Goal: Transaction & Acquisition: Book appointment/travel/reservation

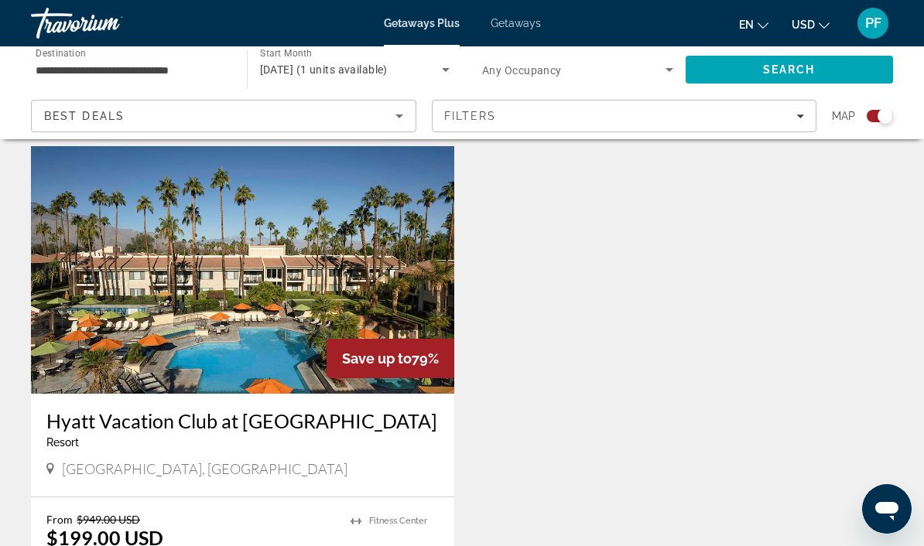
scroll to position [530, 0]
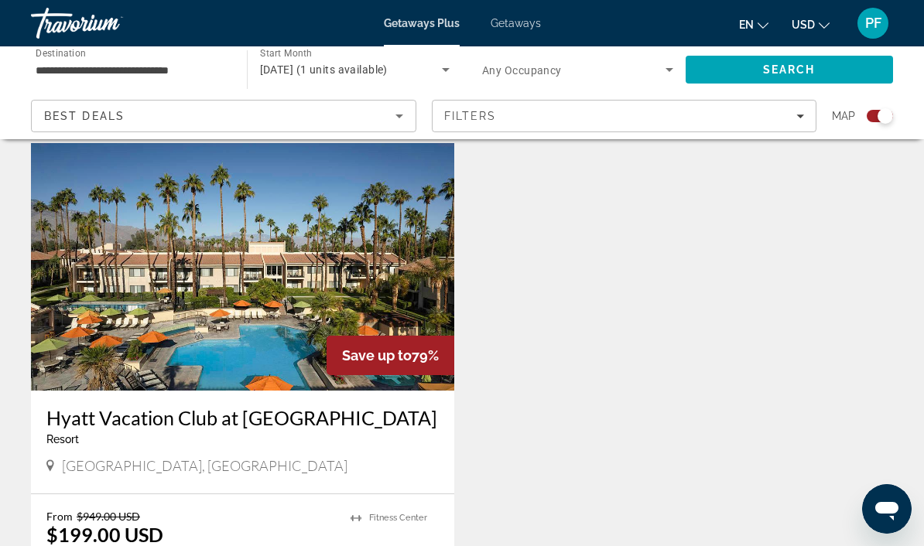
click at [791, 123] on span "Filters" at bounding box center [625, 115] width 384 height 37
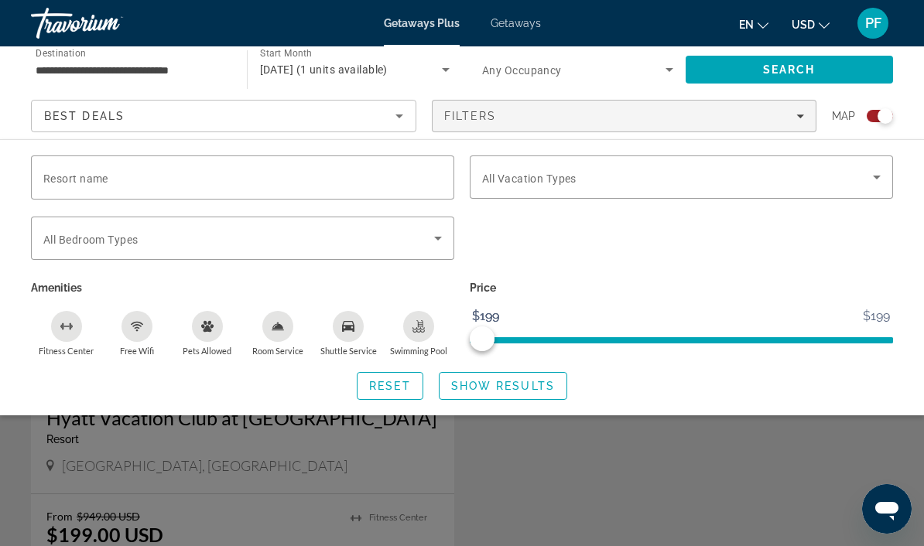
click at [617, 470] on div "Search widget" at bounding box center [462, 389] width 924 height 314
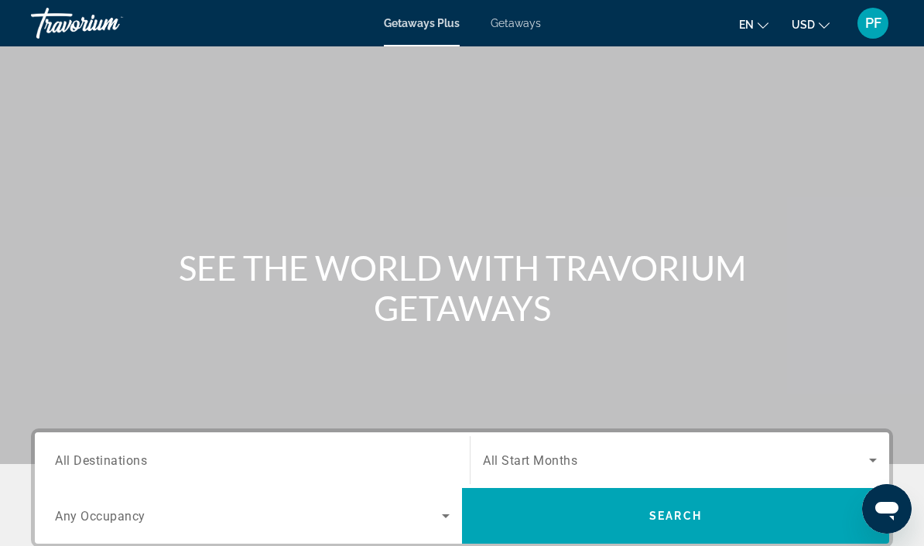
click at [920, 375] on div "Main content" at bounding box center [462, 232] width 924 height 464
click at [918, 350] on div "Main content" at bounding box center [462, 232] width 924 height 464
click at [522, 26] on span "Getaways" at bounding box center [516, 23] width 50 height 12
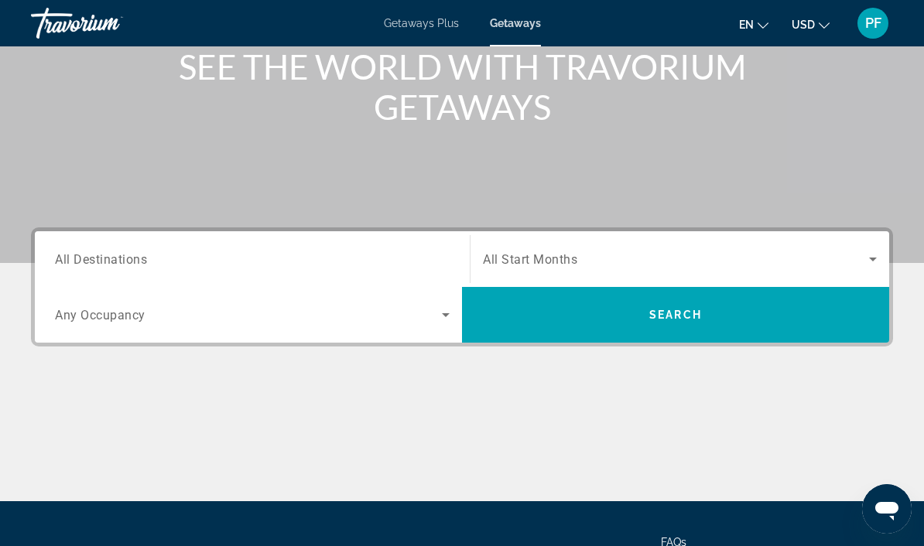
scroll to position [203, 0]
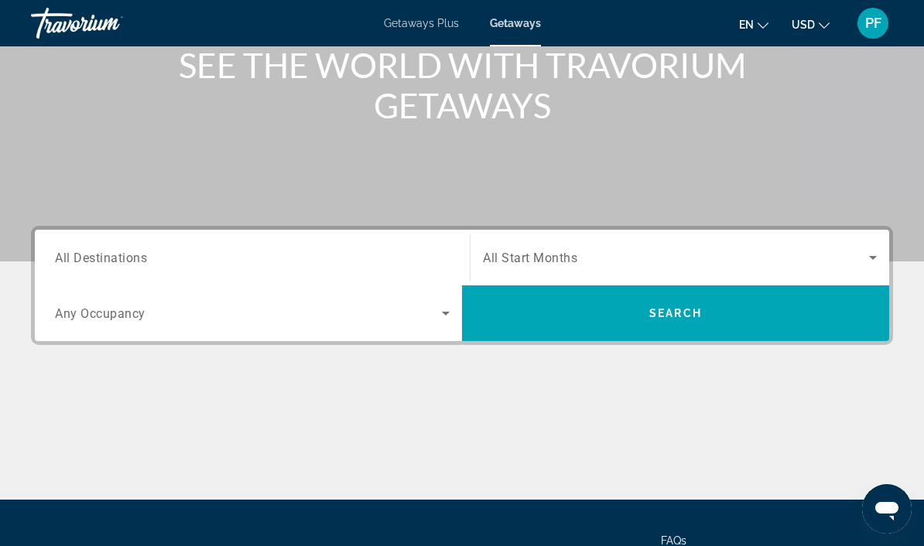
click at [117, 253] on span "All Destinations" at bounding box center [101, 257] width 92 height 15
click at [117, 253] on input "Destination All Destinations" at bounding box center [252, 258] width 395 height 19
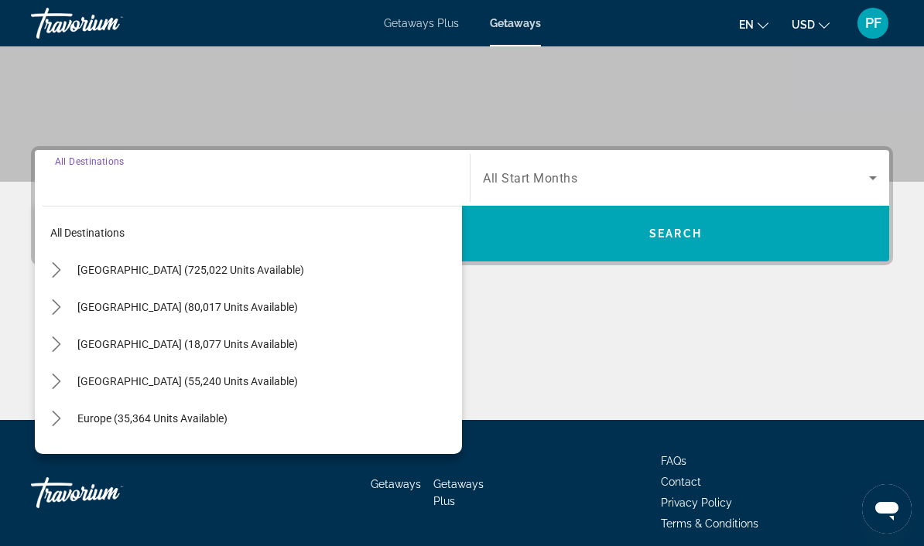
scroll to position [291, 0]
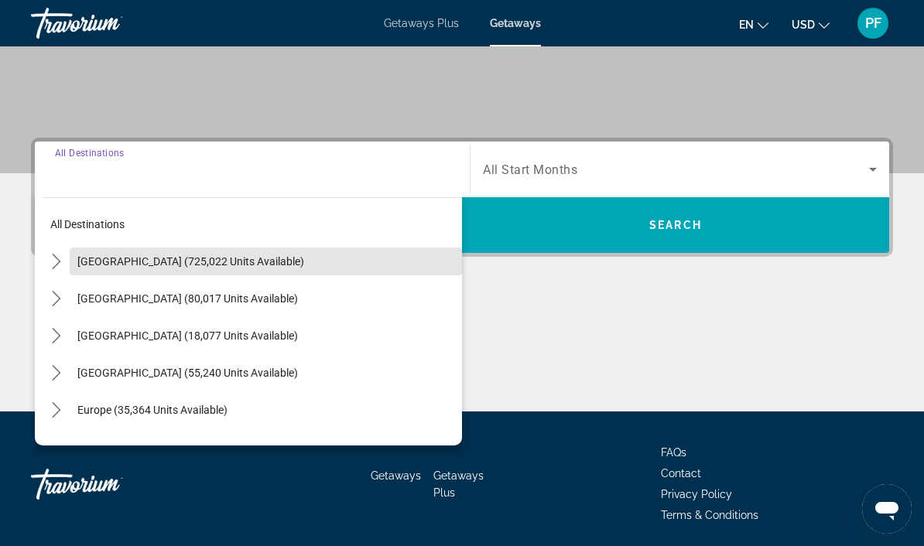
click at [232, 262] on span "[GEOGRAPHIC_DATA] (725,022 units available)" at bounding box center [190, 261] width 227 height 12
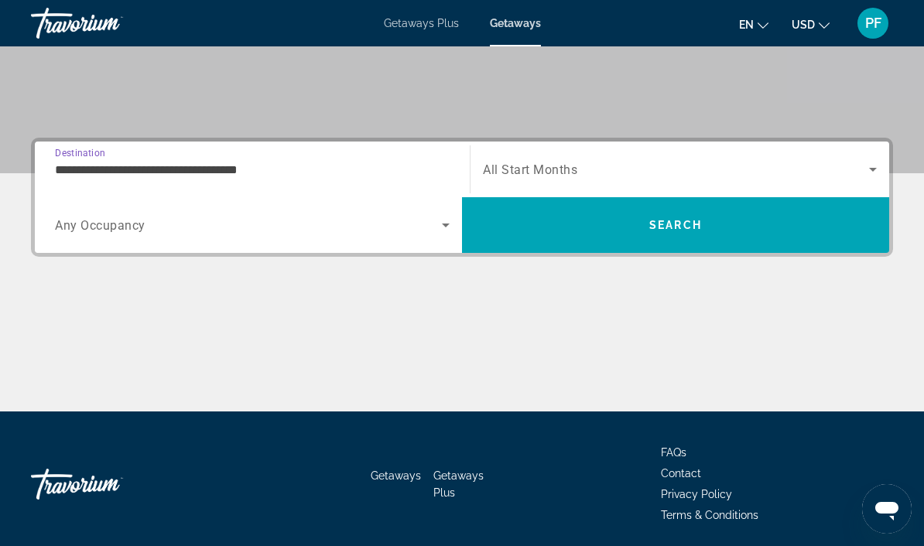
click at [450, 217] on icon "Search widget" at bounding box center [445, 225] width 19 height 19
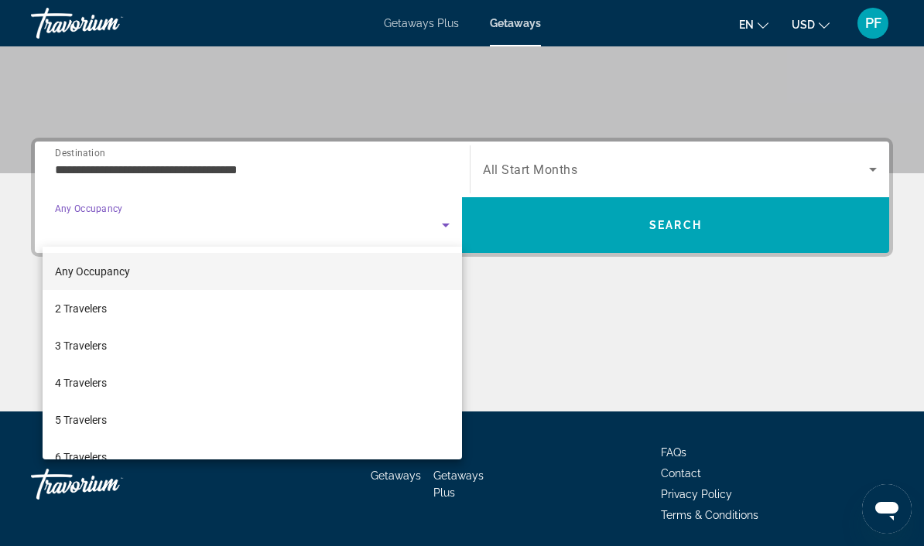
click at [444, 208] on div at bounding box center [462, 273] width 924 height 546
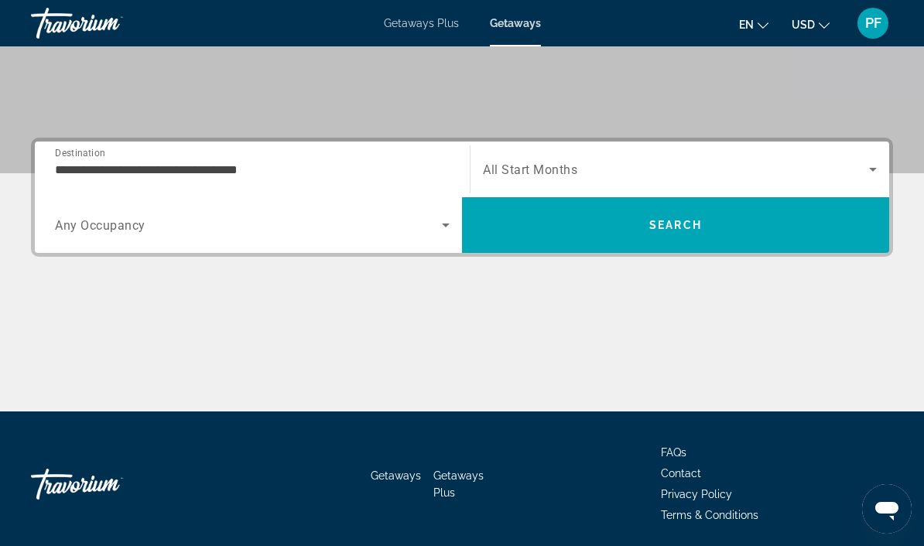
click at [444, 218] on icon "Search widget" at bounding box center [445, 225] width 19 height 19
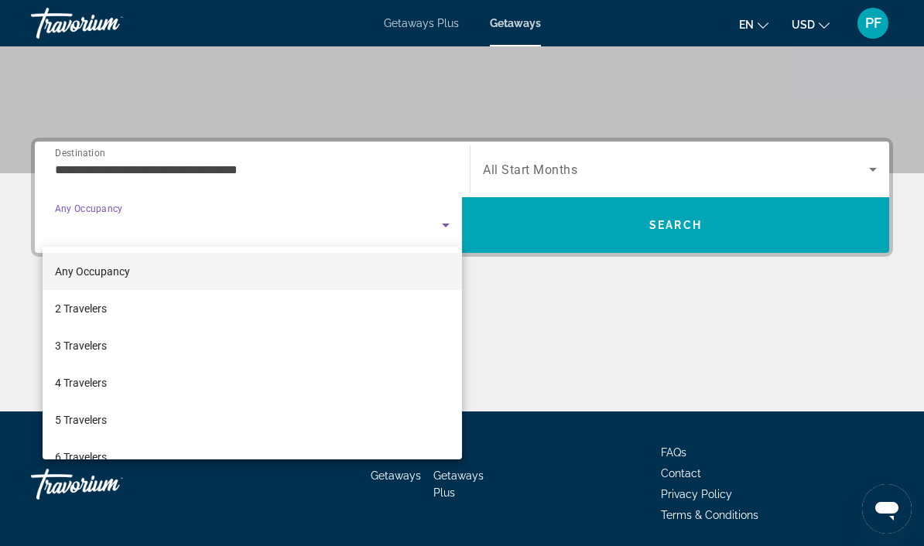
click at [442, 232] on div at bounding box center [462, 273] width 924 height 546
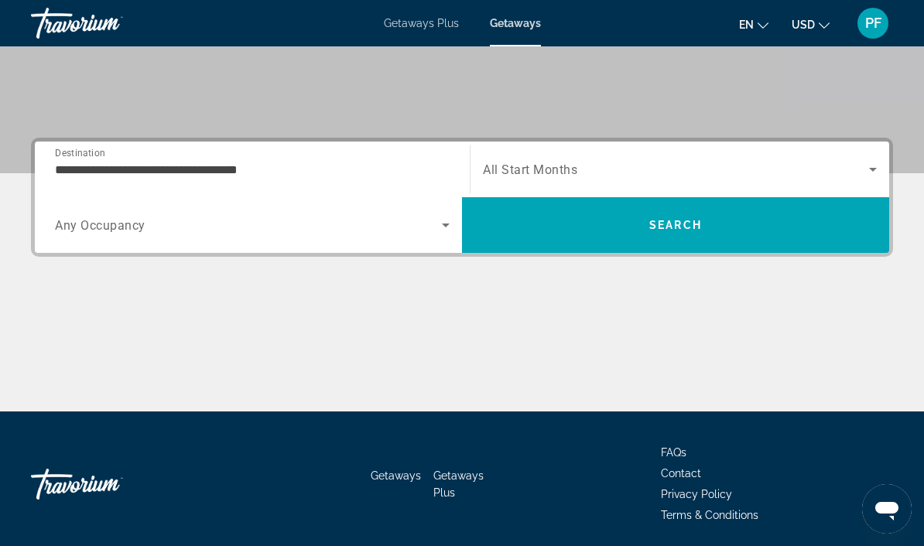
click at [379, 162] on input "**********" at bounding box center [252, 170] width 395 height 19
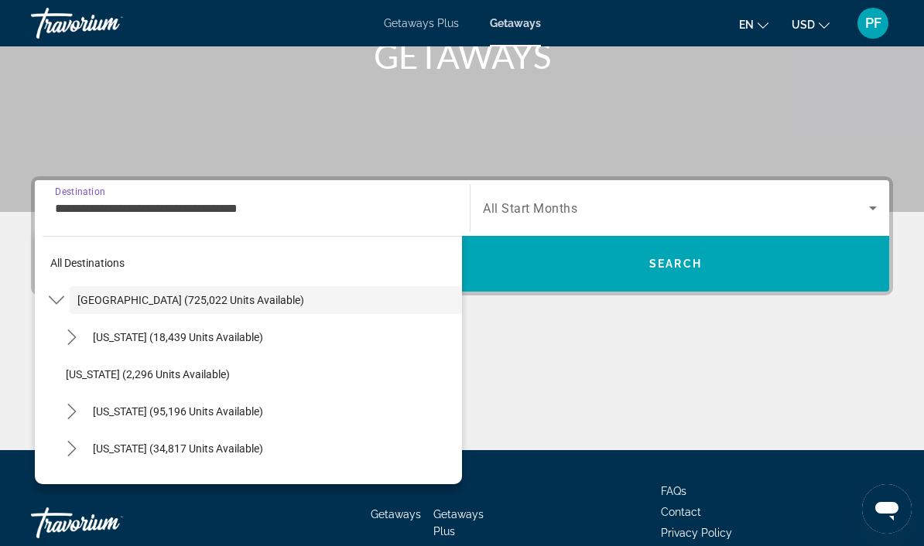
click at [219, 422] on span "Select destination: California (95,196 units available)" at bounding box center [273, 411] width 377 height 37
type input "**********"
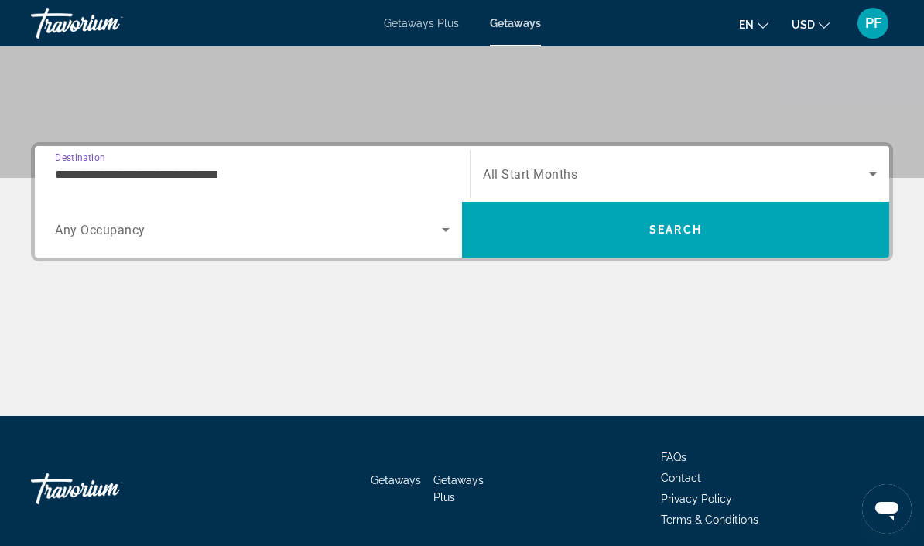
scroll to position [291, 0]
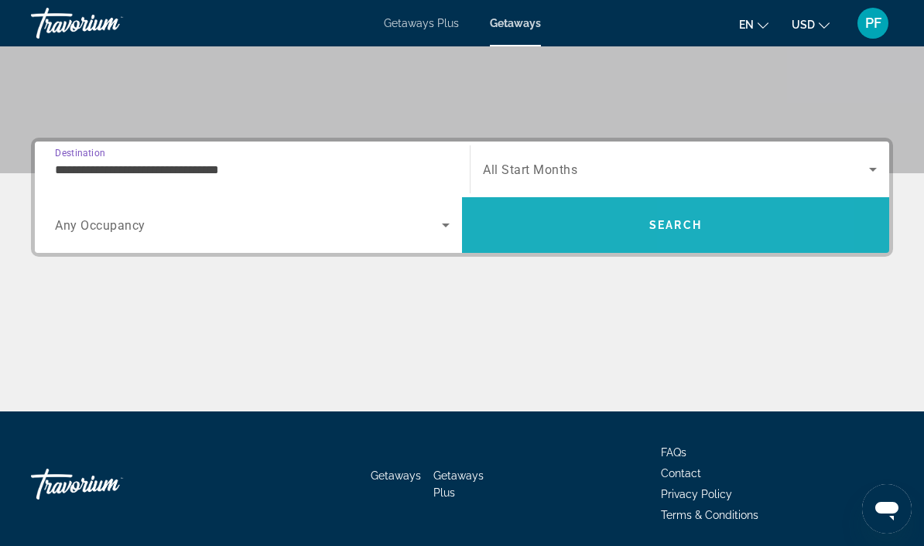
click at [740, 216] on span "Search" at bounding box center [675, 225] width 427 height 37
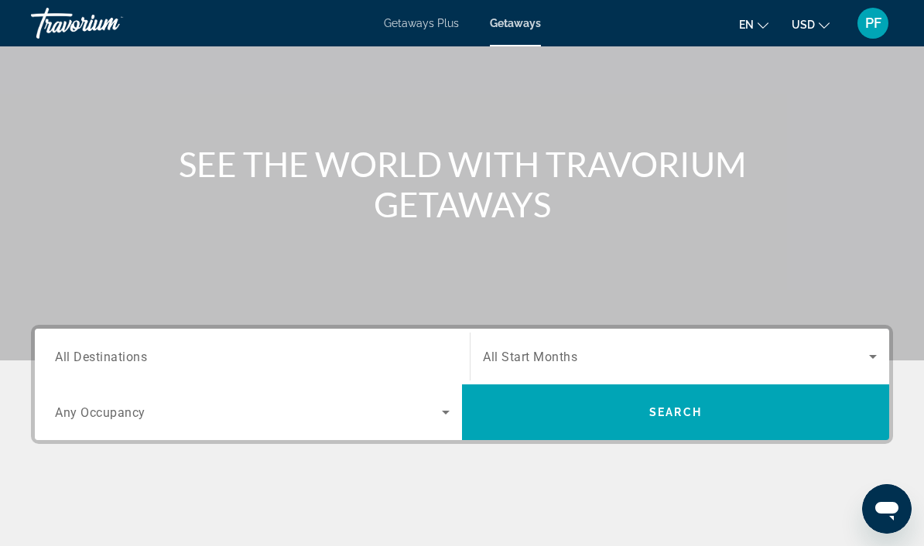
click at [433, 353] on input "Destination All Destinations" at bounding box center [252, 357] width 395 height 19
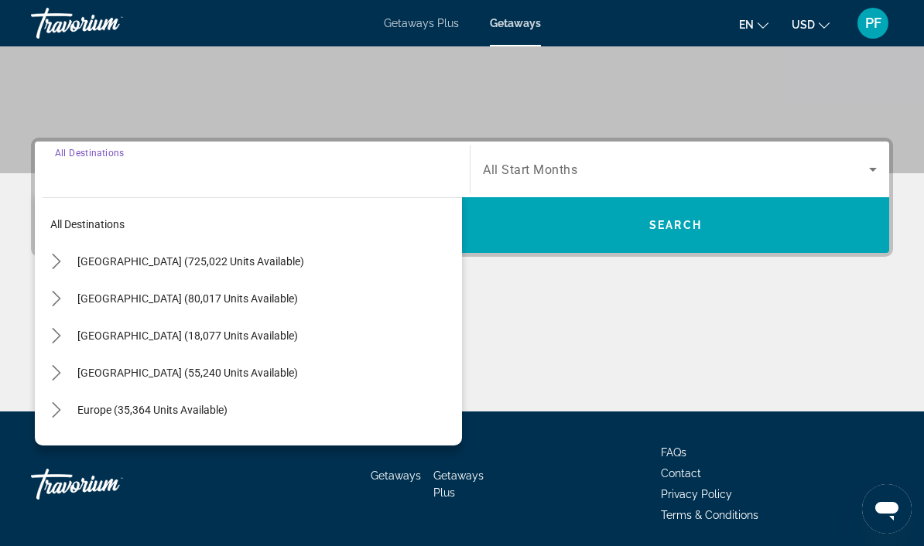
click at [239, 265] on span "[GEOGRAPHIC_DATA] (725,022 units available)" at bounding box center [190, 261] width 227 height 12
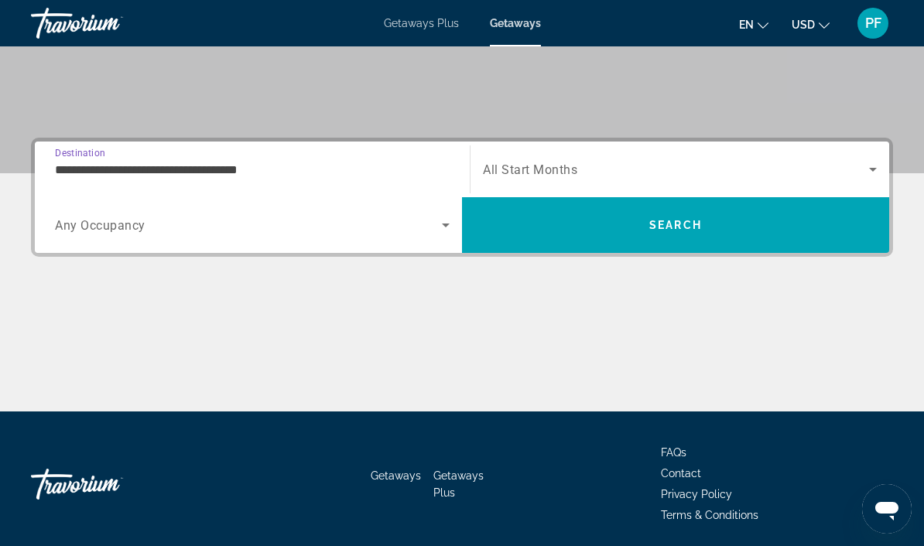
click at [331, 171] on input "**********" at bounding box center [252, 170] width 395 height 19
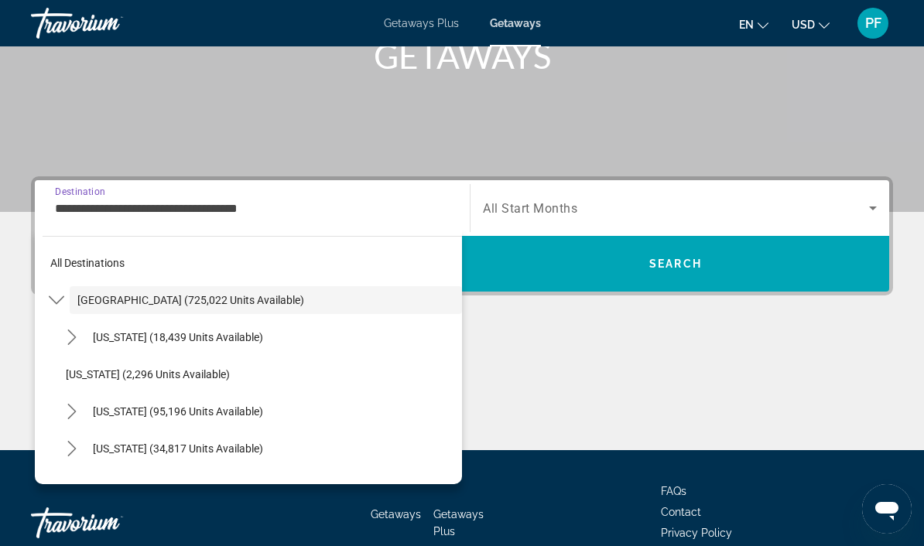
click at [224, 412] on span "[US_STATE] (95,196 units available)" at bounding box center [178, 411] width 170 height 12
type input "**********"
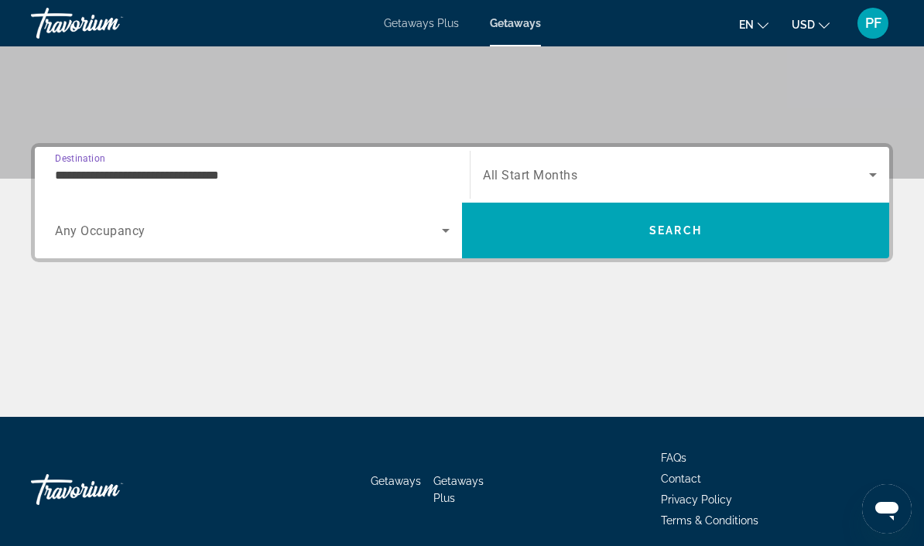
scroll to position [291, 0]
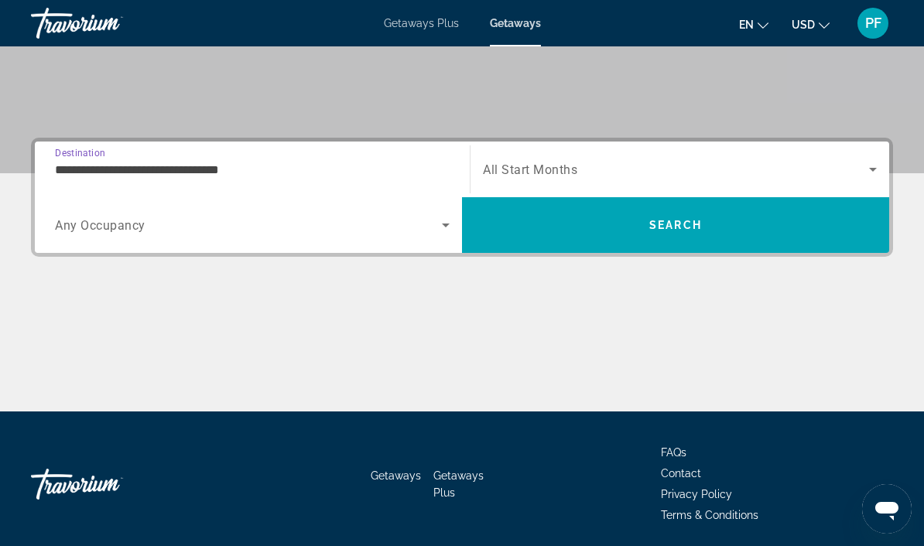
click at [703, 162] on span "Search widget" at bounding box center [676, 169] width 386 height 19
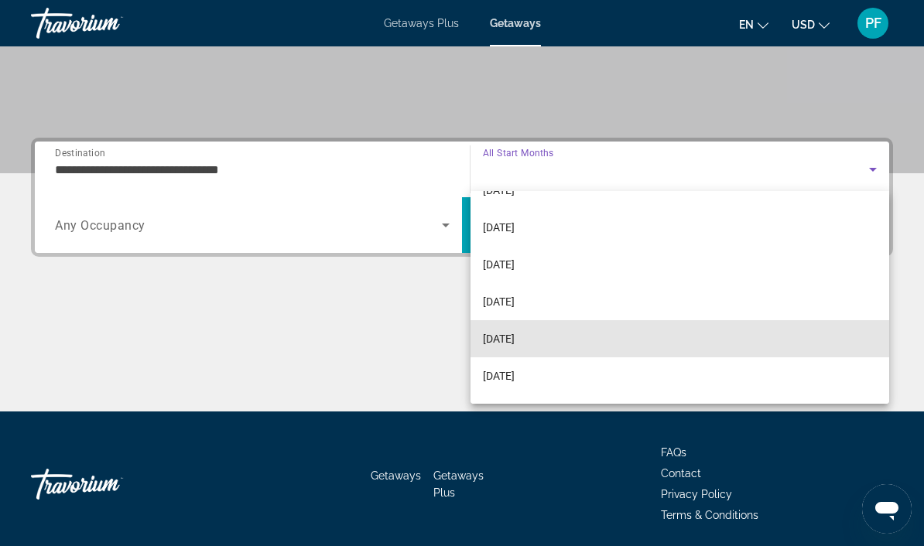
scroll to position [217, 0]
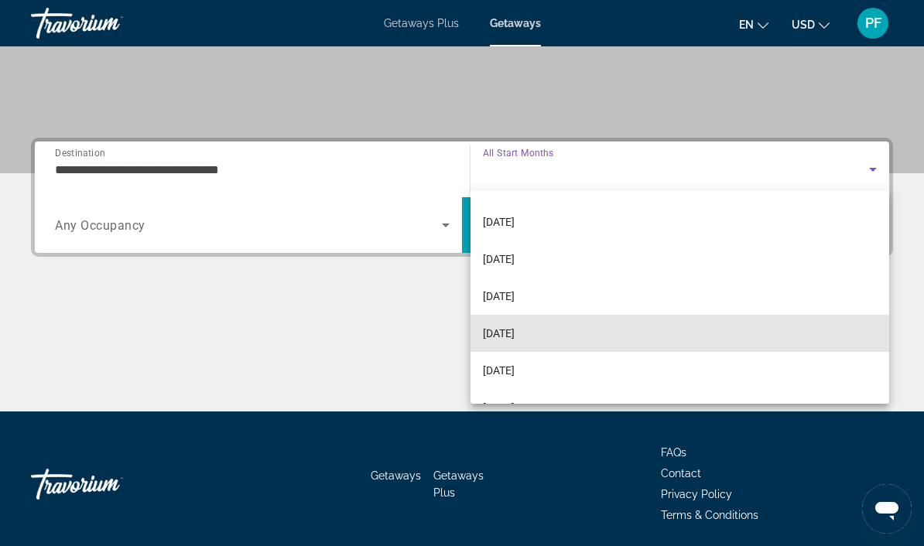
click at [568, 341] on mat-option "[DATE]" at bounding box center [679, 333] width 419 height 37
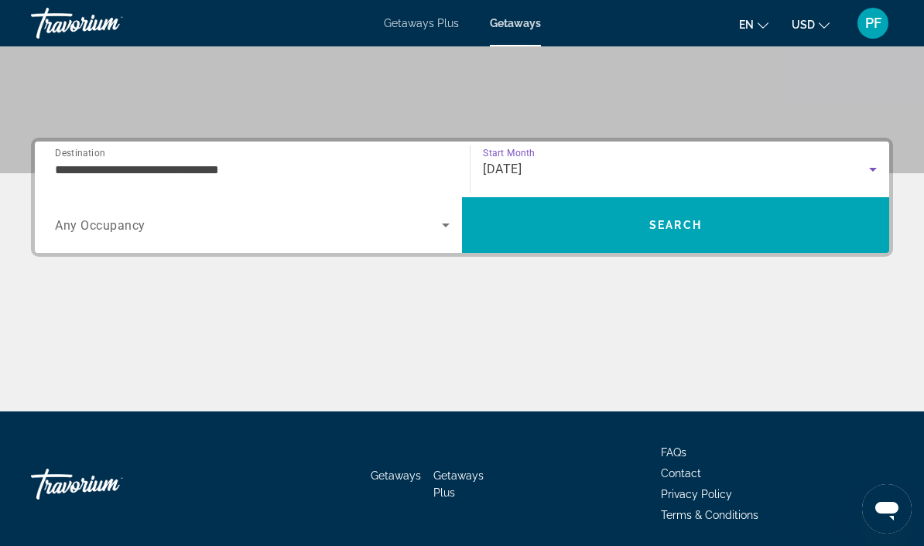
click at [725, 223] on span "Search" at bounding box center [675, 225] width 427 height 37
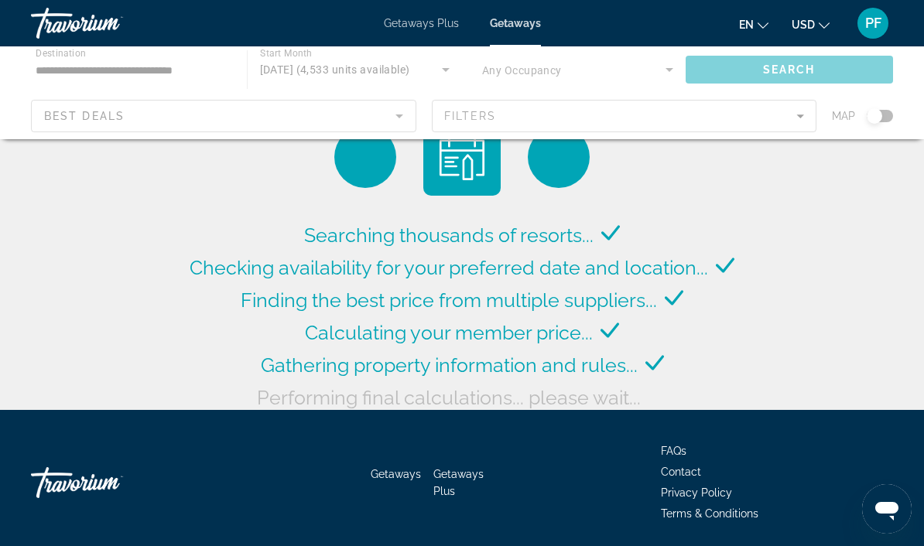
scroll to position [8, 0]
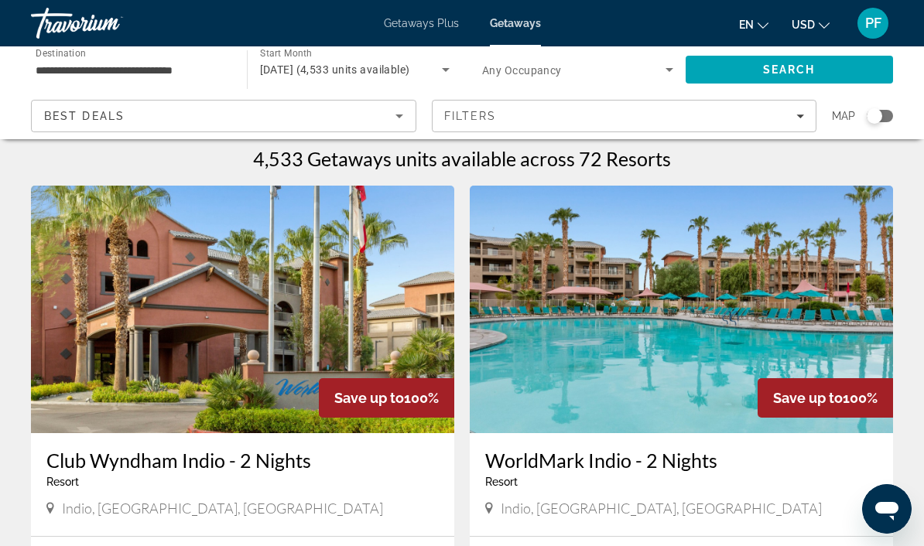
click at [794, 112] on div "Filters" at bounding box center [624, 116] width 361 height 12
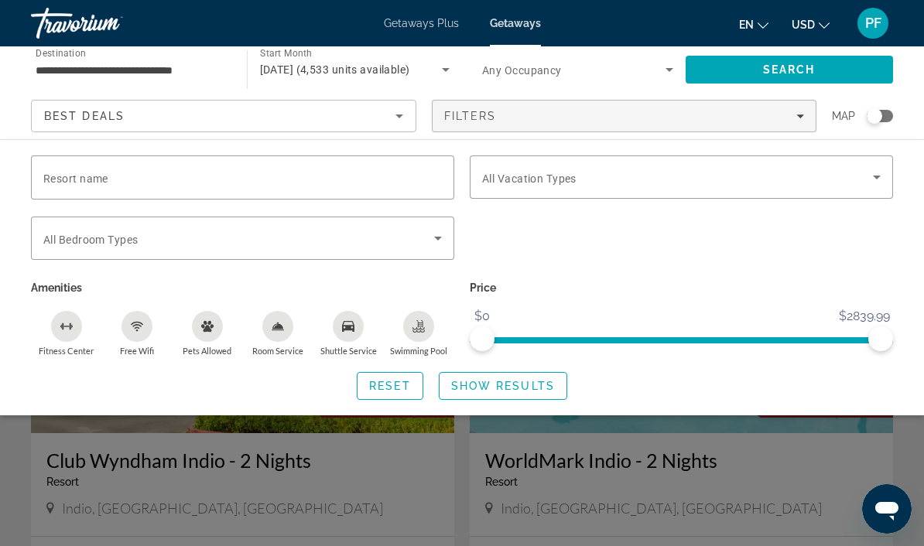
click at [430, 232] on icon "Search widget" at bounding box center [438, 238] width 19 height 19
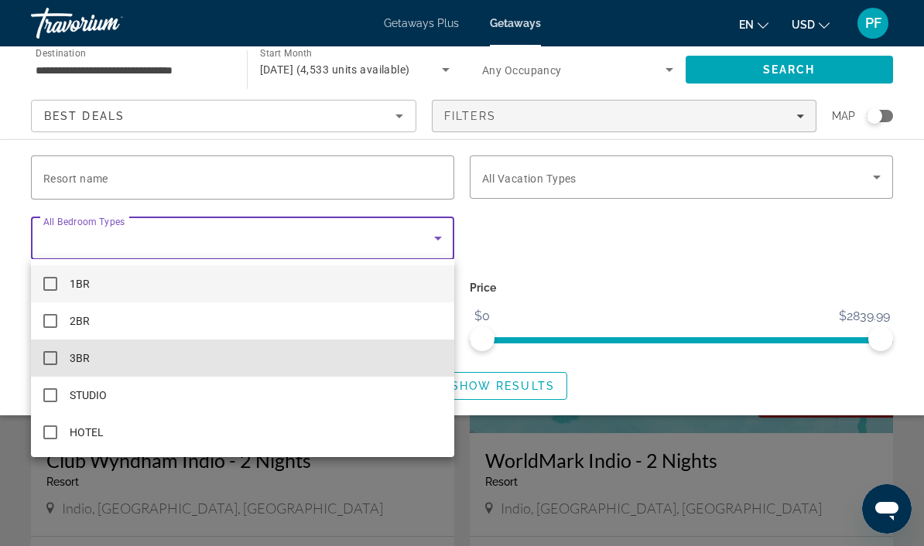
click at [87, 354] on span "3BR" at bounding box center [80, 358] width 20 height 19
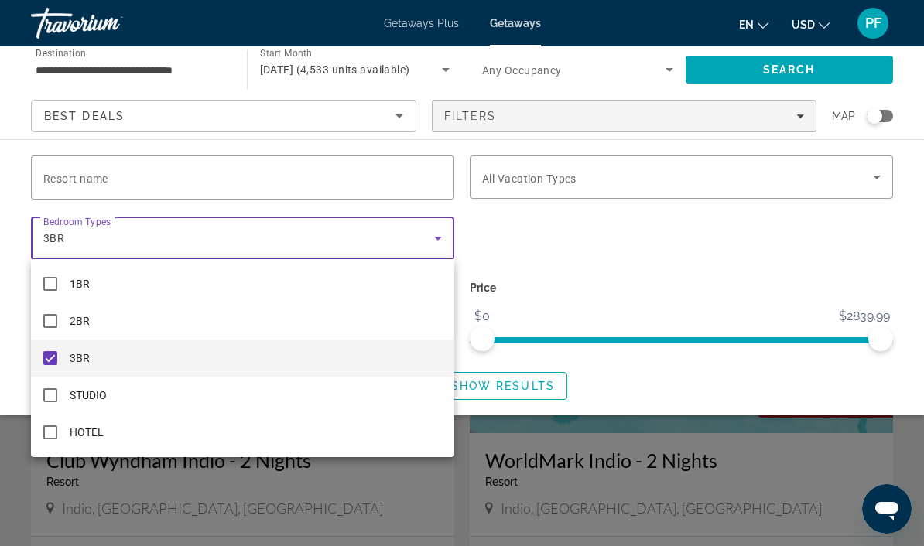
click at [438, 241] on div at bounding box center [462, 273] width 924 height 546
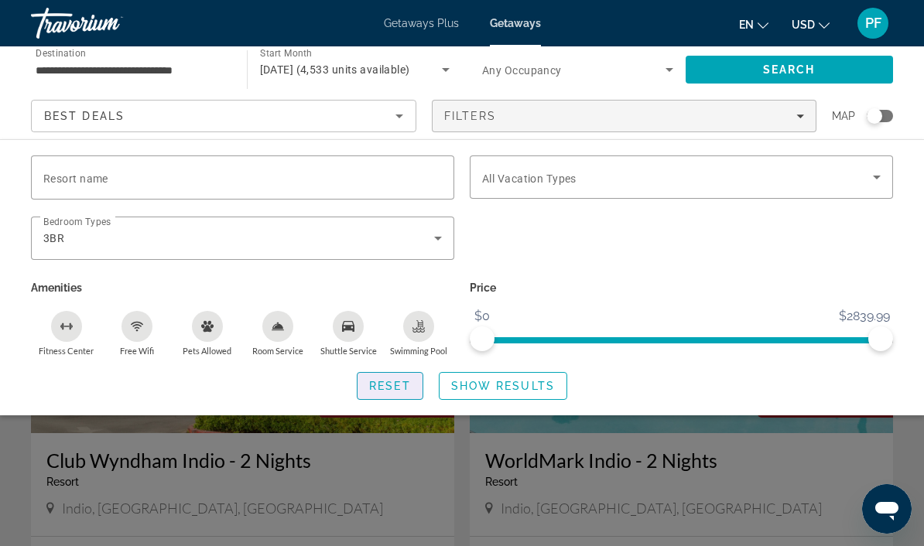
click at [399, 387] on span "Reset" at bounding box center [390, 386] width 42 height 12
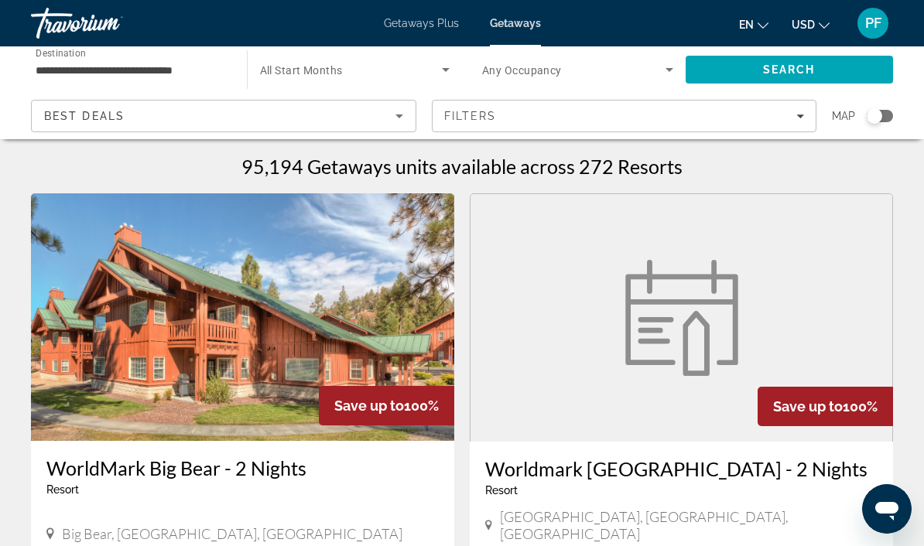
click at [798, 123] on span "Filters" at bounding box center [625, 115] width 384 height 37
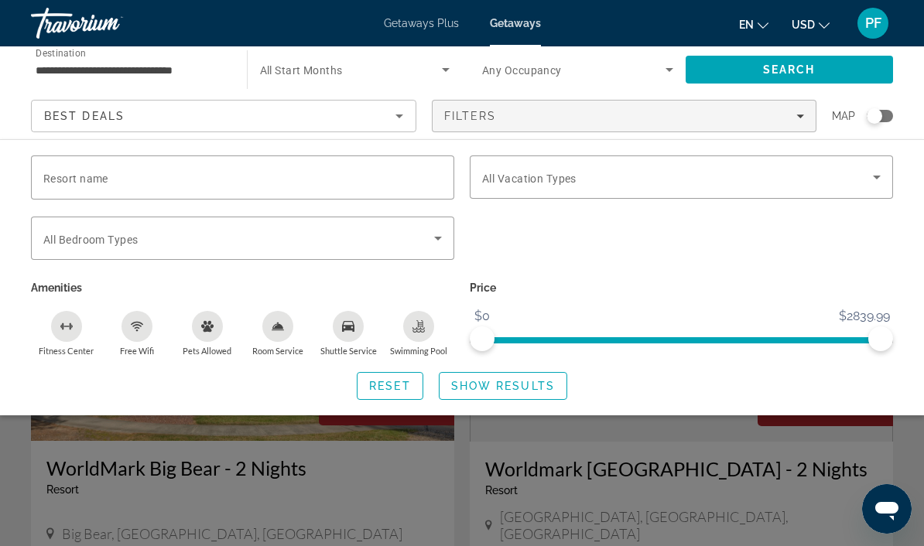
click at [440, 232] on icon "Search widget" at bounding box center [438, 238] width 19 height 19
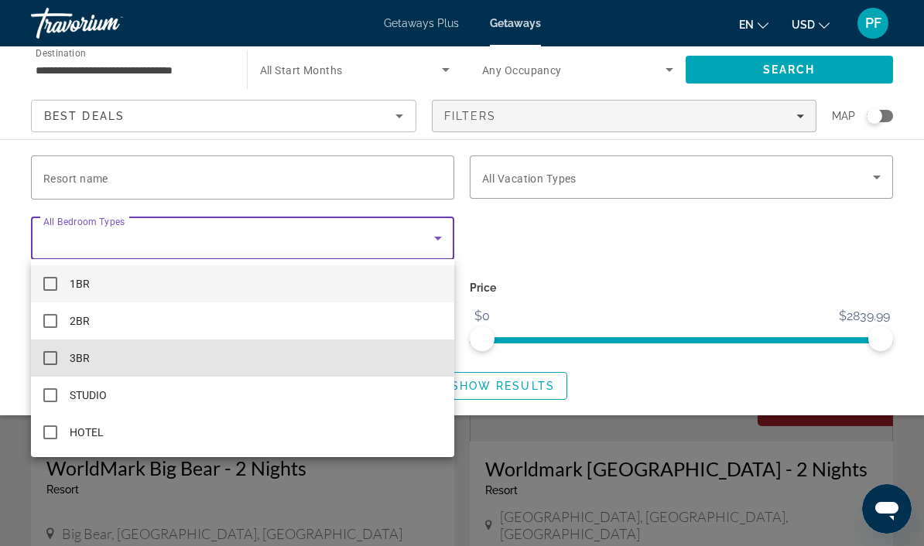
click at [82, 359] on span "3BR" at bounding box center [80, 358] width 20 height 19
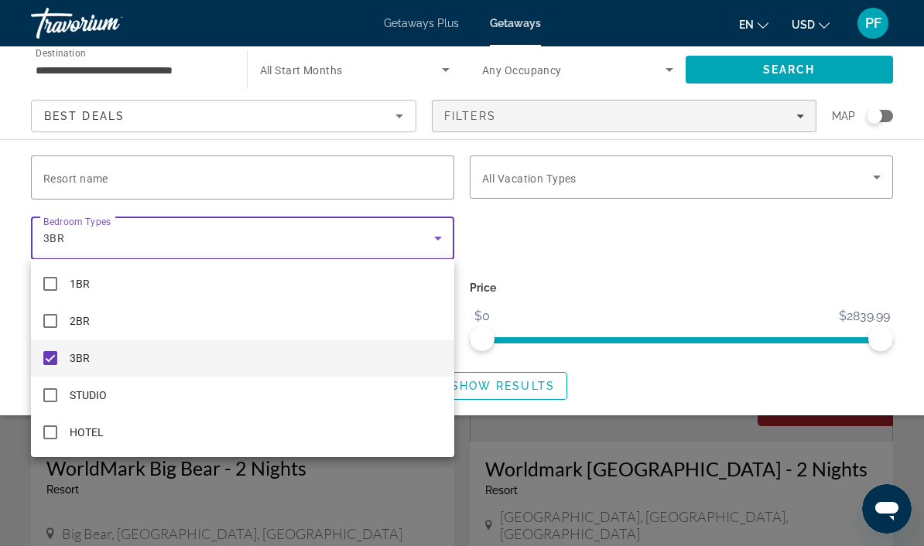
click at [449, 238] on div at bounding box center [462, 273] width 924 height 546
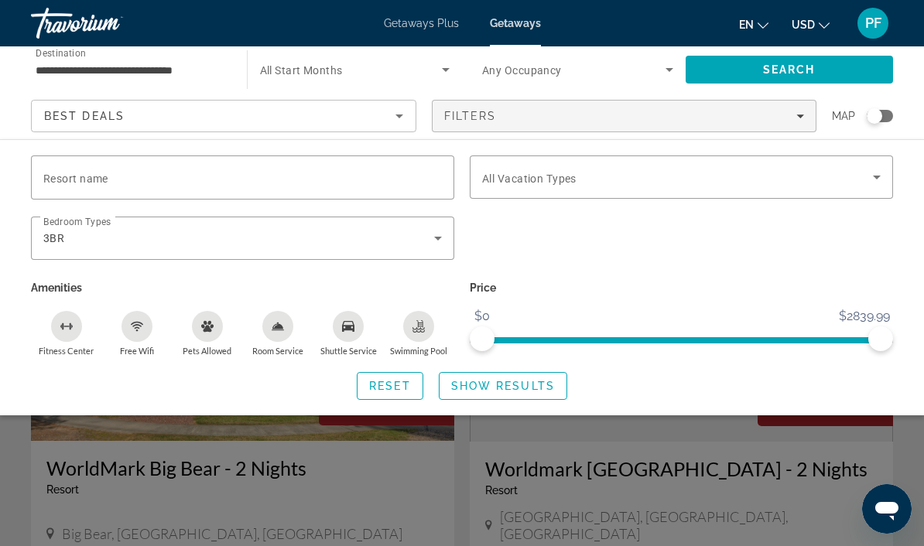
click at [527, 385] on span "Show Results" at bounding box center [503, 386] width 104 height 12
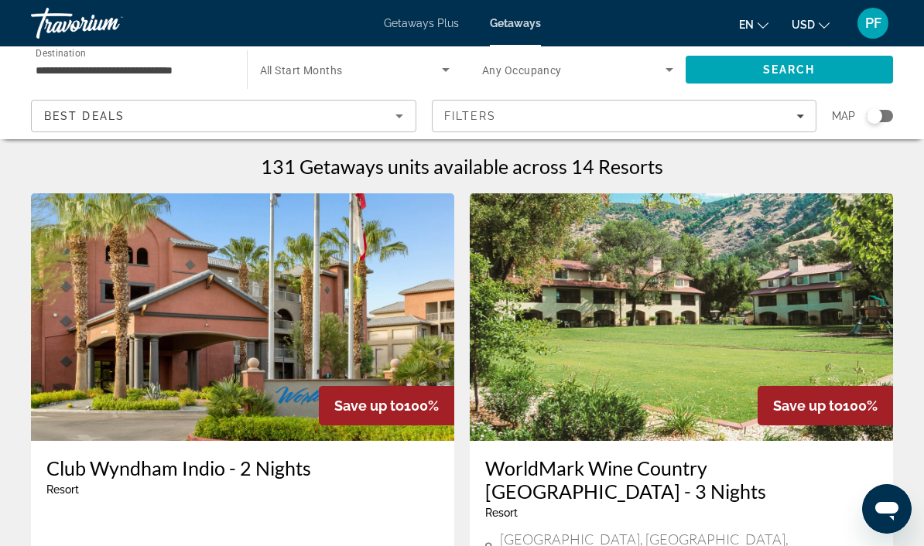
click at [433, 68] on span "Search widget" at bounding box center [351, 69] width 183 height 19
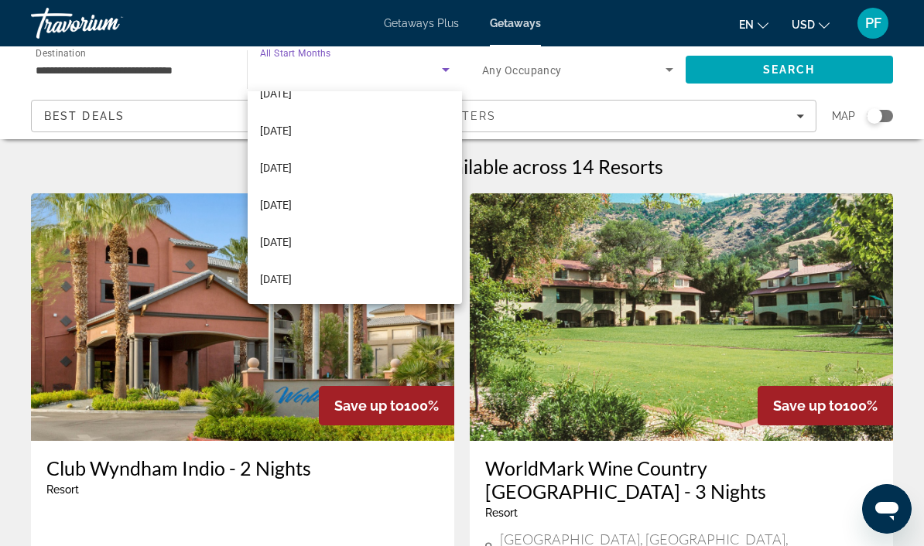
scroll to position [97, 0]
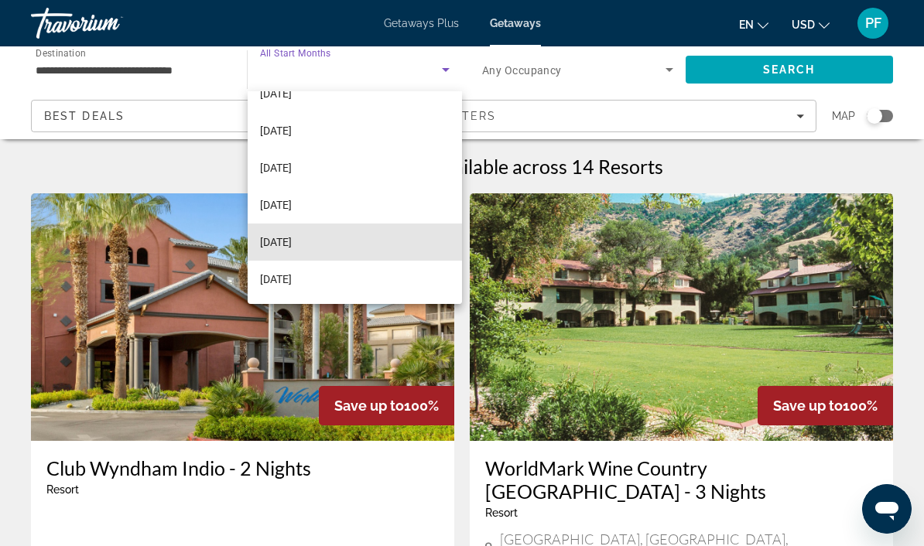
click at [292, 245] on span "[DATE]" at bounding box center [276, 242] width 32 height 19
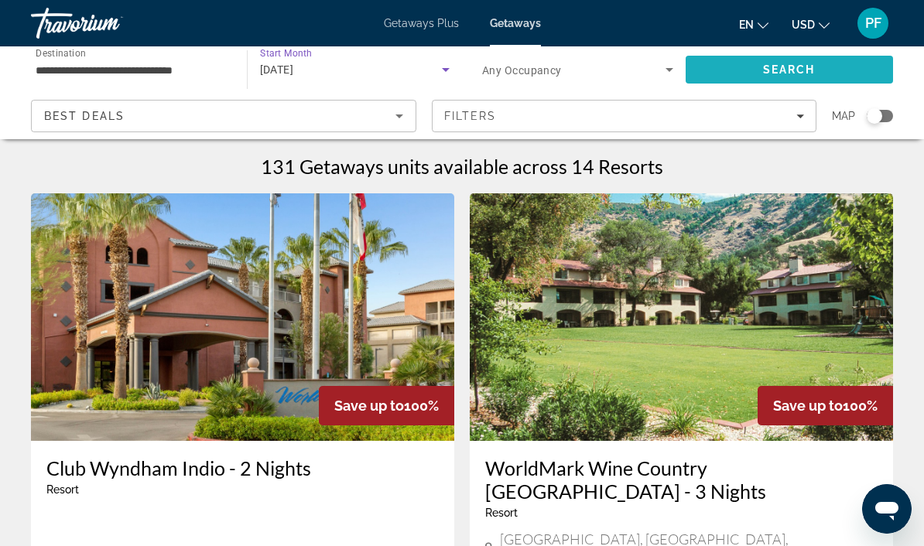
click at [841, 76] on span "Search" at bounding box center [790, 69] width 208 height 37
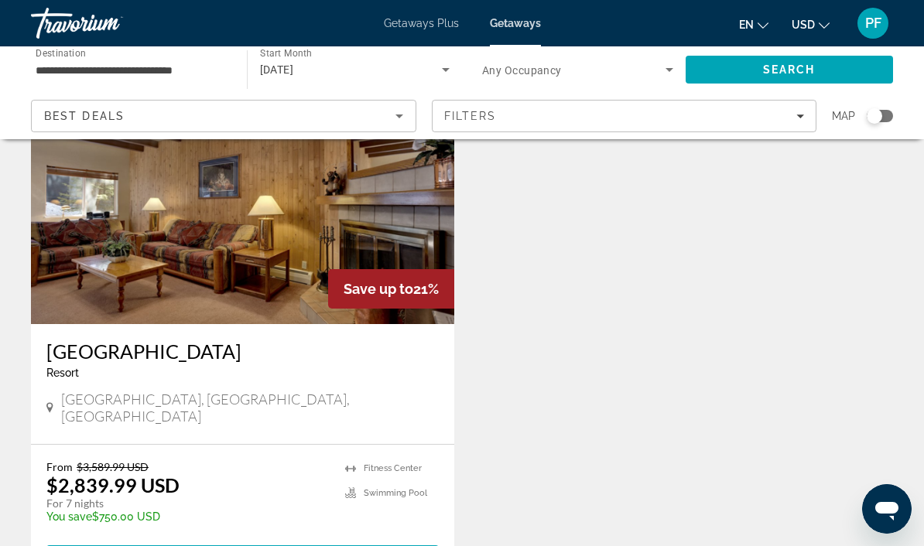
scroll to position [118, 0]
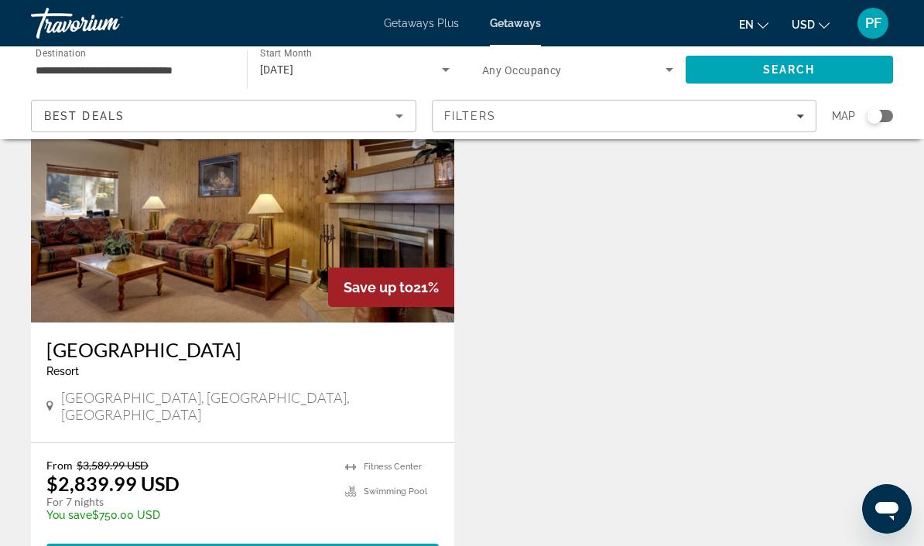
click at [778, 110] on div "Filters" at bounding box center [624, 116] width 361 height 12
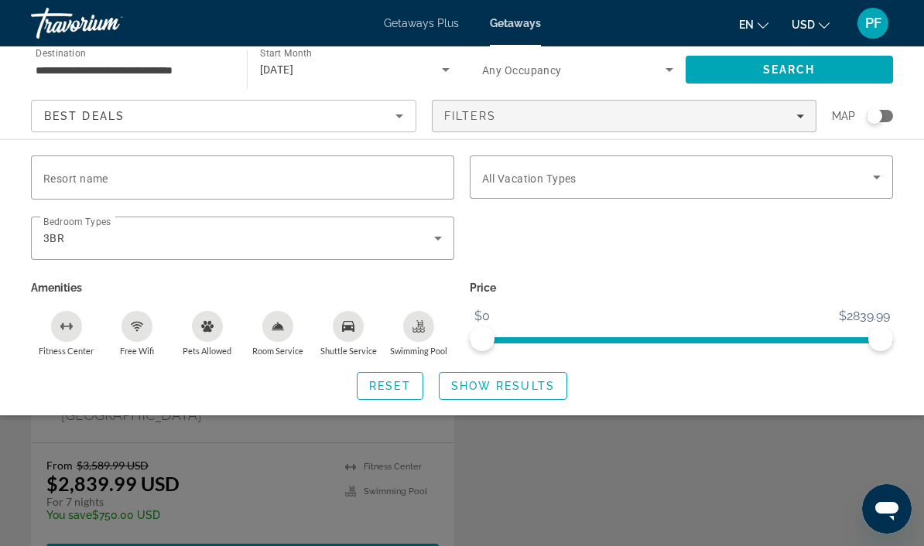
click at [435, 241] on icon "Search widget" at bounding box center [438, 238] width 19 height 19
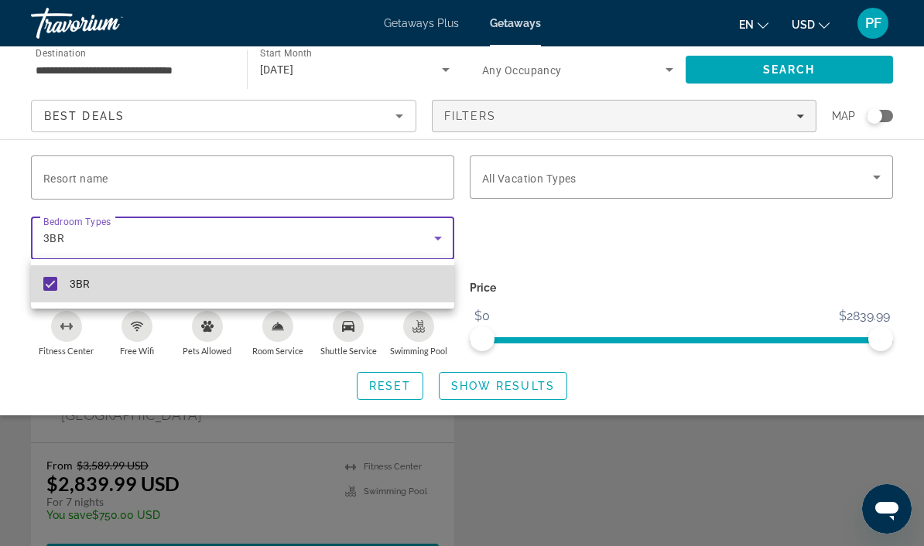
click at [51, 289] on mat-pseudo-checkbox at bounding box center [50, 284] width 14 height 14
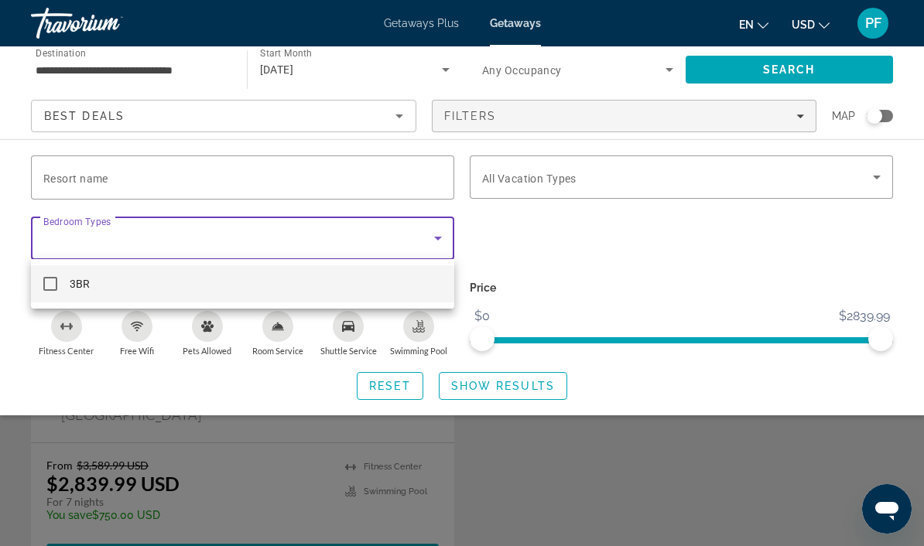
click at [444, 229] on div at bounding box center [462, 273] width 924 height 546
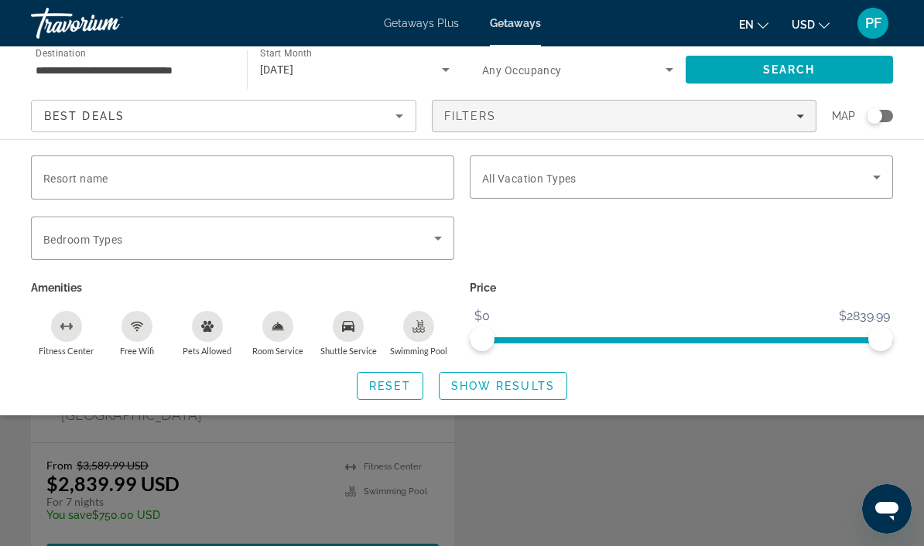
click at [428, 245] on span "Search widget" at bounding box center [238, 238] width 391 height 19
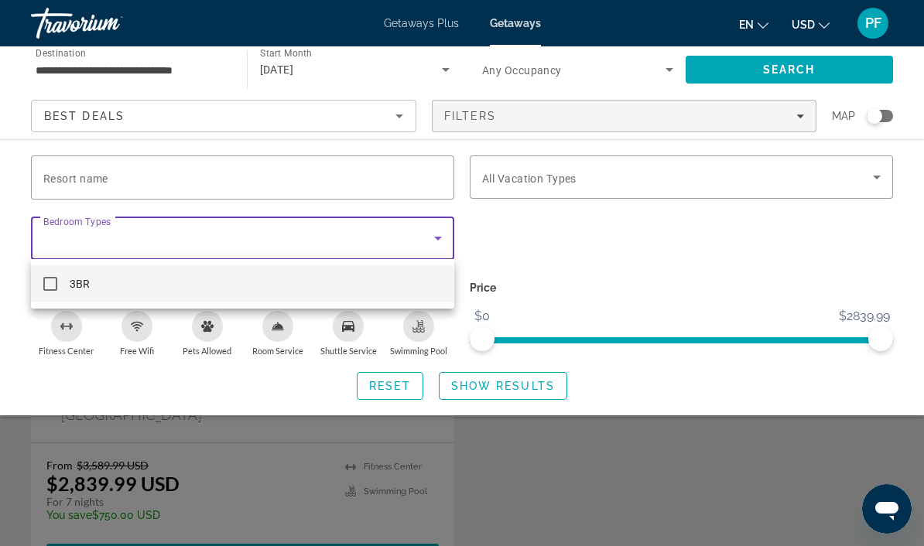
click at [594, 268] on div at bounding box center [462, 273] width 924 height 546
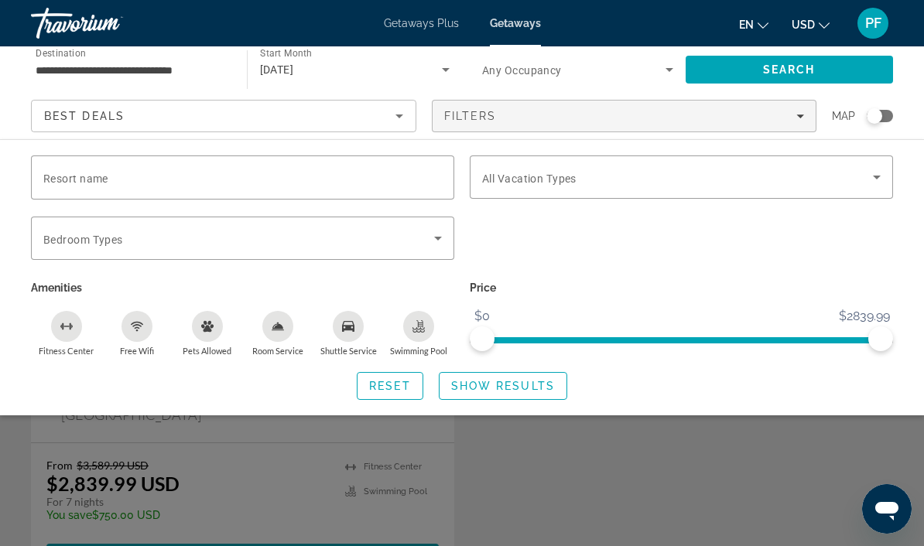
click at [604, 178] on span "Search widget" at bounding box center [677, 177] width 391 height 19
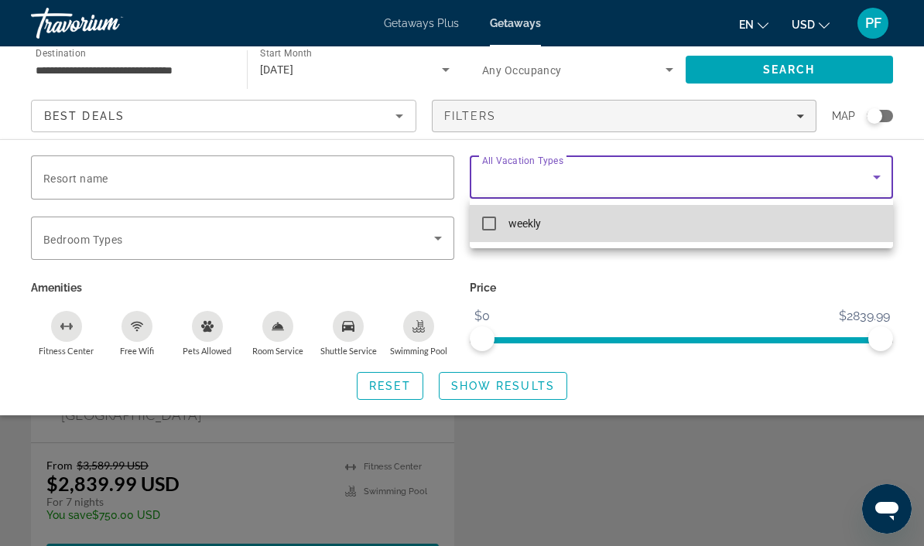
click at [491, 225] on mat-pseudo-checkbox at bounding box center [489, 224] width 14 height 14
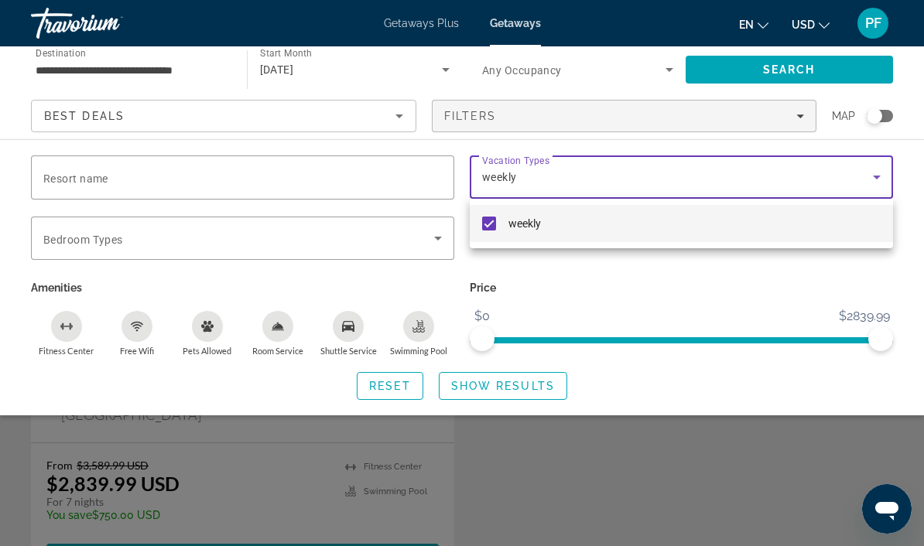
click at [522, 388] on div at bounding box center [462, 273] width 924 height 546
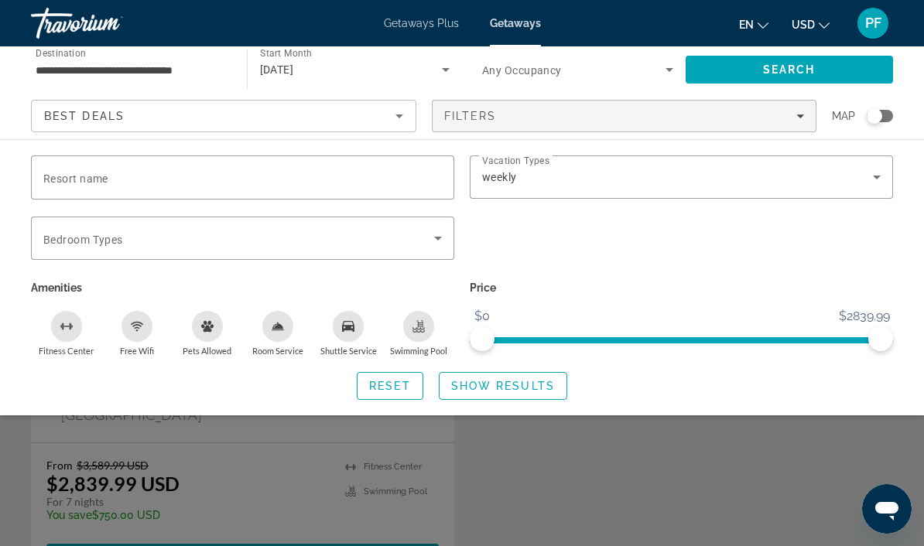
click at [537, 392] on span "Search widget" at bounding box center [503, 386] width 127 height 37
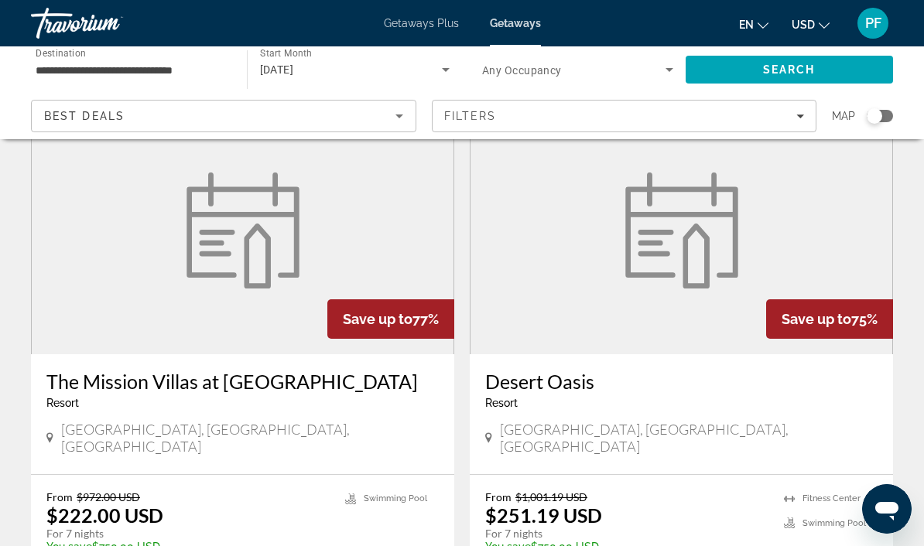
scroll to position [2855, 0]
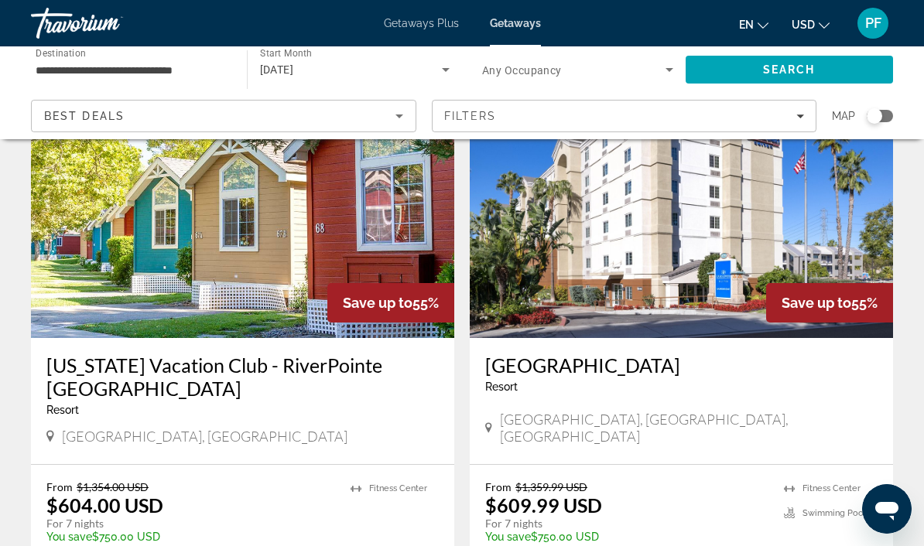
scroll to position [2854, 0]
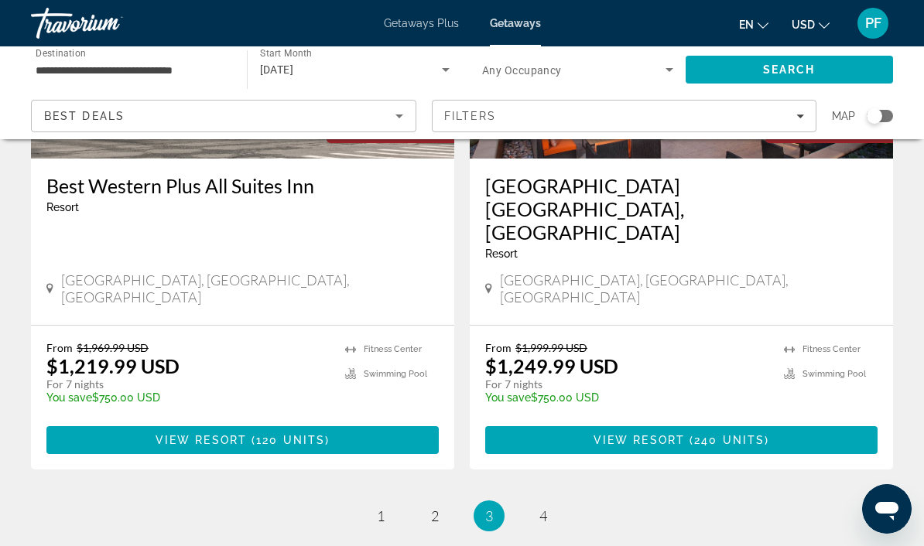
scroll to position [3017, 0]
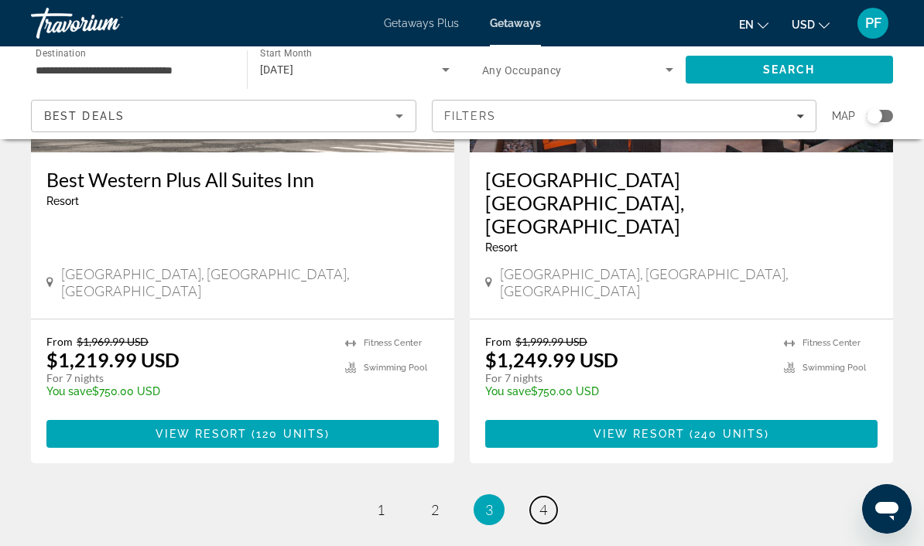
click at [546, 501] on span "4" at bounding box center [543, 509] width 8 height 17
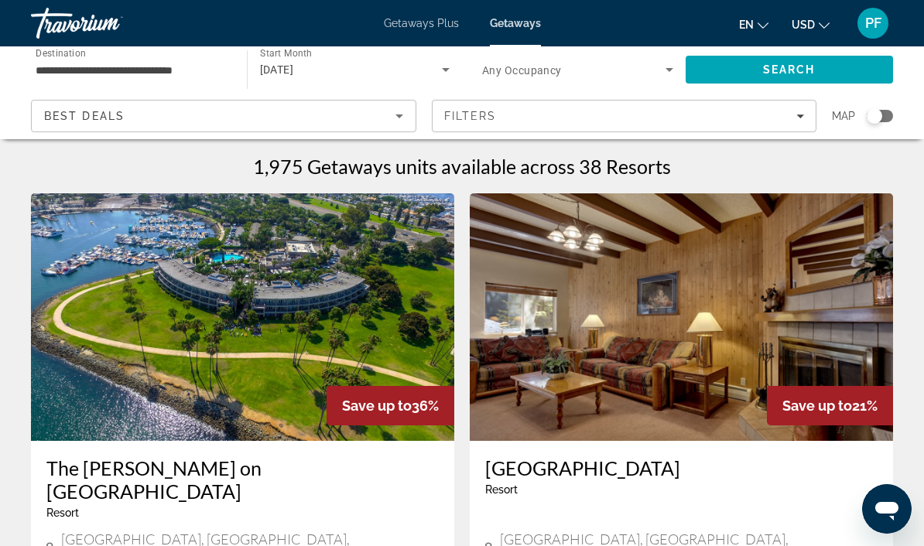
click at [179, 74] on input "**********" at bounding box center [131, 70] width 191 height 19
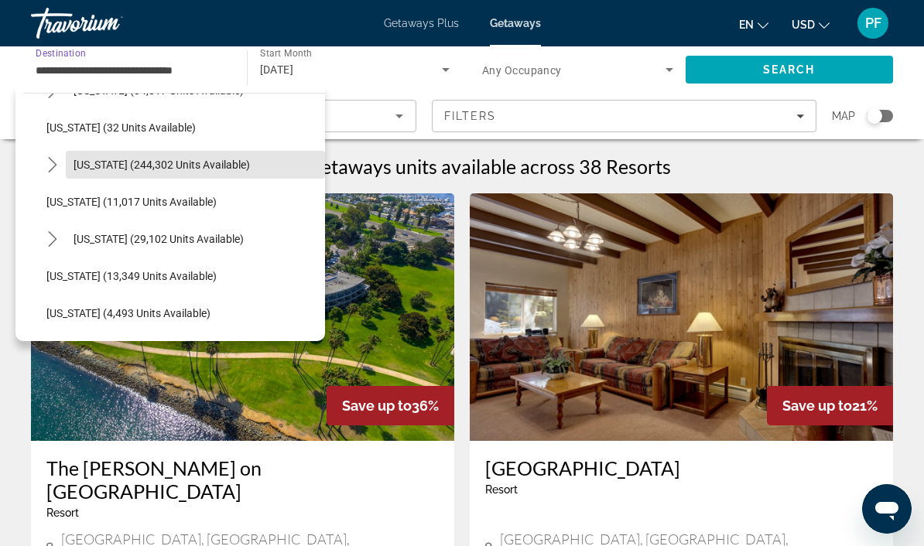
scroll to position [439, 0]
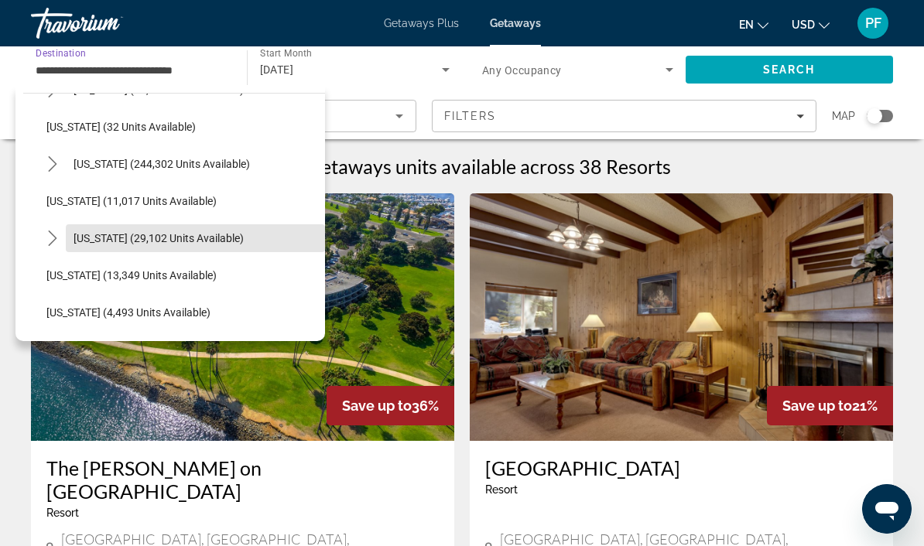
click at [202, 241] on span "[US_STATE] (29,102 units available)" at bounding box center [159, 238] width 170 height 12
type input "**********"
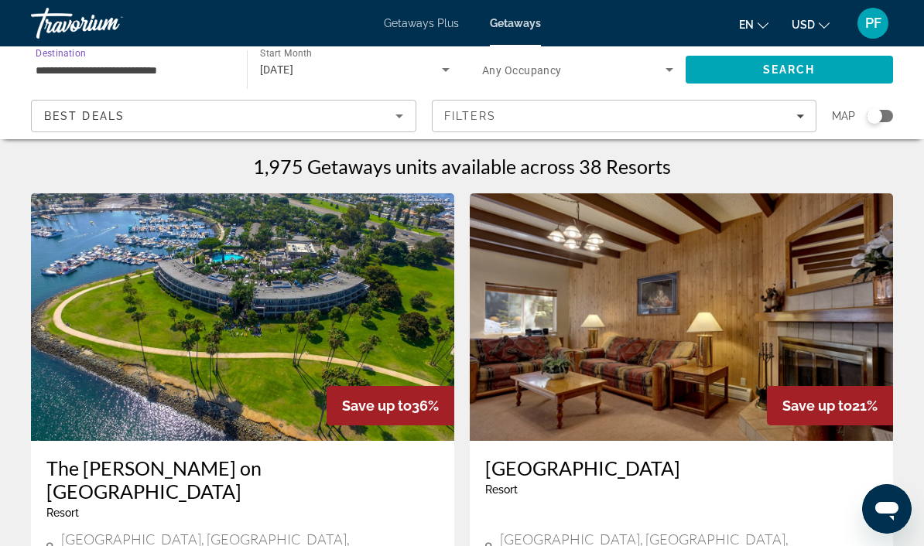
click at [823, 70] on span "Search" at bounding box center [790, 69] width 208 height 37
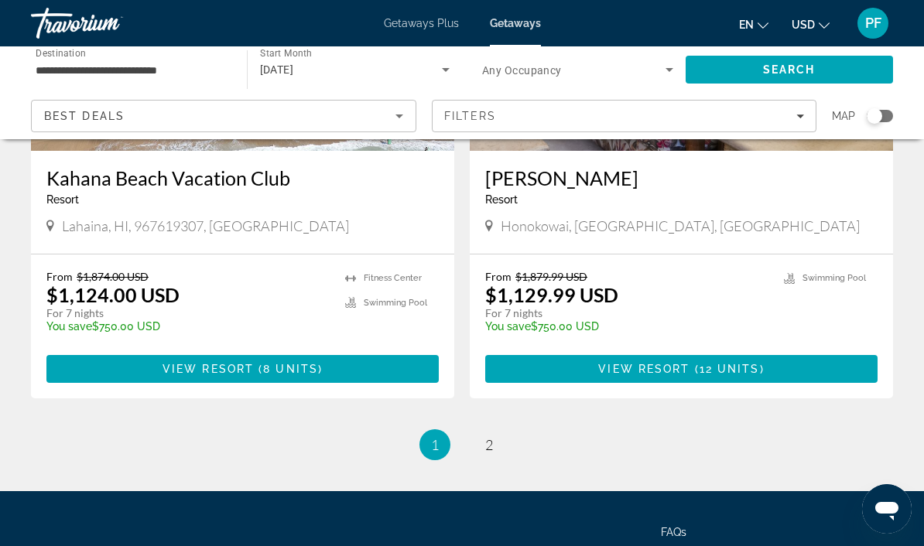
scroll to position [2985, 0]
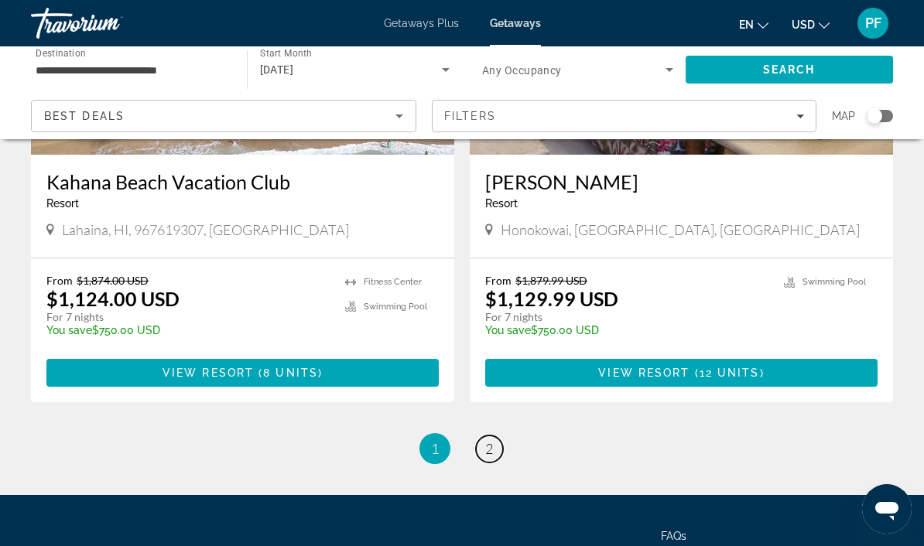
click at [488, 440] on span "2" at bounding box center [489, 448] width 8 height 17
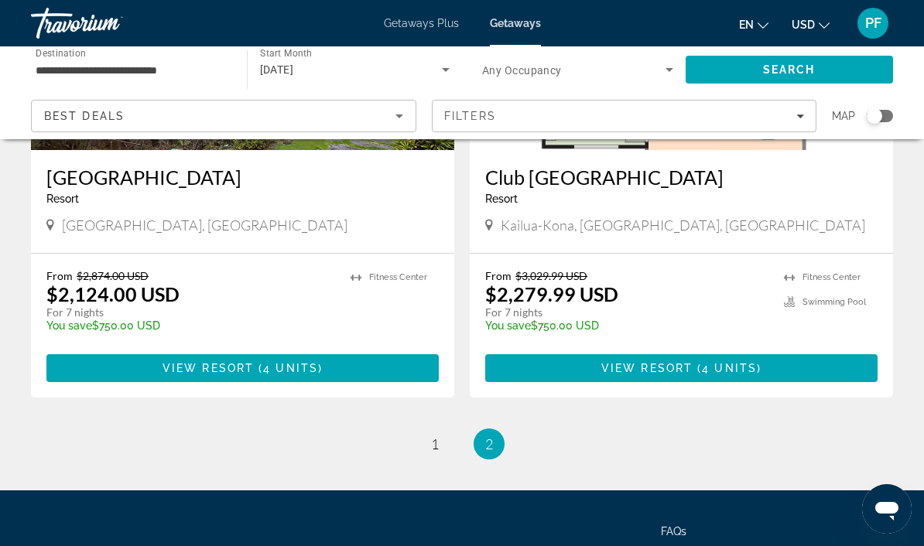
scroll to position [1424, 0]
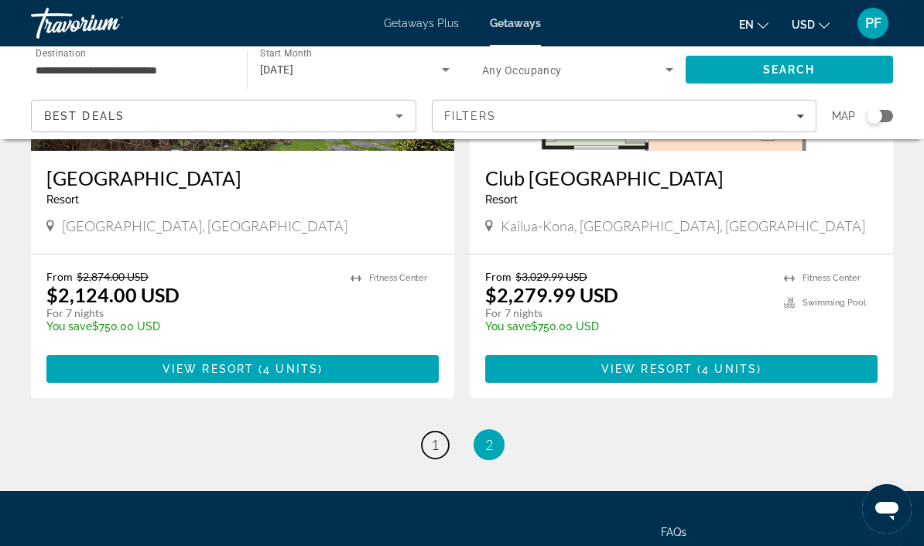
click at [440, 432] on link "page 1" at bounding box center [435, 445] width 27 height 27
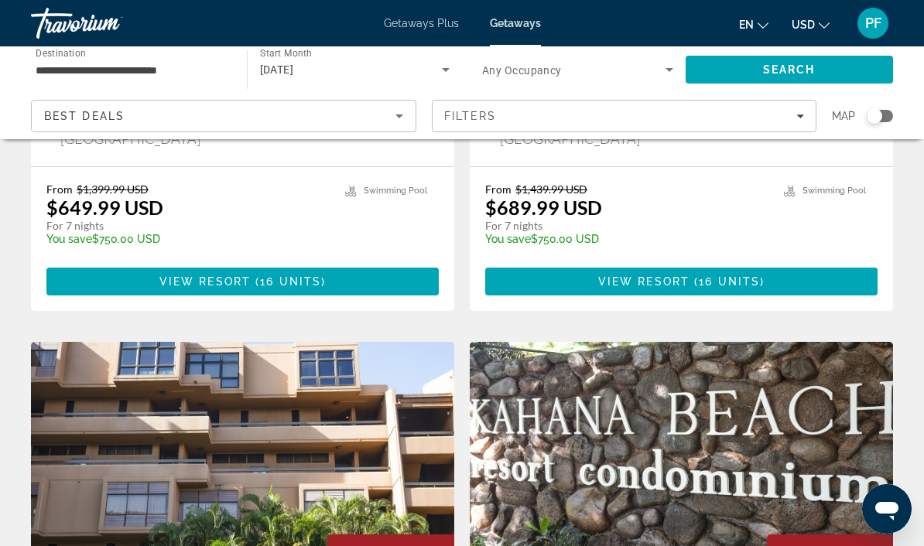
scroll to position [912, 0]
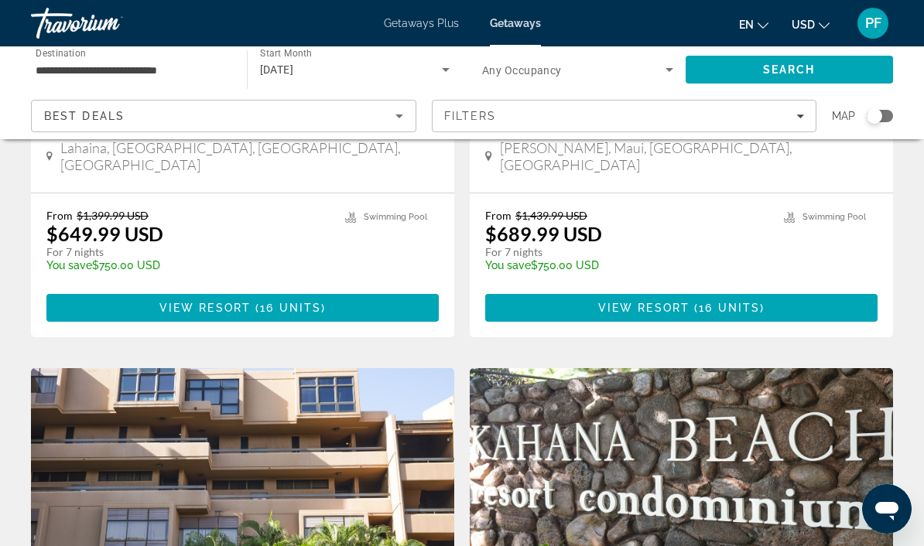
click at [664, 75] on icon "Search widget" at bounding box center [669, 69] width 19 height 19
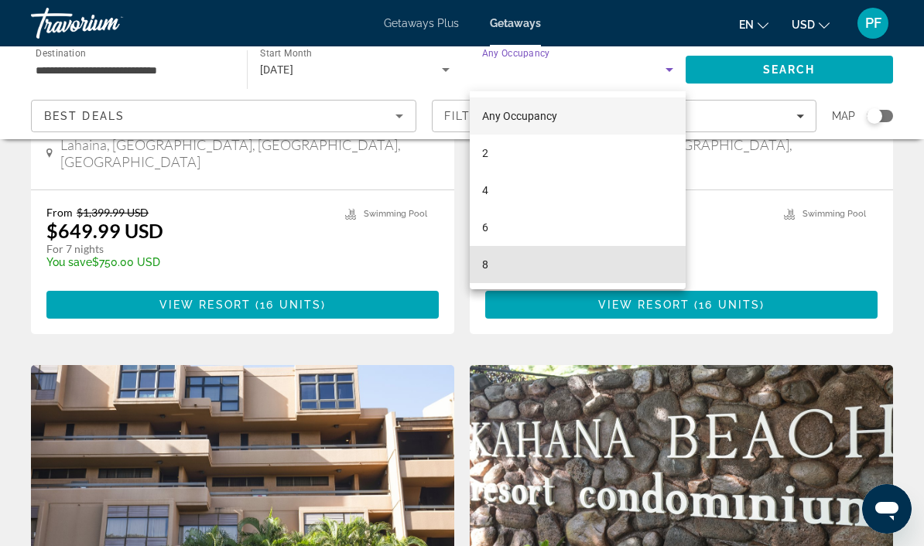
scroll to position [914, 0]
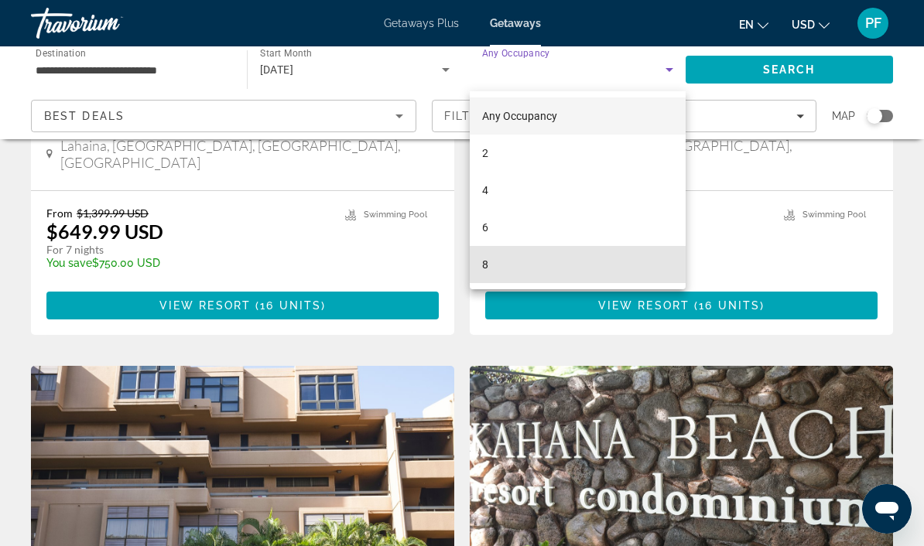
click at [619, 279] on mat-option "8" at bounding box center [578, 264] width 216 height 37
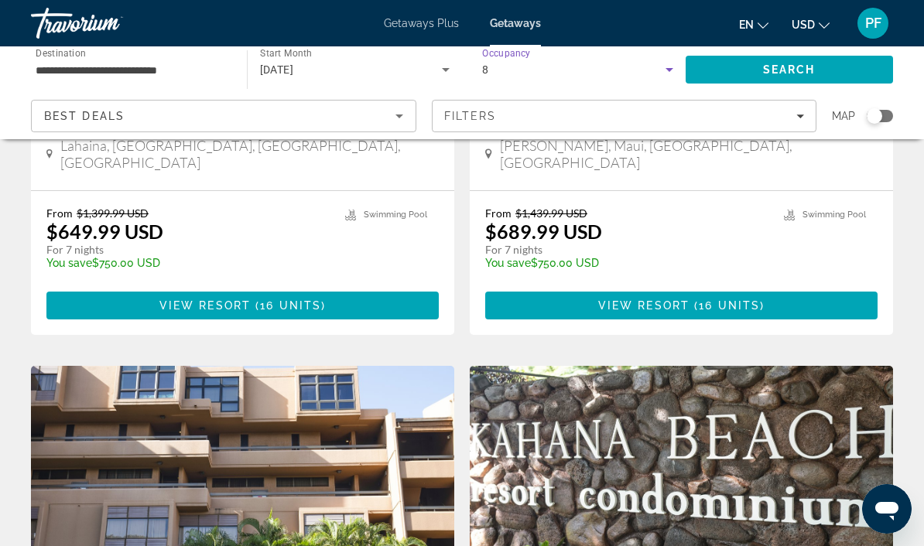
click at [850, 84] on span "Search" at bounding box center [790, 69] width 208 height 37
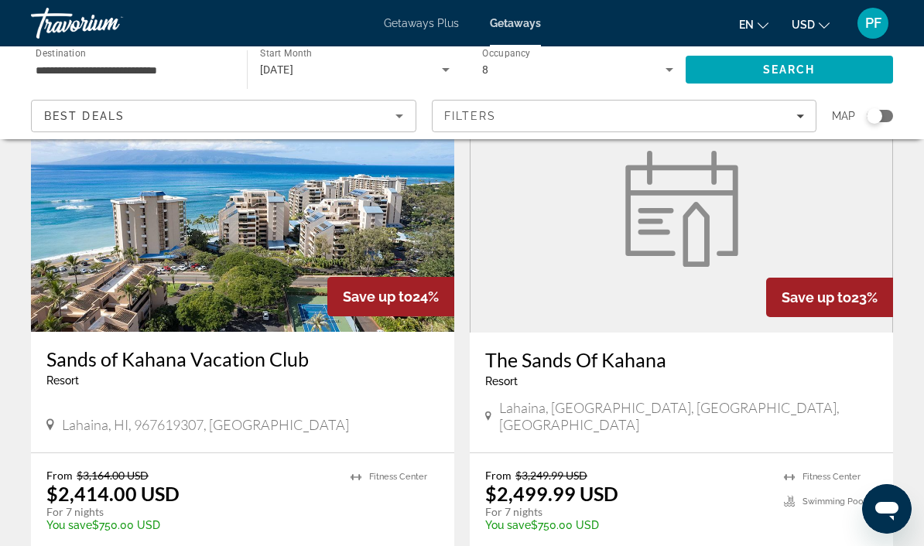
scroll to position [108, 0]
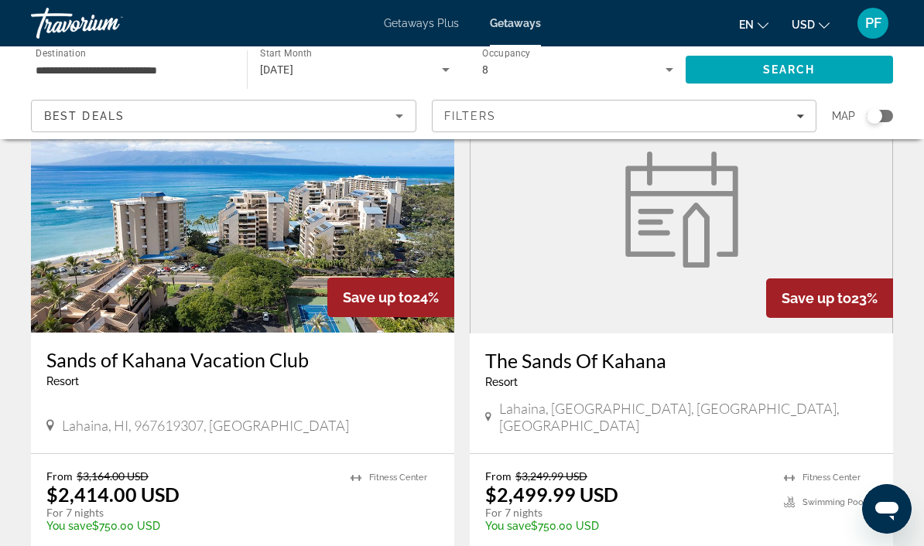
click at [335, 277] on img "Main content" at bounding box center [242, 209] width 423 height 248
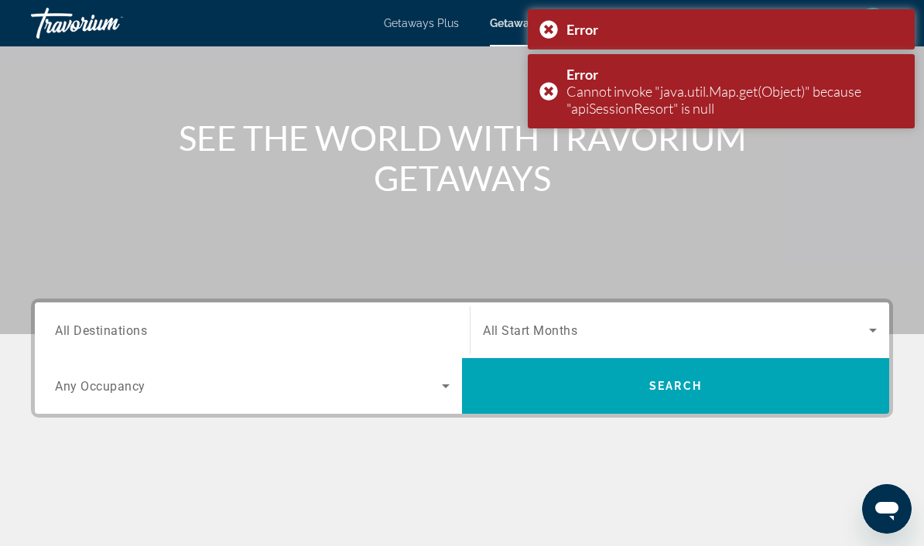
scroll to position [128, 0]
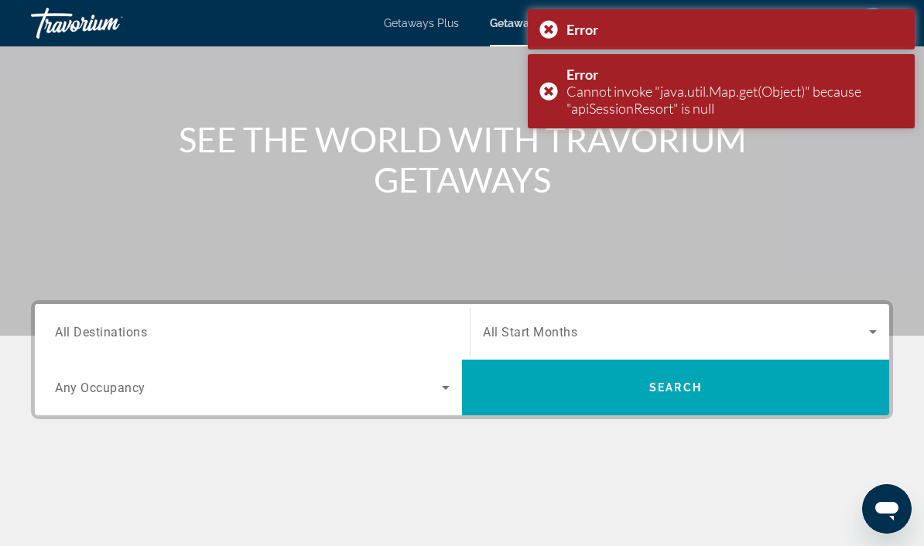
click at [234, 340] on input "Destination All Destinations" at bounding box center [252, 332] width 395 height 19
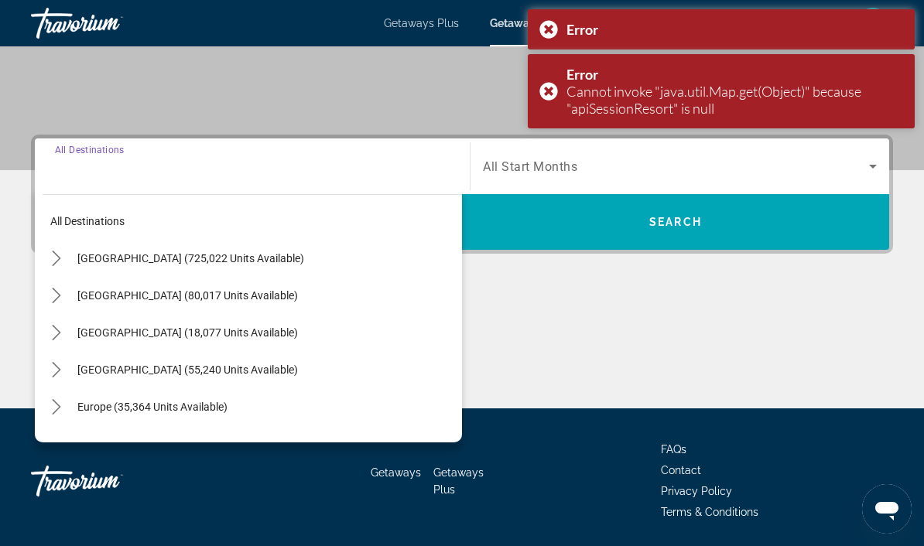
scroll to position [346, 0]
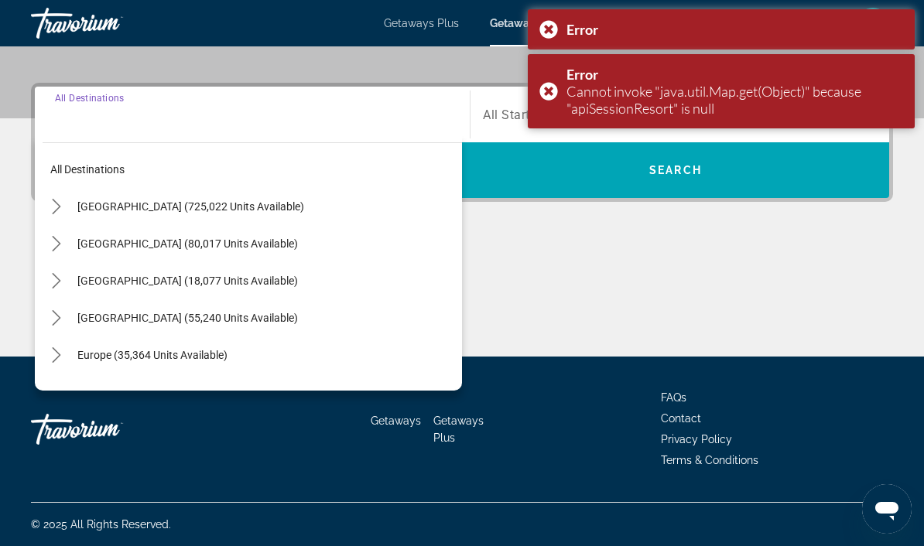
click at [250, 219] on span "Select destination: United States (725,022 units available)" at bounding box center [266, 206] width 392 height 37
type input "**********"
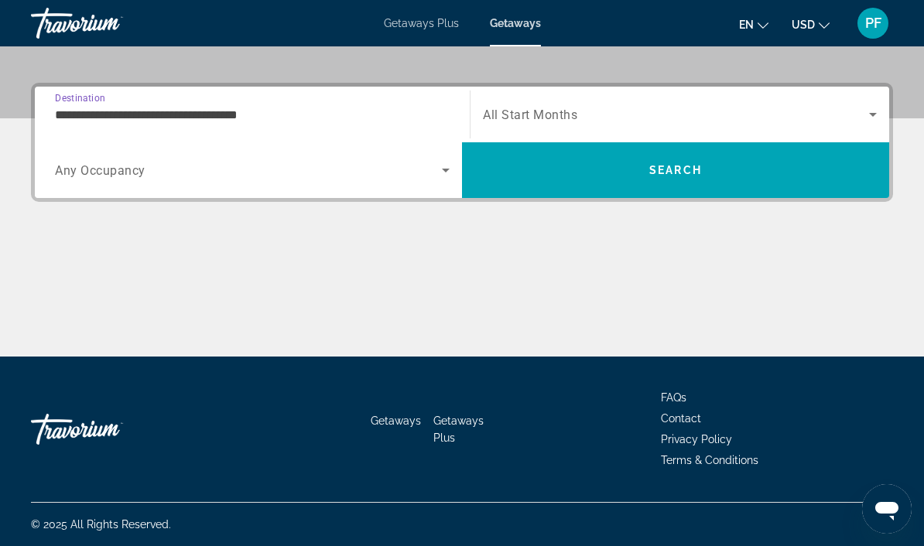
click at [761, 116] on span "Search widget" at bounding box center [676, 114] width 386 height 19
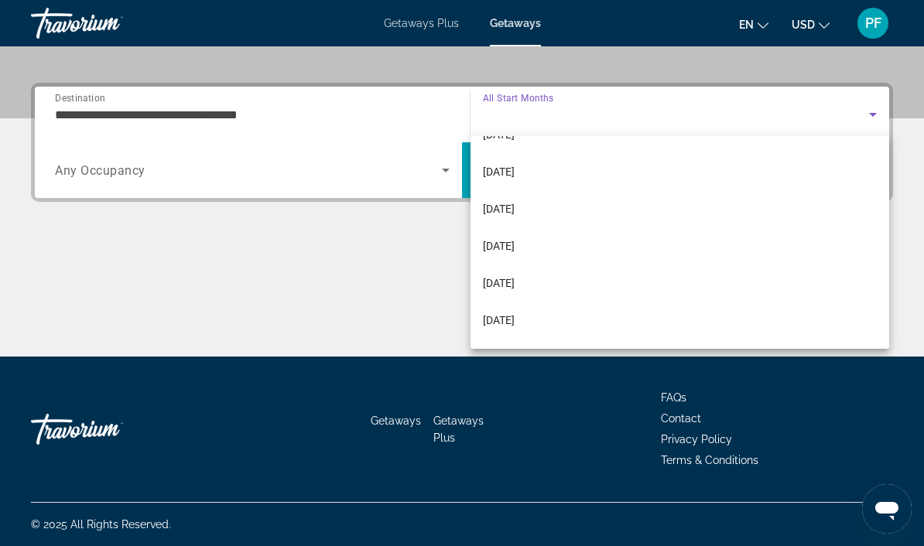
scroll to position [250, 0]
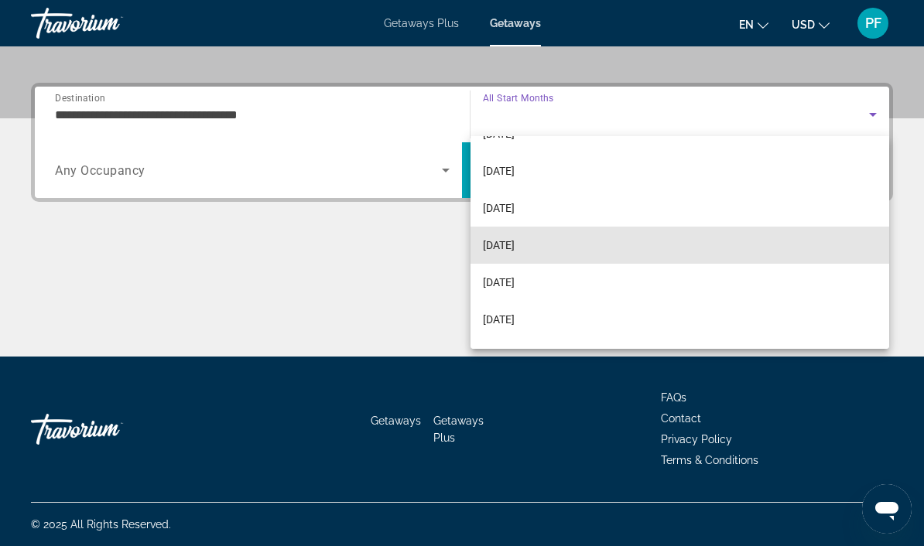
click at [544, 258] on mat-option "[DATE]" at bounding box center [679, 245] width 419 height 37
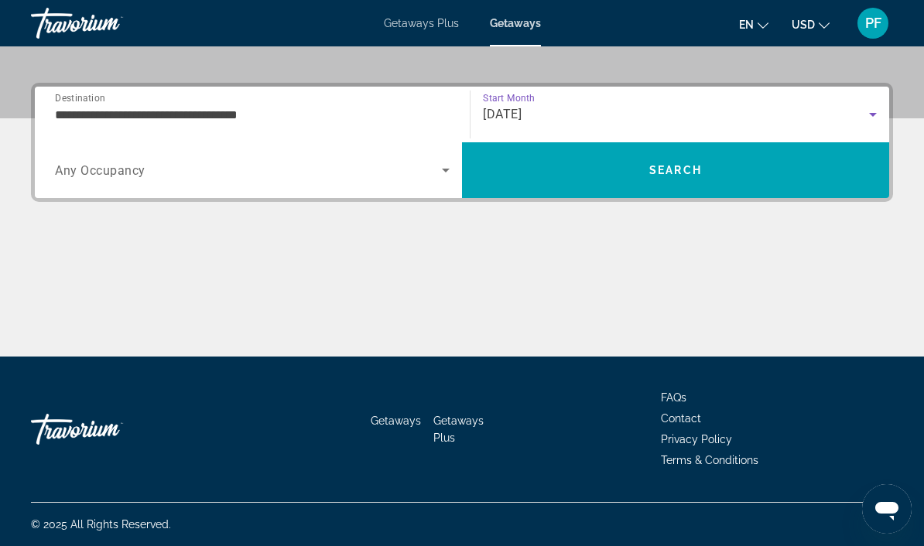
click at [779, 170] on span "Search" at bounding box center [675, 170] width 427 height 37
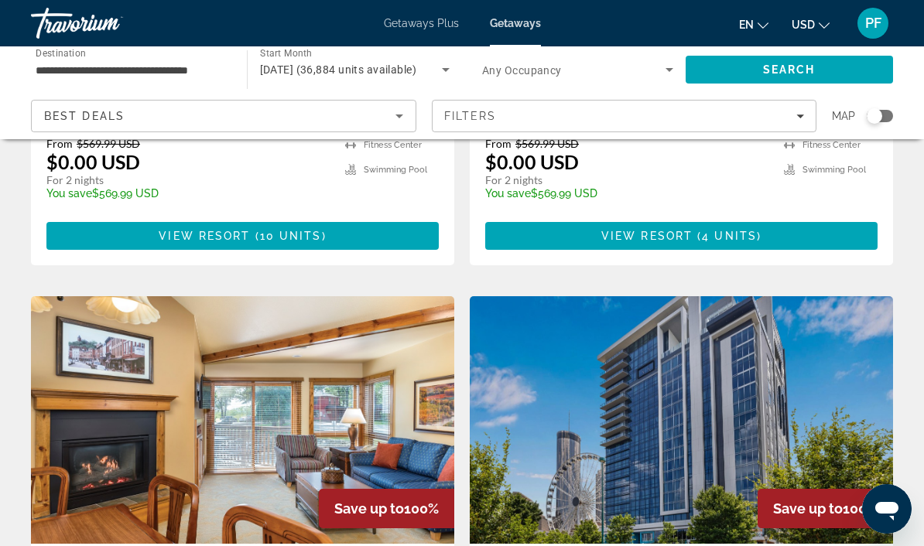
scroll to position [463, 0]
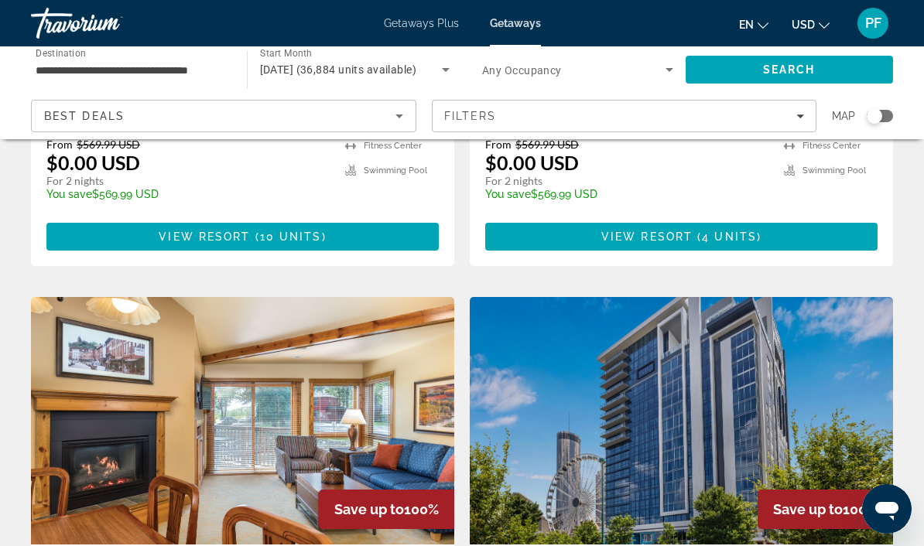
click at [191, 71] on input "**********" at bounding box center [131, 70] width 191 height 19
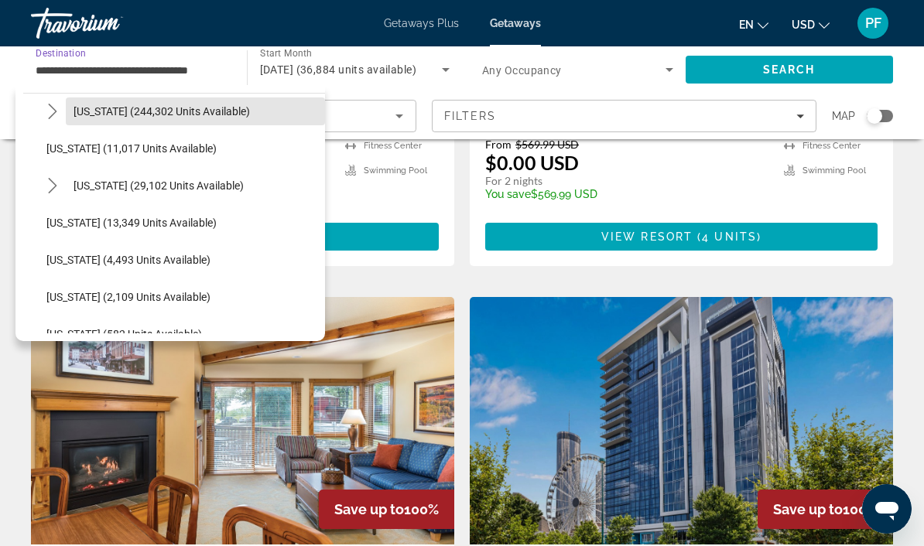
scroll to position [269, 0]
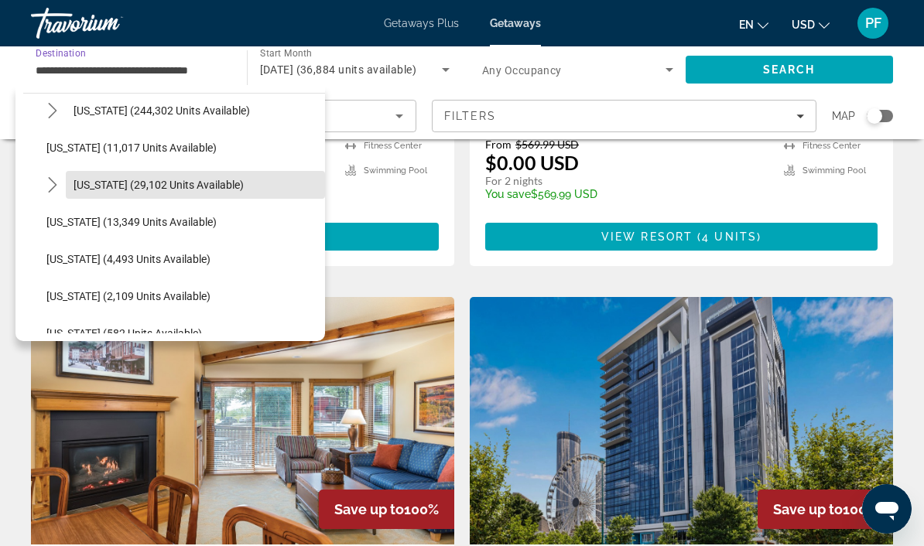
click at [74, 183] on span "[US_STATE] (29,102 units available)" at bounding box center [159, 185] width 170 height 12
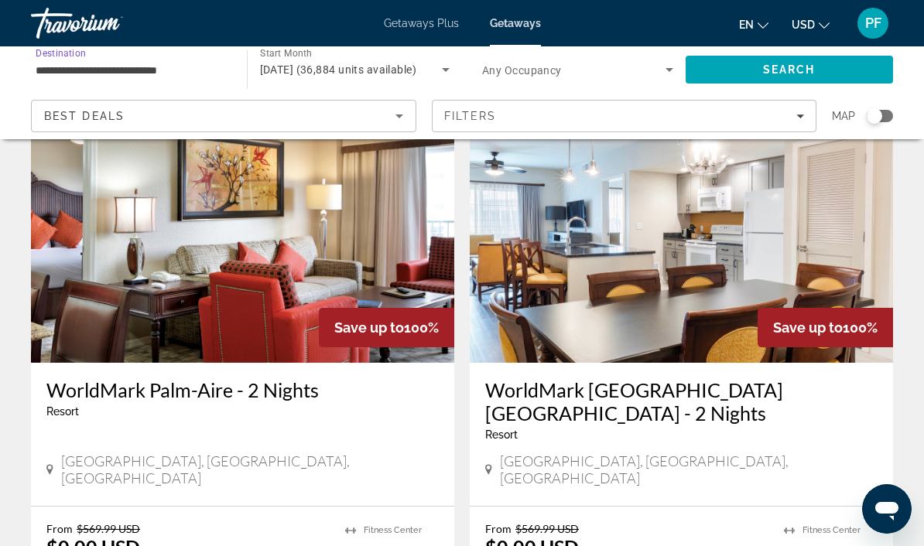
scroll to position [66, 0]
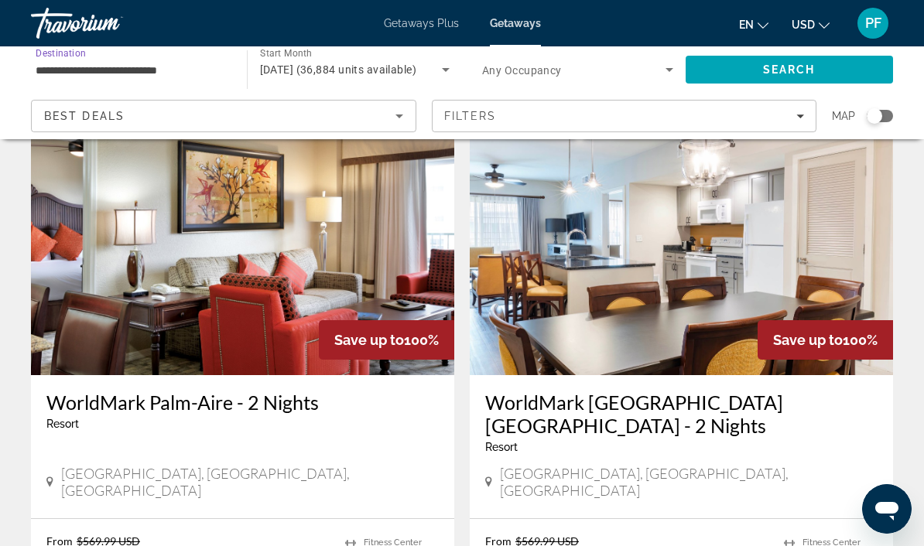
click at [210, 62] on input "**********" at bounding box center [131, 70] width 191 height 19
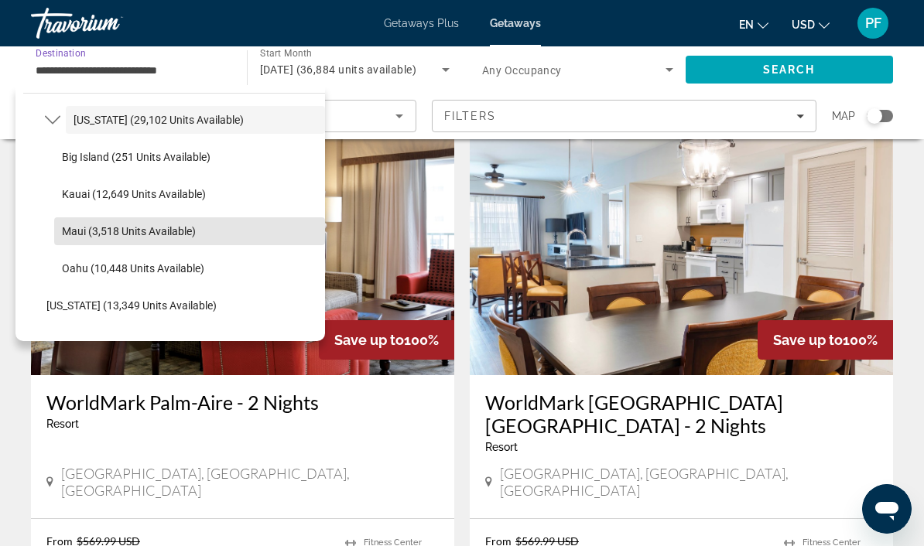
scroll to position [336, 0]
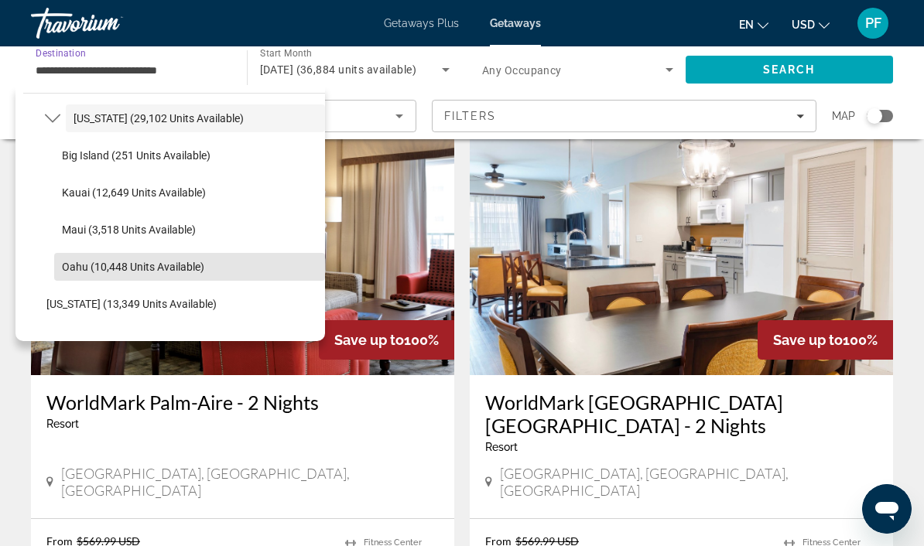
click at [204, 267] on span "Select destination: Oahu (10,448 units available)" at bounding box center [189, 266] width 271 height 37
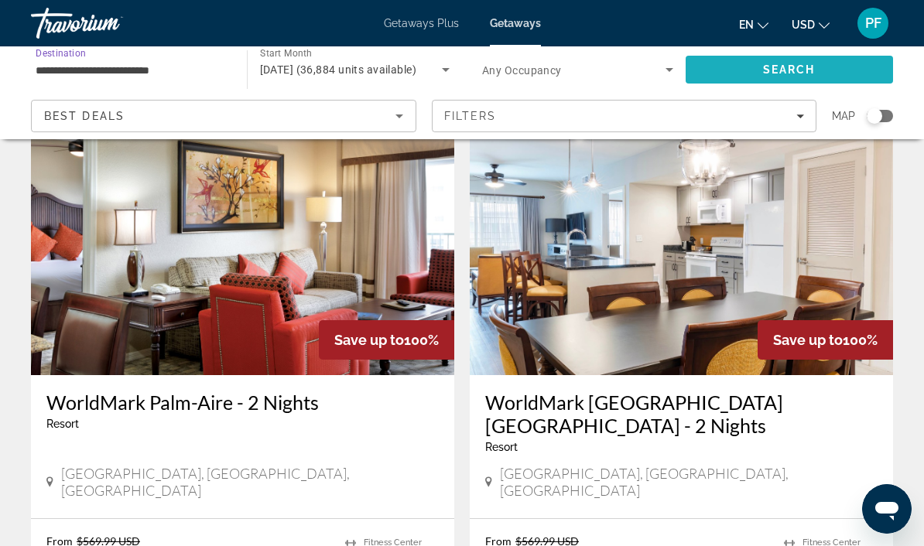
click at [844, 72] on span "Search" at bounding box center [790, 69] width 208 height 37
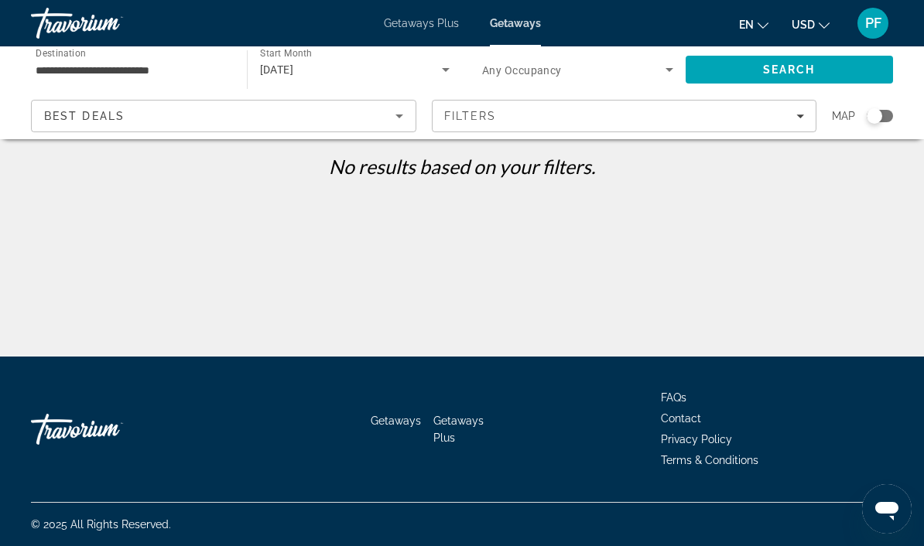
click at [216, 76] on input "**********" at bounding box center [131, 70] width 191 height 19
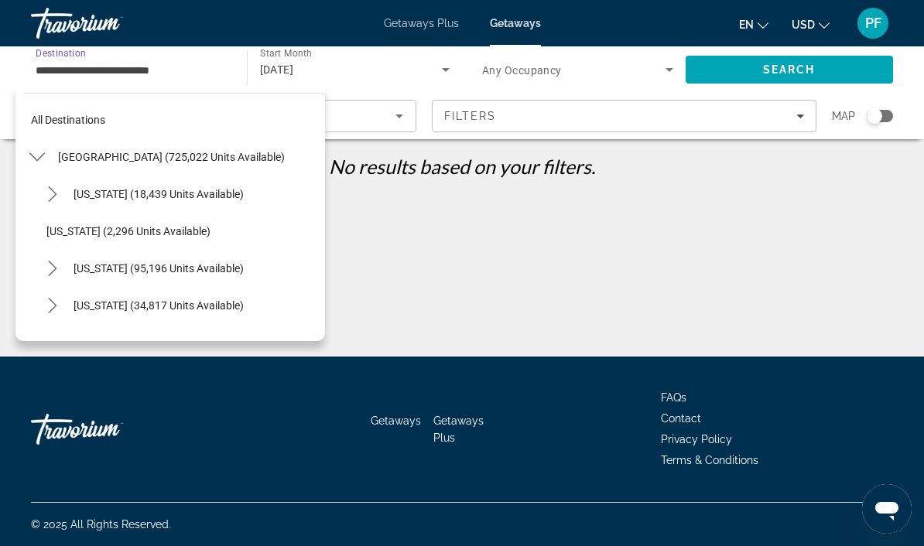
scroll to position [389, 0]
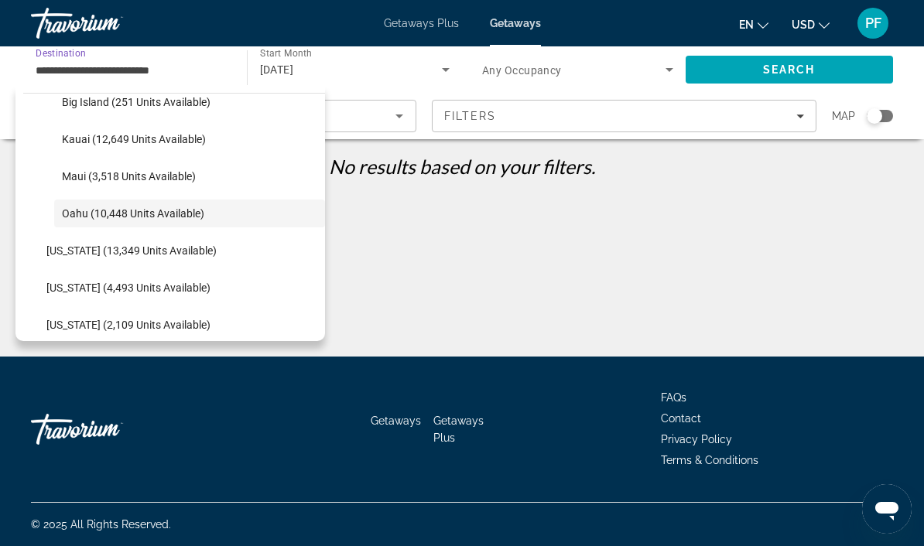
click at [197, 111] on span "Select destination: Big Island (251 units available)" at bounding box center [189, 102] width 271 height 37
type input "**********"
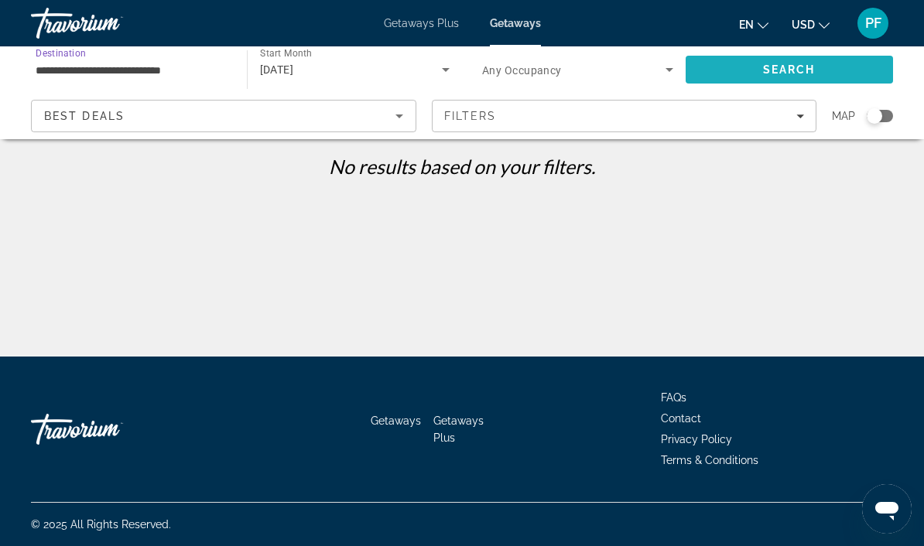
click at [788, 64] on span "Search" at bounding box center [789, 69] width 53 height 12
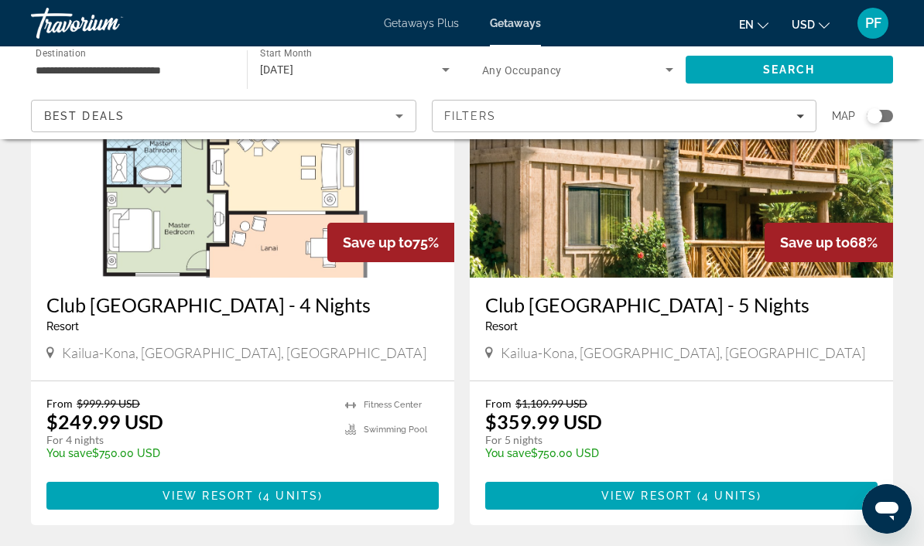
scroll to position [160, 0]
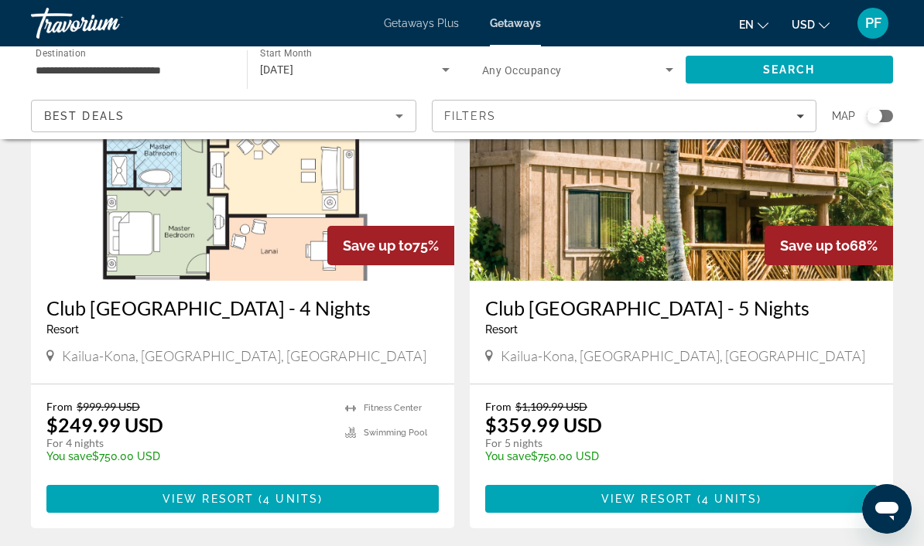
click at [802, 223] on img "Main content" at bounding box center [681, 157] width 423 height 248
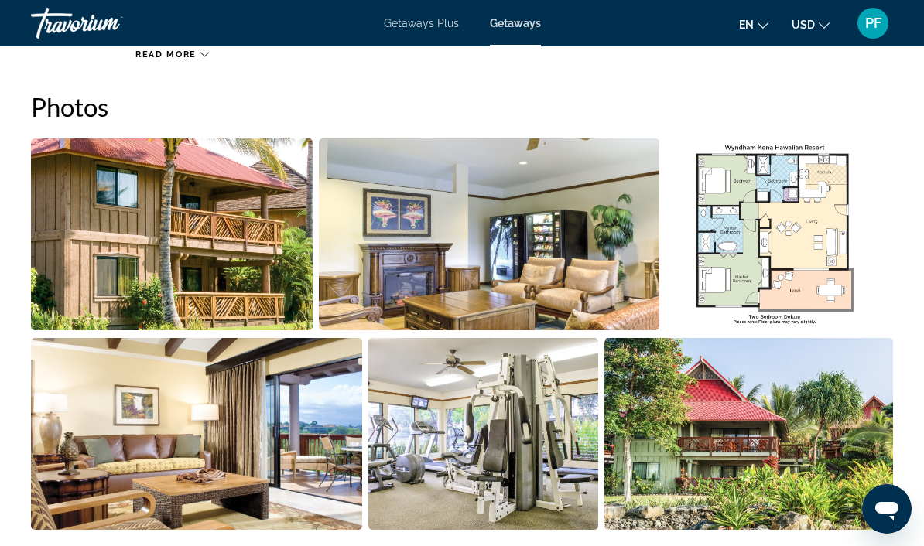
scroll to position [992, 0]
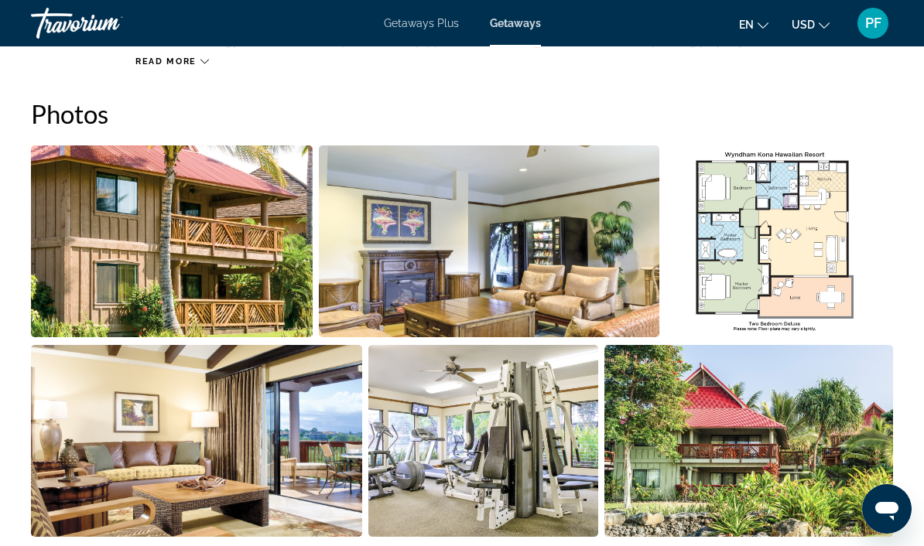
click at [784, 241] on img "Open full-screen image slider" at bounding box center [778, 241] width 227 height 192
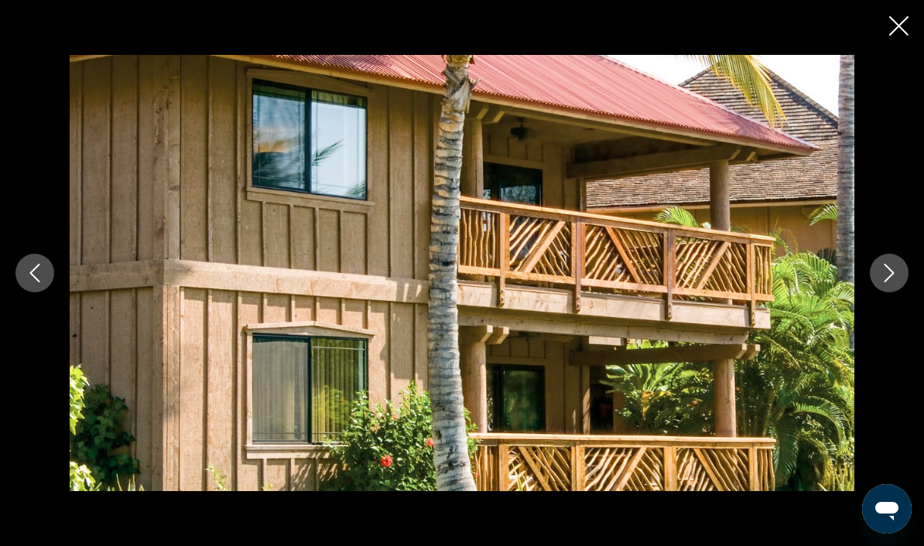
click at [893, 292] on button "Next image" at bounding box center [889, 273] width 39 height 39
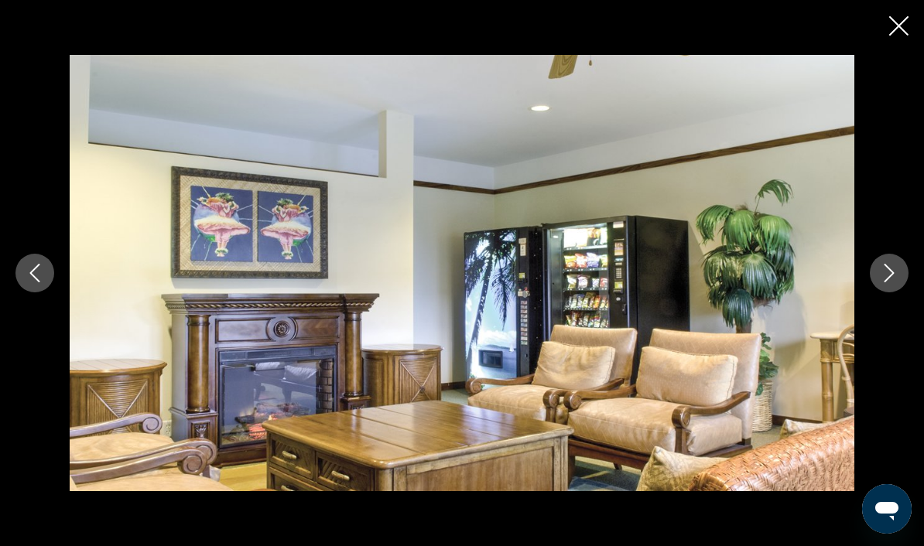
click at [889, 282] on icon "Next image" at bounding box center [889, 273] width 19 height 19
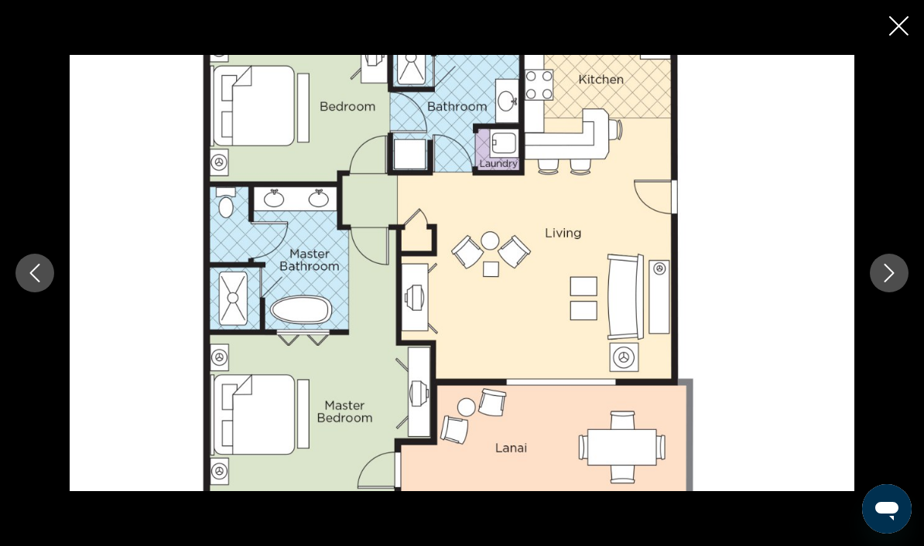
click at [907, 29] on icon "Close slideshow" at bounding box center [898, 25] width 19 height 19
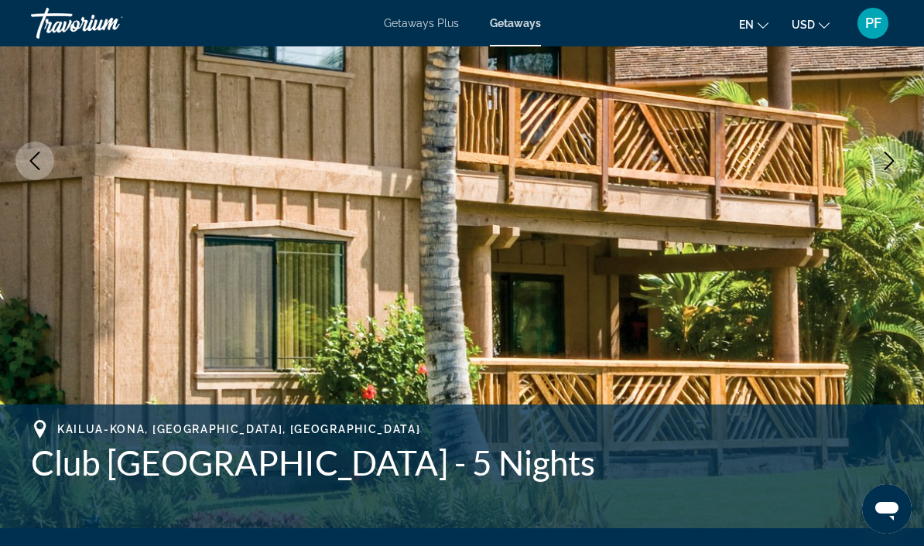
scroll to position [0, 0]
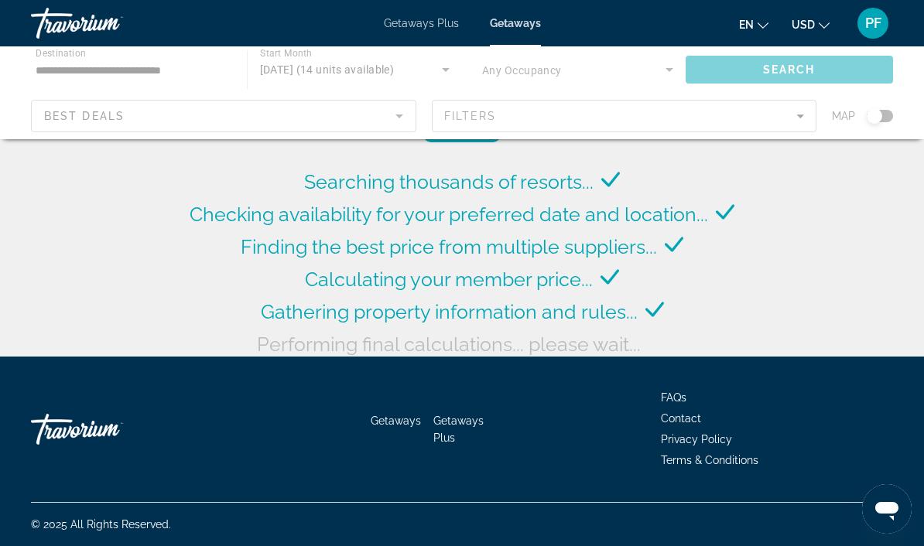
scroll to position [63, 0]
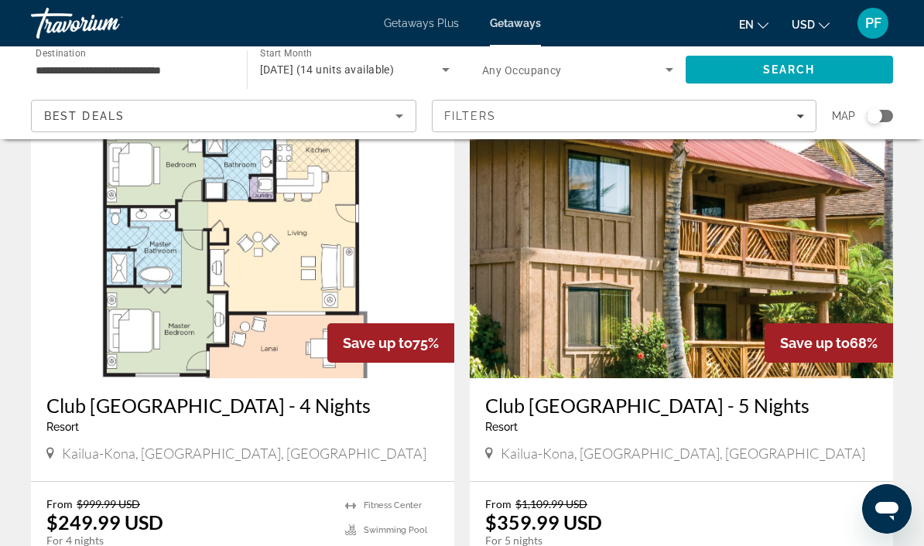
click at [176, 70] on input "**********" at bounding box center [131, 70] width 191 height 19
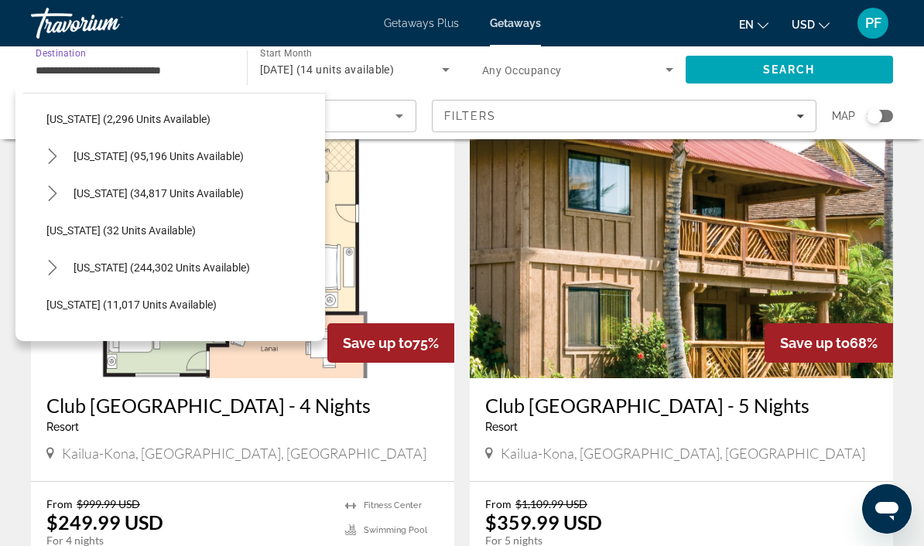
scroll to position [84, 0]
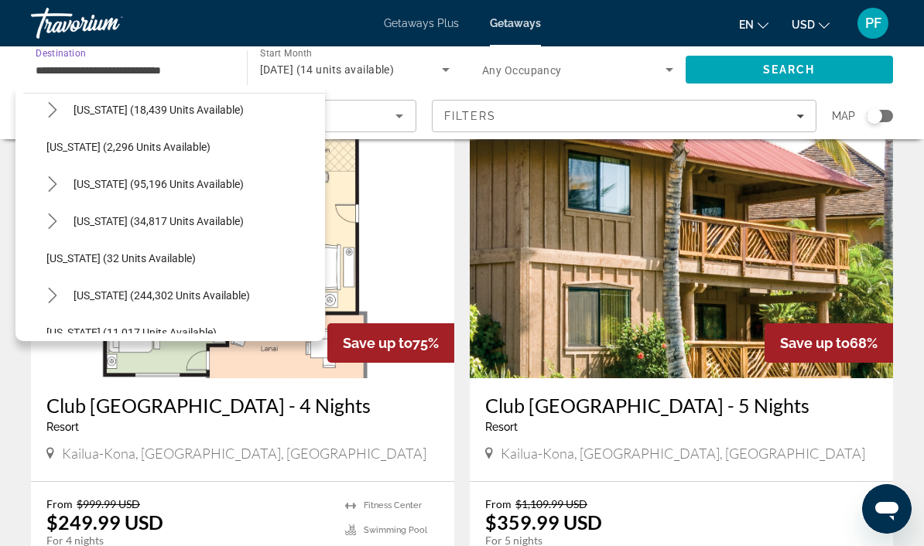
click at [200, 187] on span "[US_STATE] (95,196 units available)" at bounding box center [159, 184] width 170 height 12
type input "**********"
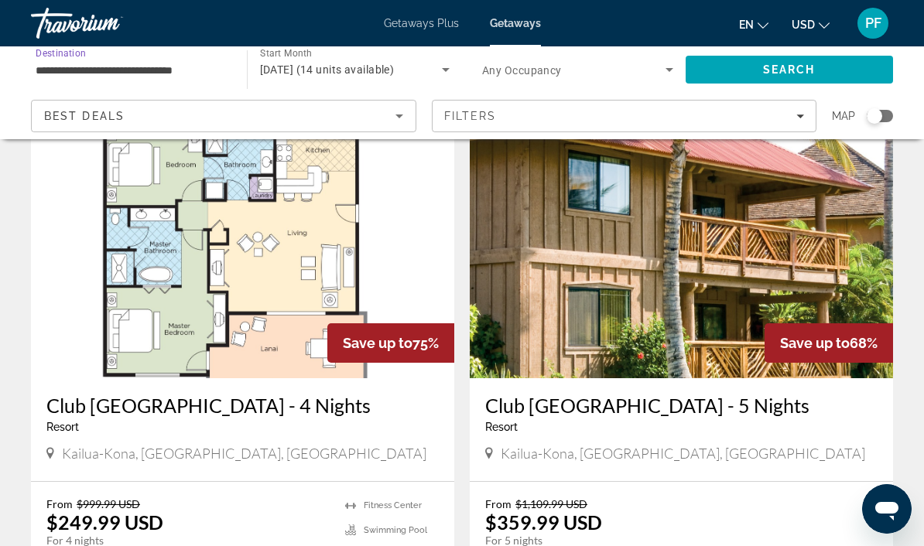
click at [812, 64] on span "Search" at bounding box center [789, 69] width 53 height 12
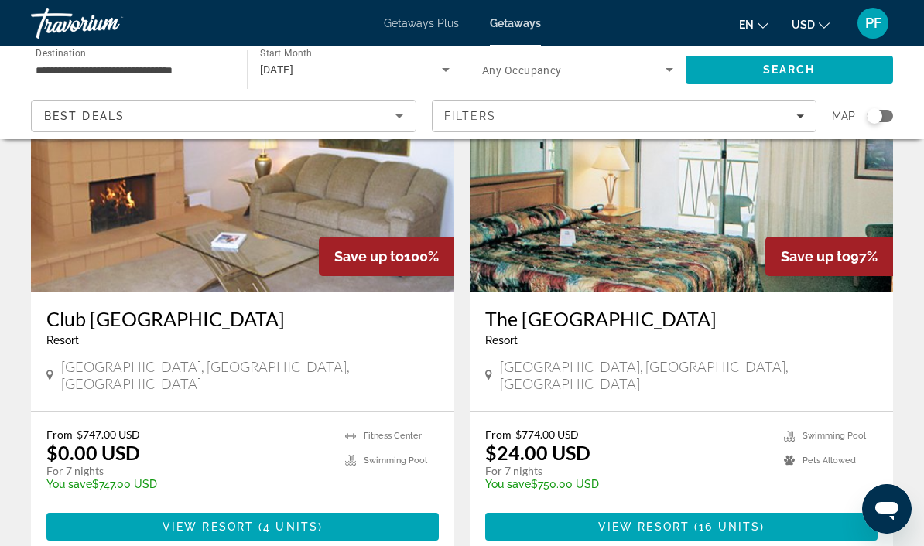
scroll to position [1786, 0]
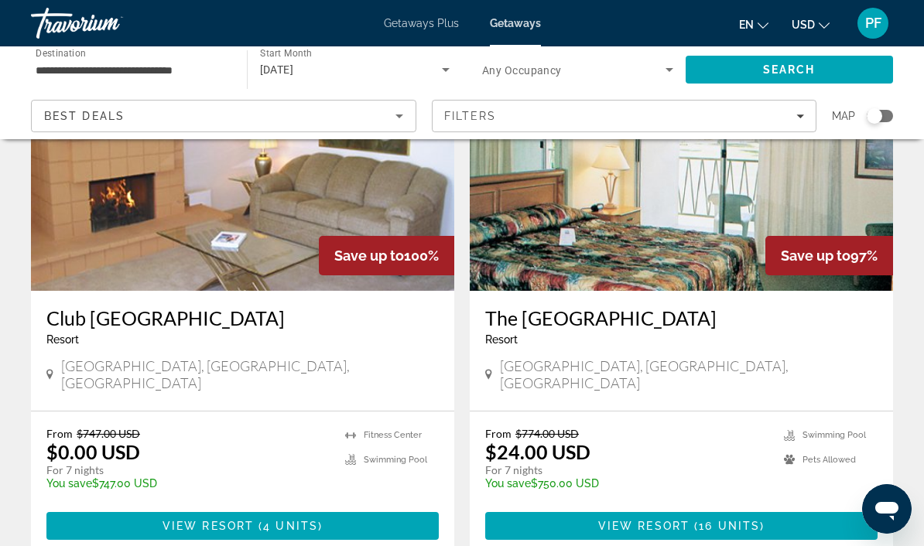
click at [362, 306] on h3 "Club [GEOGRAPHIC_DATA]" at bounding box center [242, 317] width 392 height 23
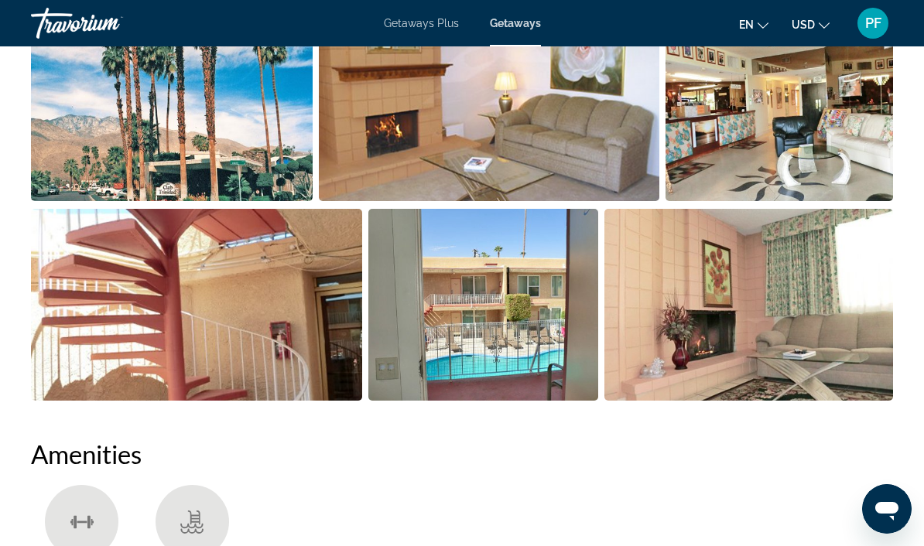
scroll to position [86, 0]
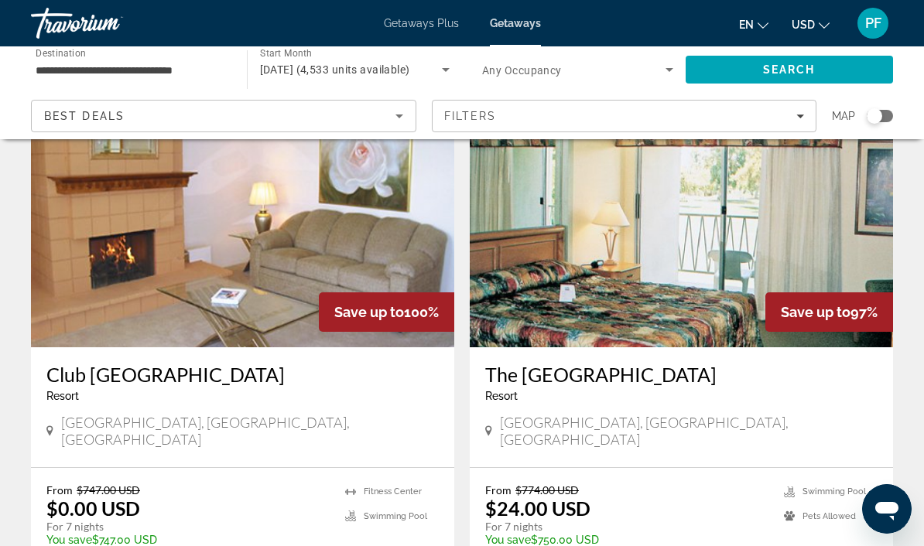
scroll to position [1722, 0]
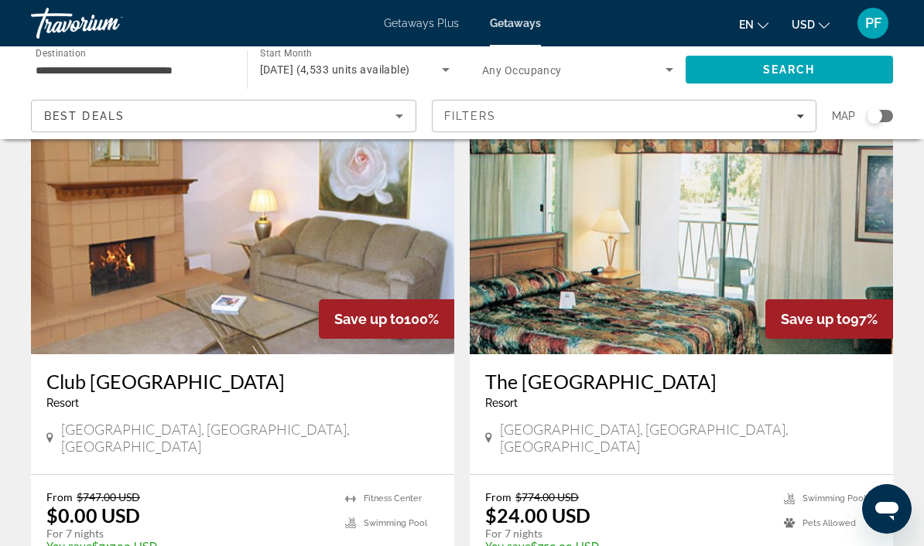
click at [187, 77] on input "**********" at bounding box center [131, 70] width 191 height 19
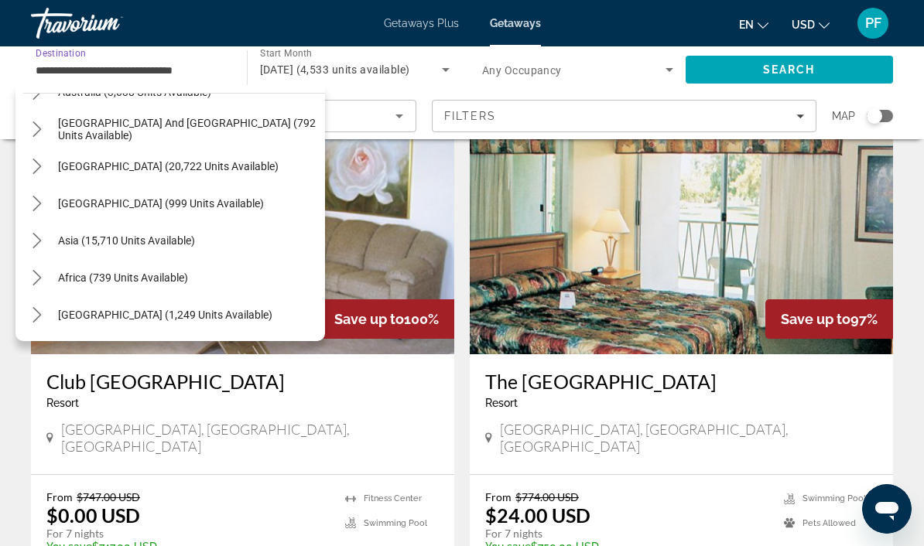
scroll to position [2108, 0]
click at [773, 229] on img "Main content" at bounding box center [681, 231] width 423 height 248
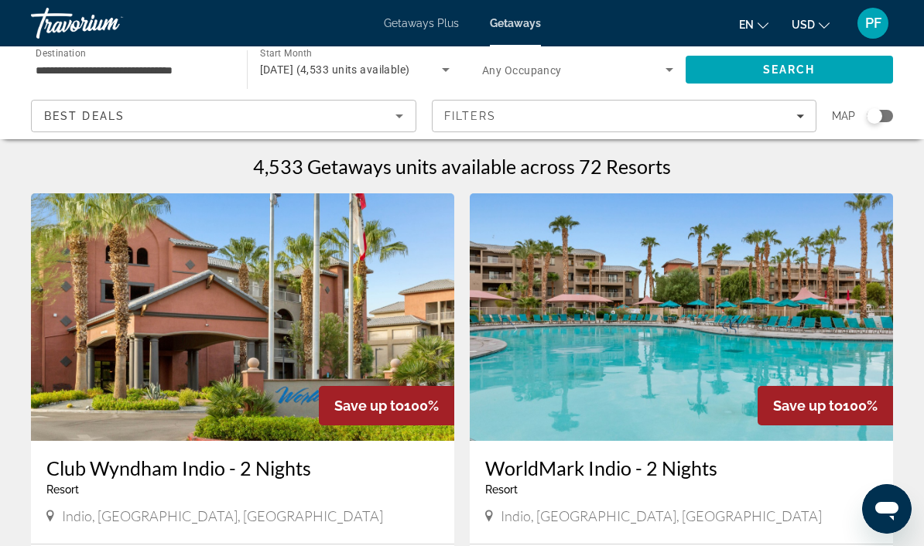
click at [161, 57] on div "**********" at bounding box center [131, 70] width 191 height 44
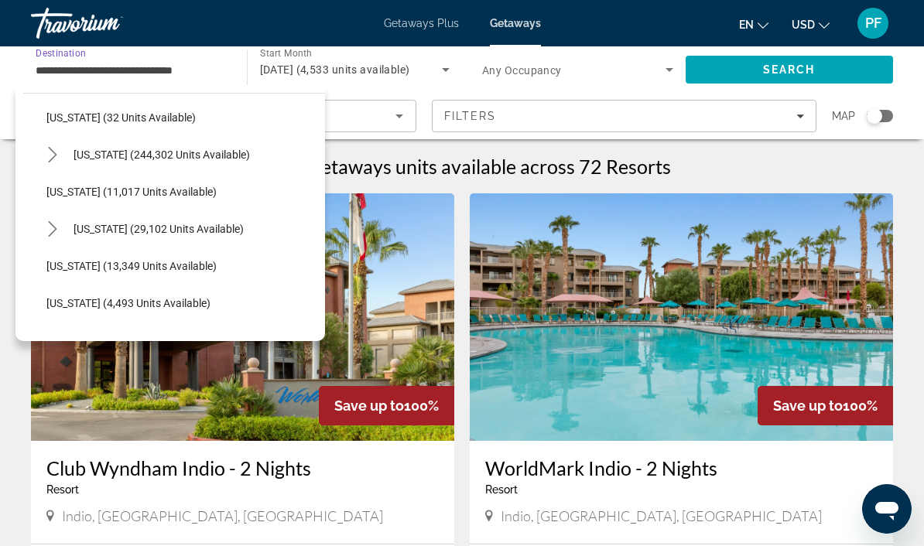
scroll to position [451, 0]
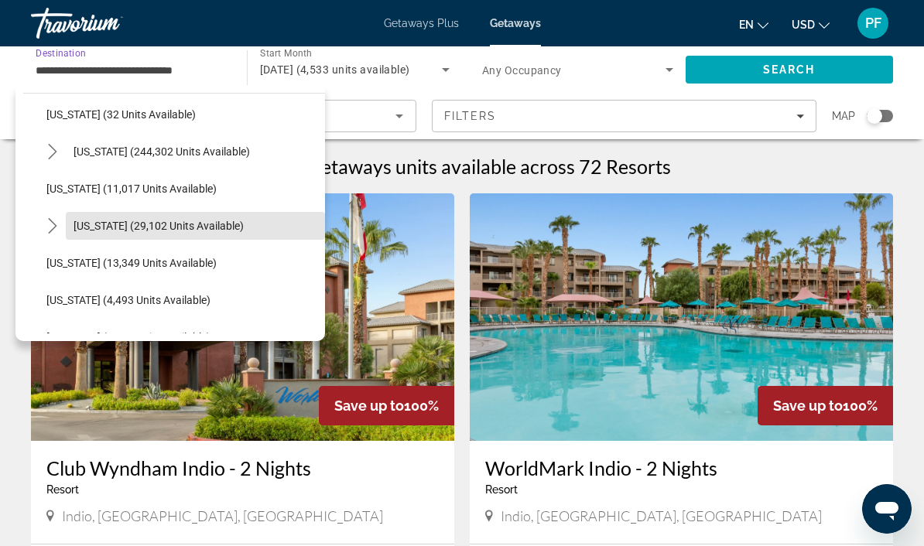
click at [213, 223] on span "[US_STATE] (29,102 units available)" at bounding box center [159, 226] width 170 height 12
type input "**********"
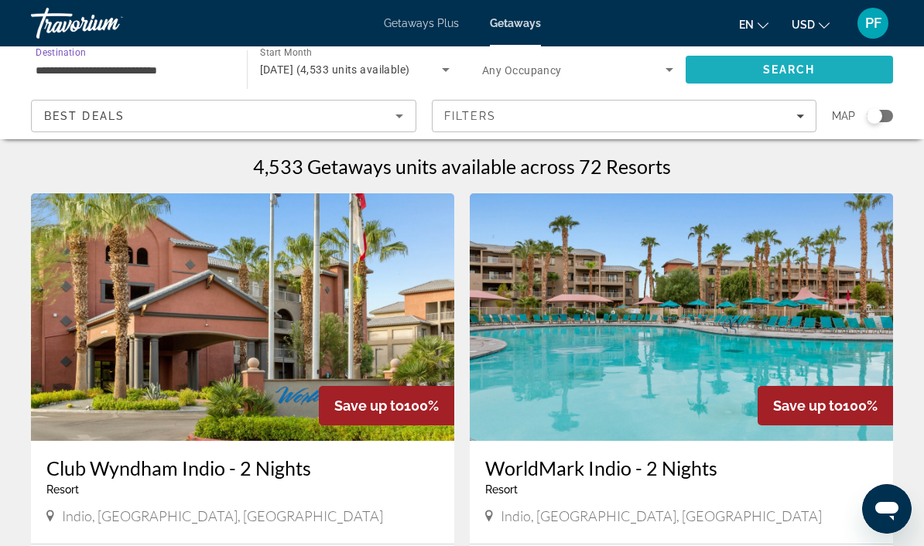
scroll to position [1, 0]
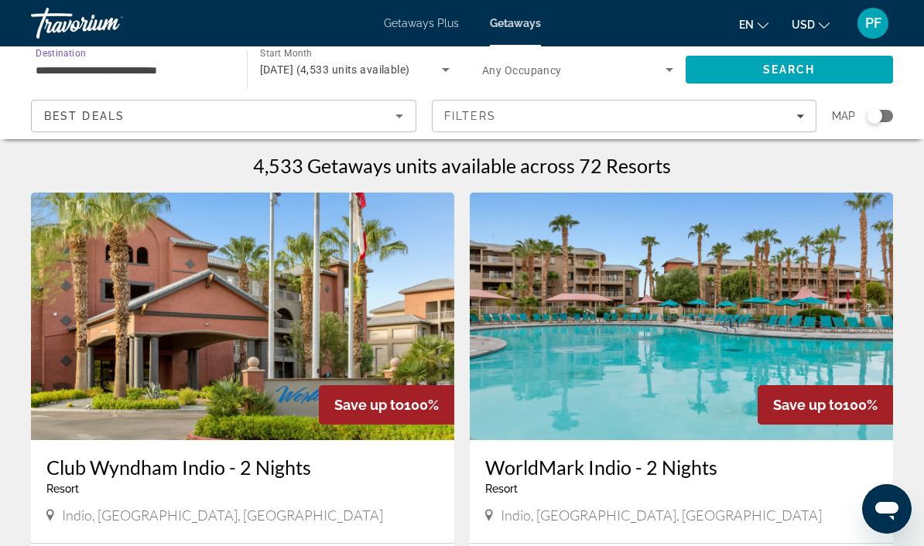
click at [839, 63] on span "Search" at bounding box center [790, 69] width 208 height 37
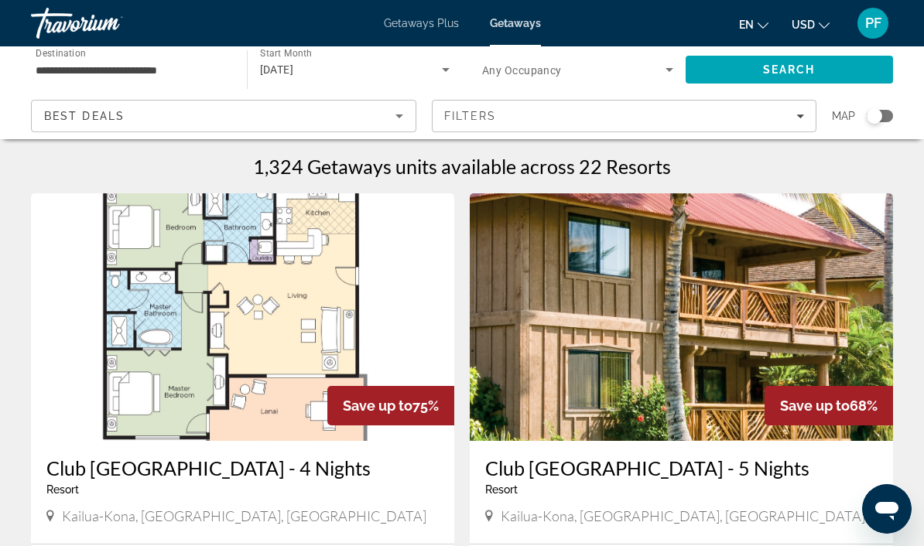
click at [617, 70] on span "Search widget" at bounding box center [573, 69] width 183 height 19
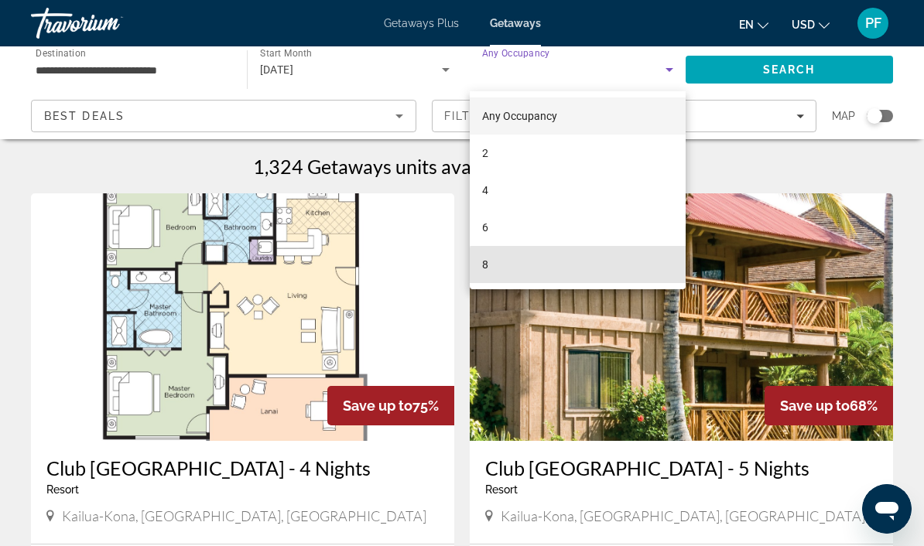
click at [614, 270] on mat-option "8" at bounding box center [578, 264] width 216 height 37
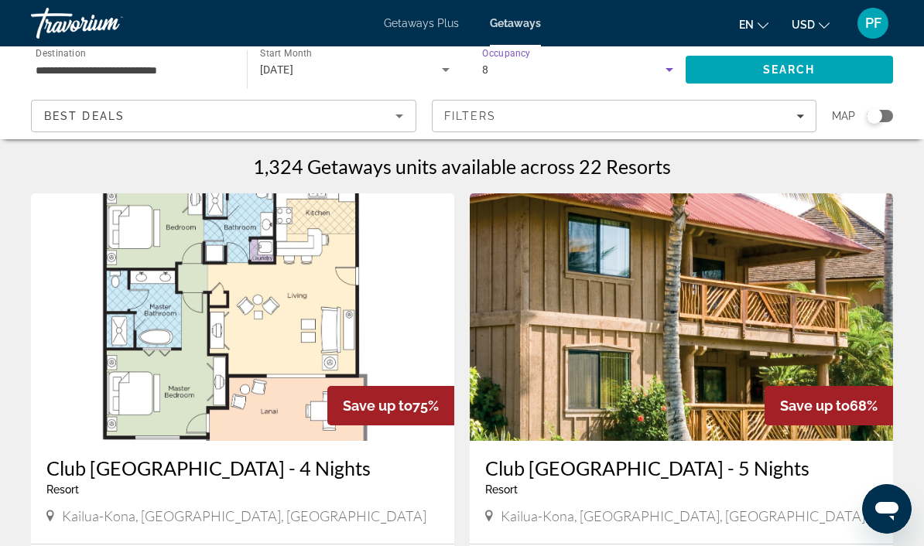
click at [821, 66] on span "Search" at bounding box center [790, 69] width 208 height 37
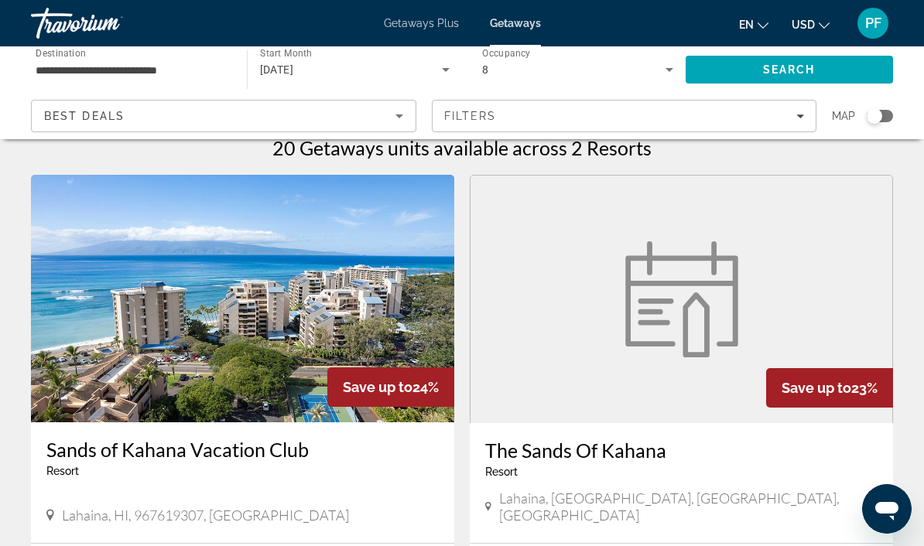
scroll to position [38, 0]
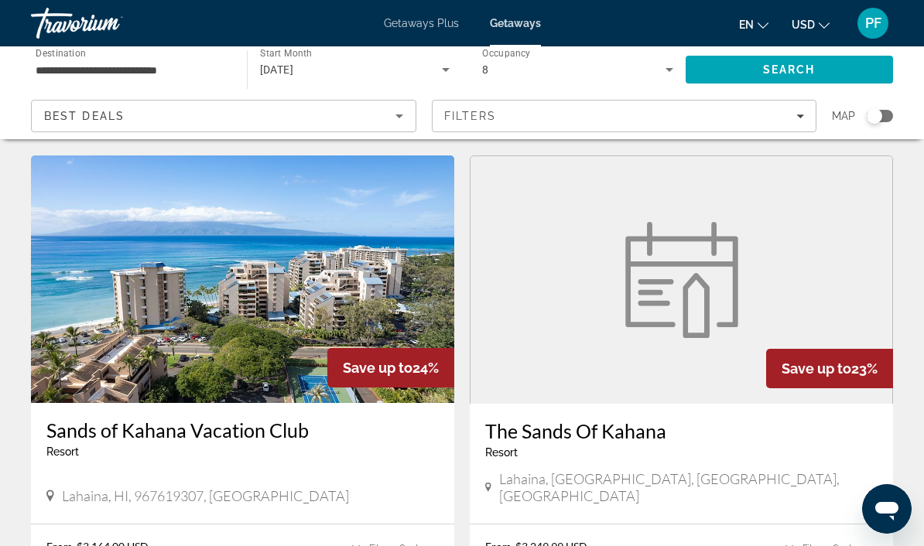
click at [351, 289] on img "Main content" at bounding box center [242, 280] width 423 height 248
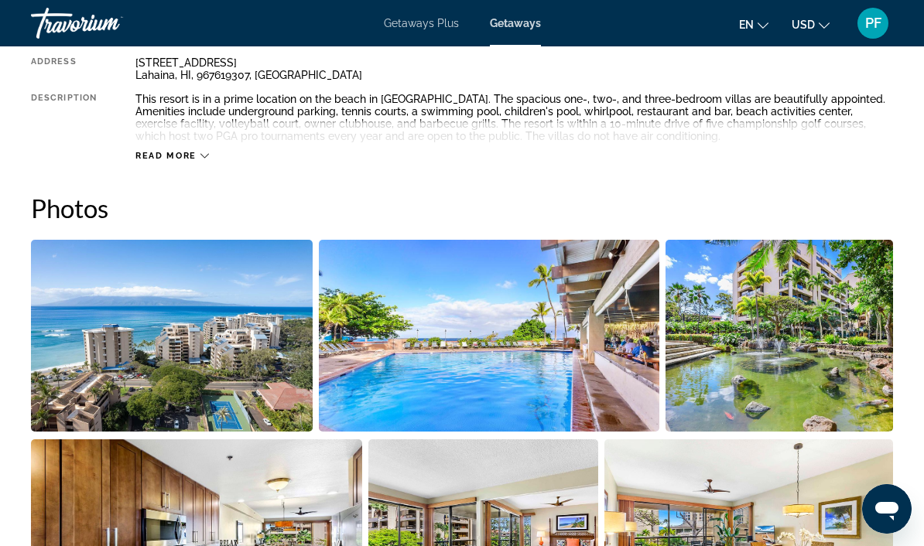
scroll to position [880, 0]
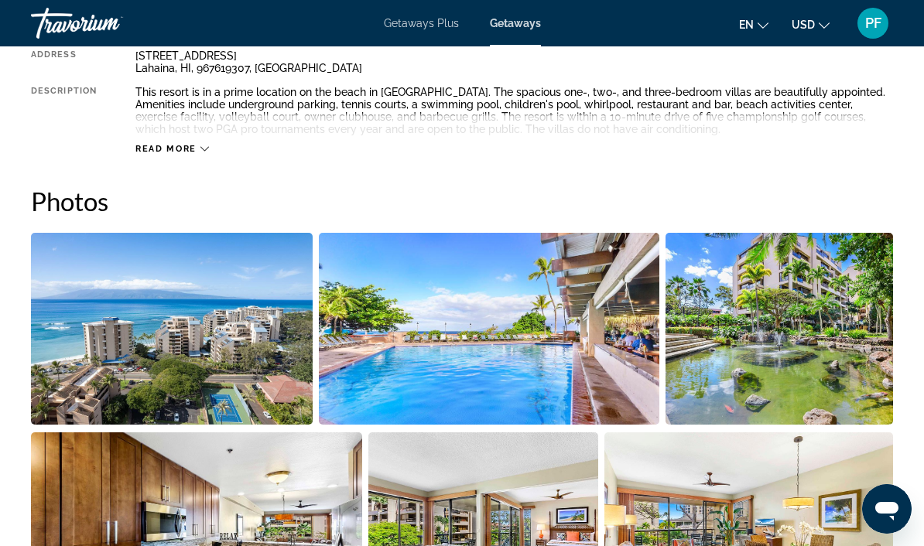
click at [224, 306] on img "Open full-screen image slider" at bounding box center [172, 329] width 282 height 192
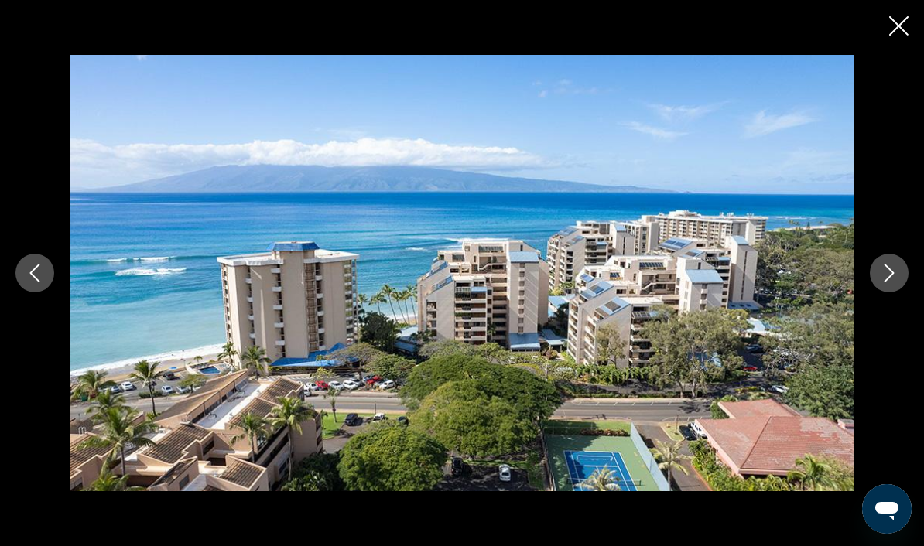
click at [906, 292] on button "Next image" at bounding box center [889, 273] width 39 height 39
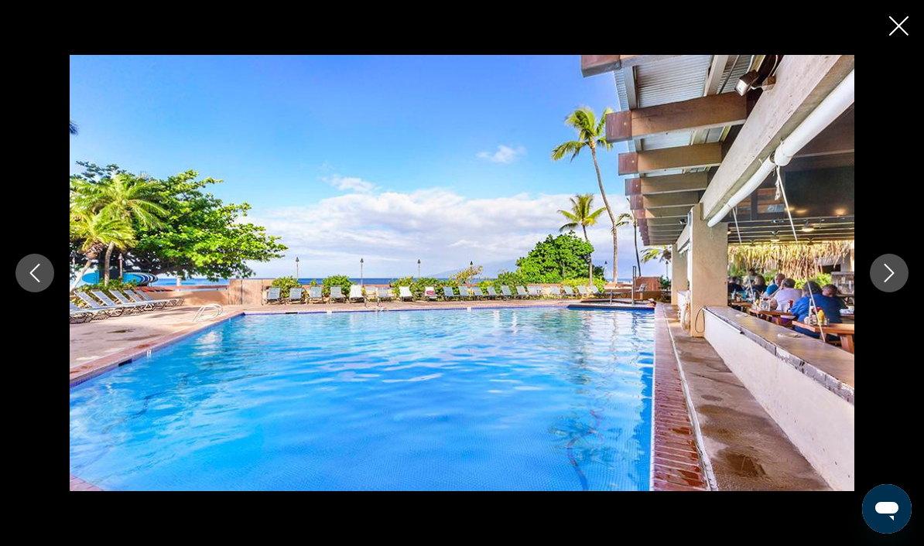
click at [906, 292] on button "Next image" at bounding box center [889, 273] width 39 height 39
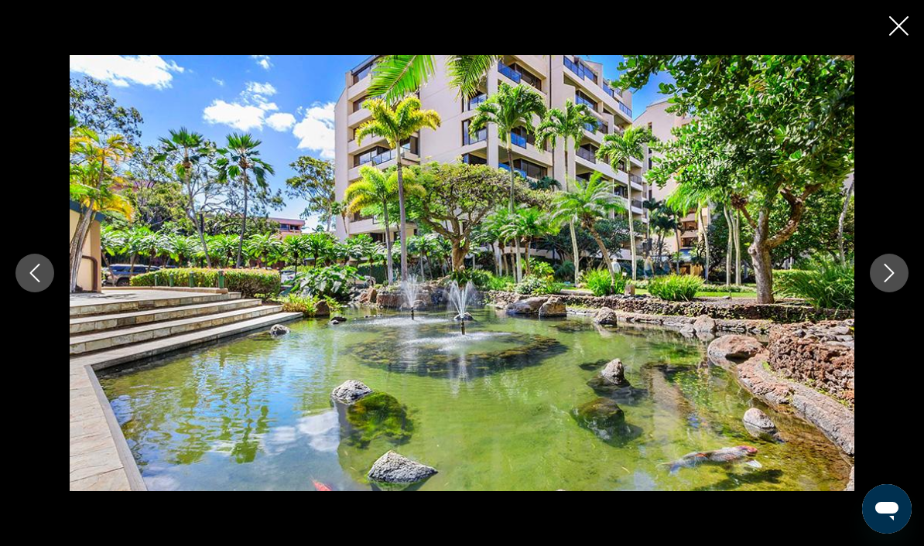
click at [906, 292] on button "Next image" at bounding box center [889, 273] width 39 height 39
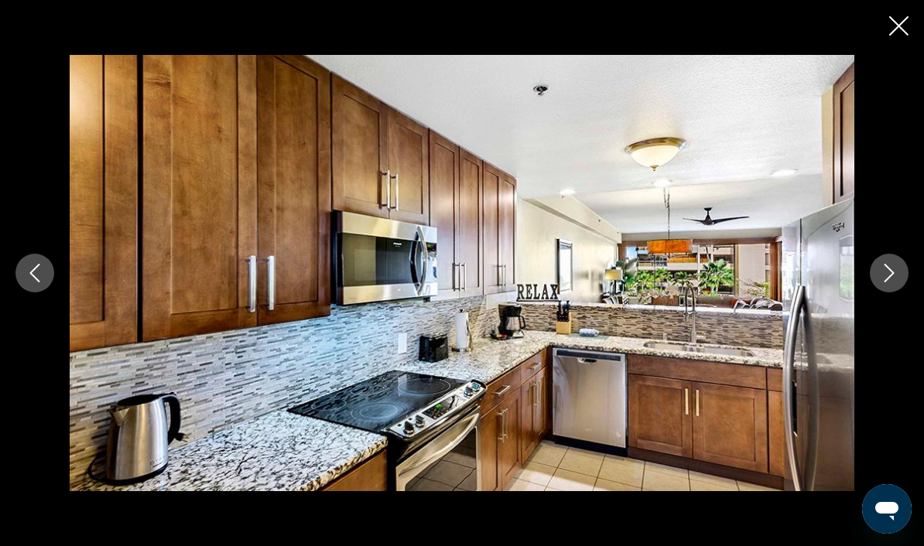
click at [918, 296] on div "prev next" at bounding box center [462, 273] width 924 height 437
click at [901, 292] on button "Next image" at bounding box center [889, 273] width 39 height 39
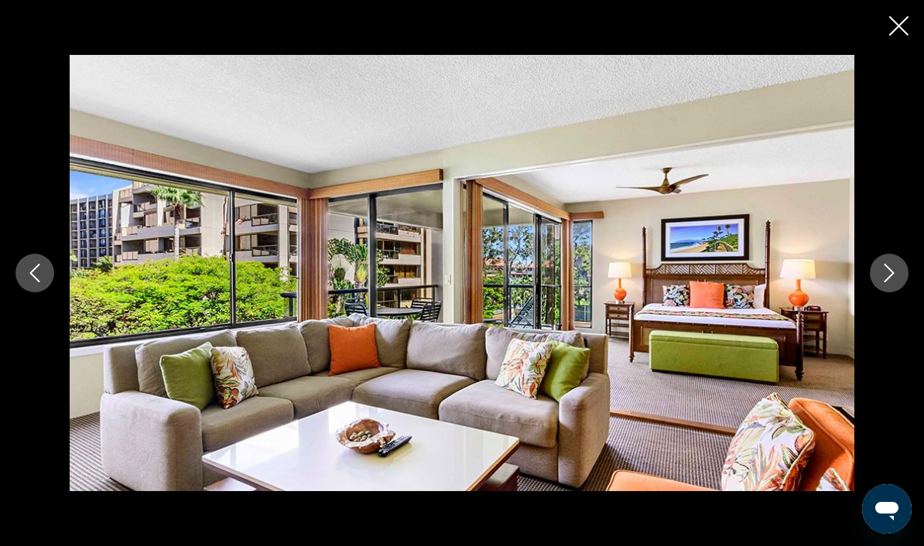
click at [905, 292] on button "Next image" at bounding box center [889, 273] width 39 height 39
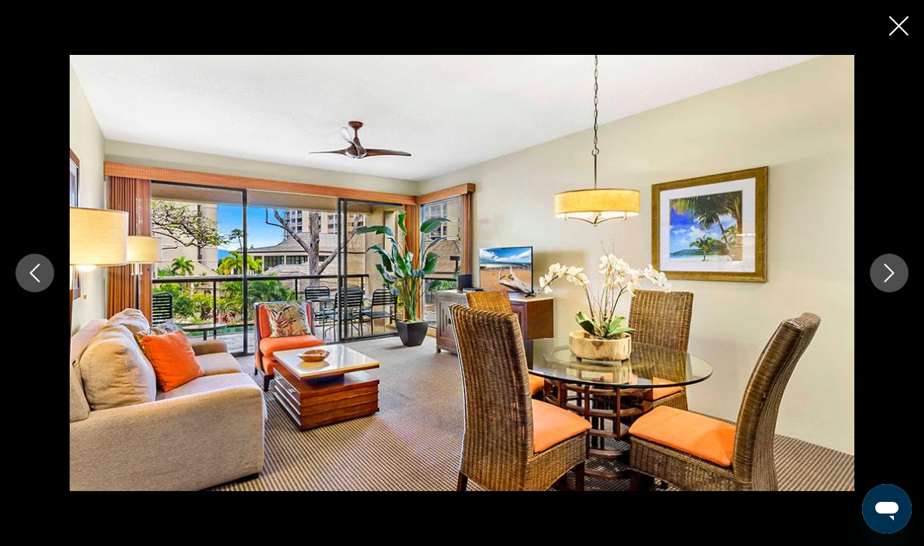
click at [907, 292] on button "Next image" at bounding box center [889, 273] width 39 height 39
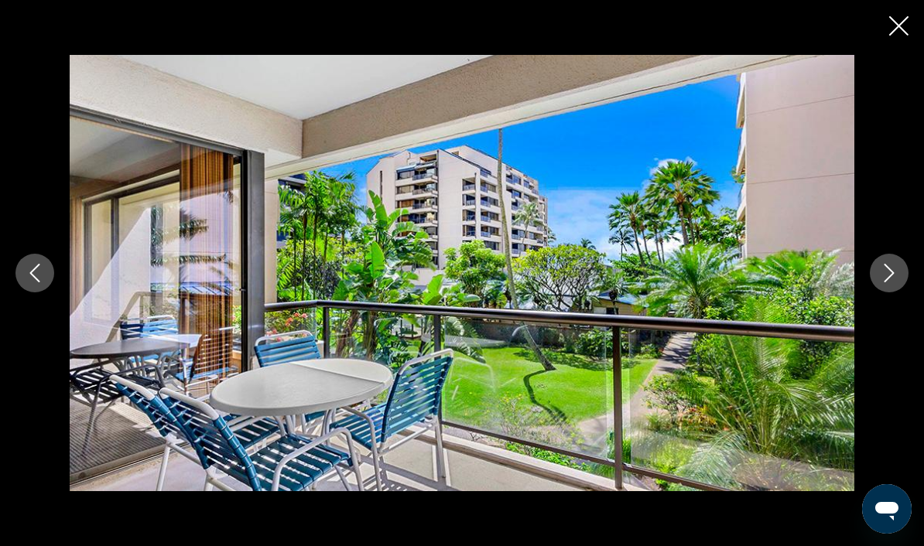
click at [905, 292] on button "Next image" at bounding box center [889, 273] width 39 height 39
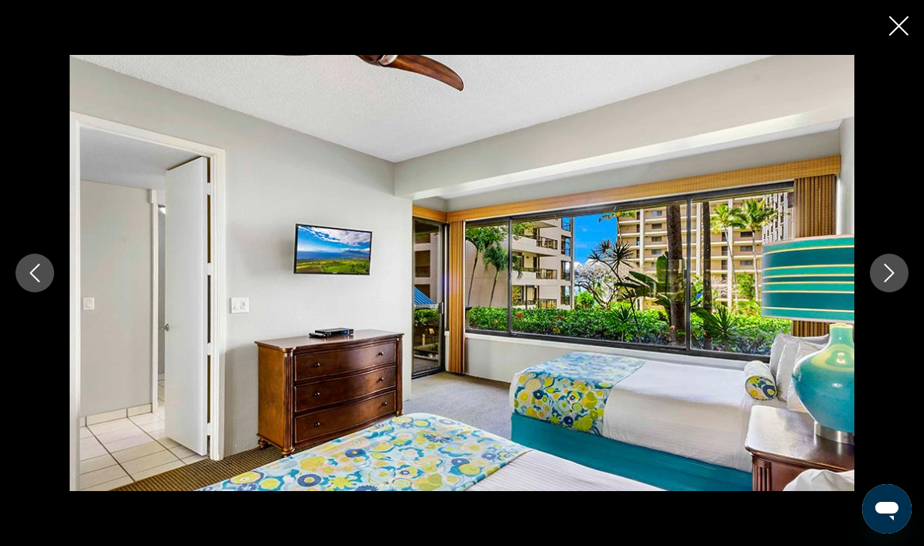
click at [905, 292] on button "Next image" at bounding box center [889, 273] width 39 height 39
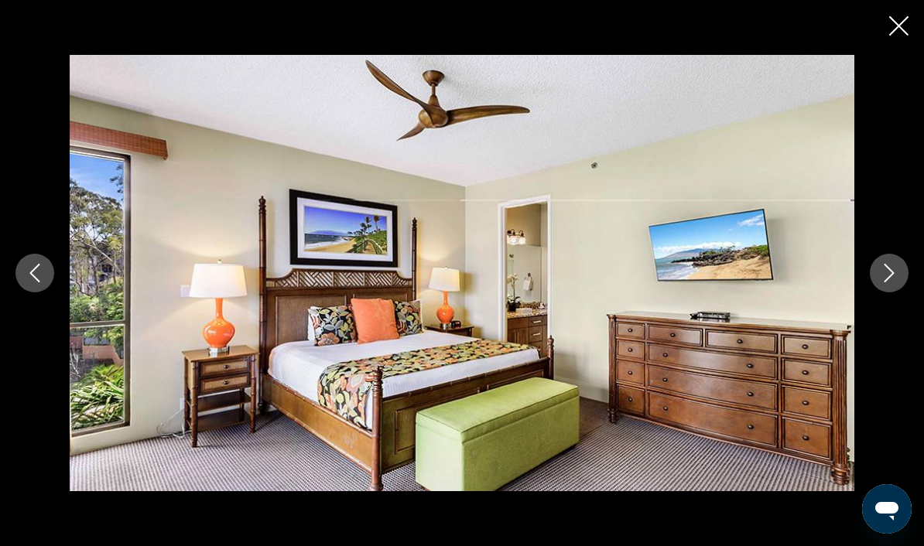
click at [20, 289] on button "Previous image" at bounding box center [34, 273] width 39 height 39
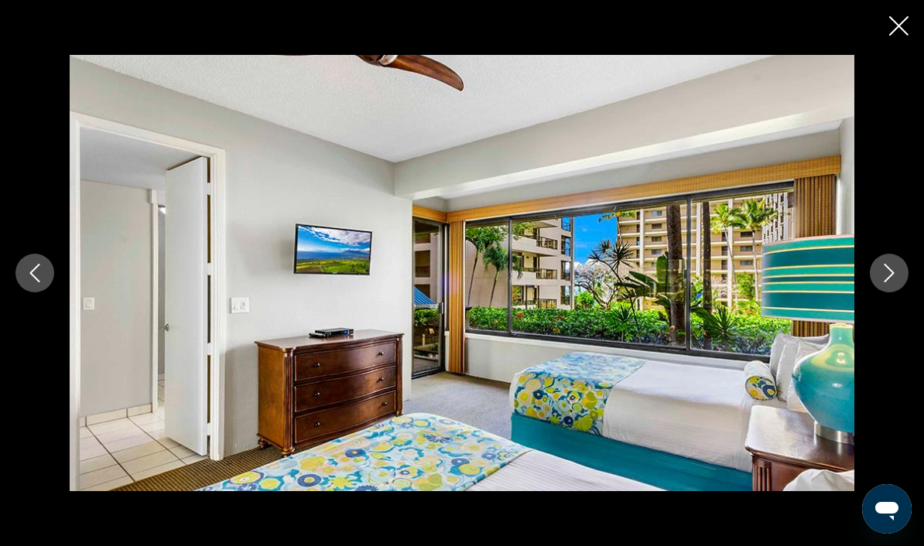
click at [920, 296] on div "prev next" at bounding box center [462, 273] width 924 height 437
click at [905, 292] on button "Next image" at bounding box center [889, 273] width 39 height 39
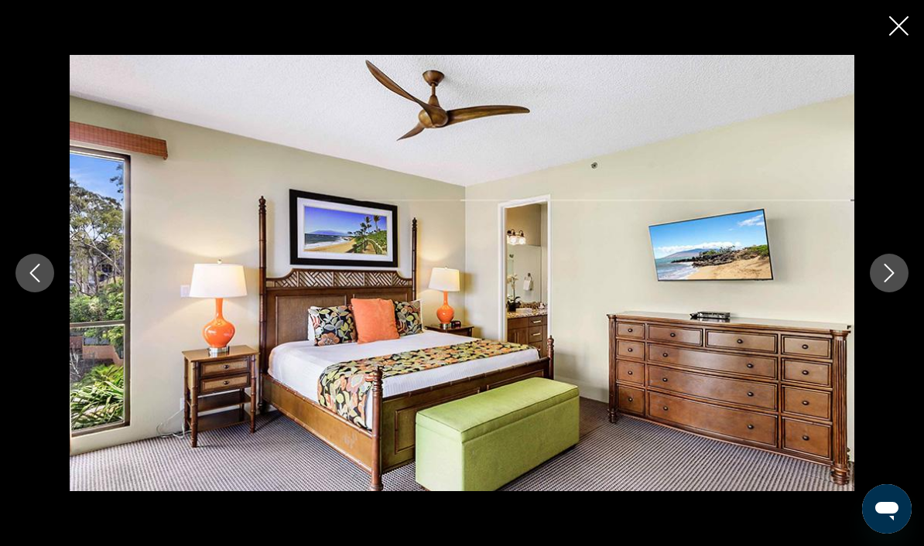
click at [905, 292] on button "Next image" at bounding box center [889, 273] width 39 height 39
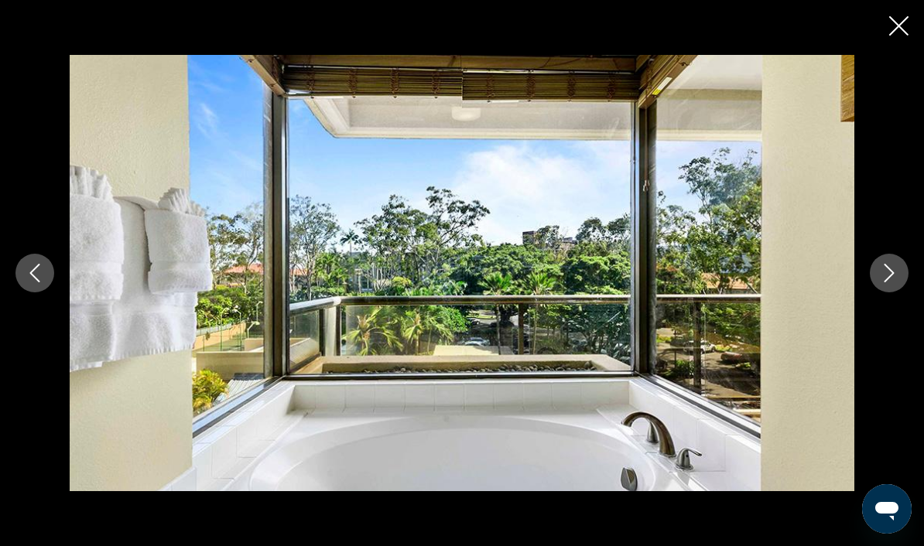
click at [907, 292] on button "Next image" at bounding box center [889, 273] width 39 height 39
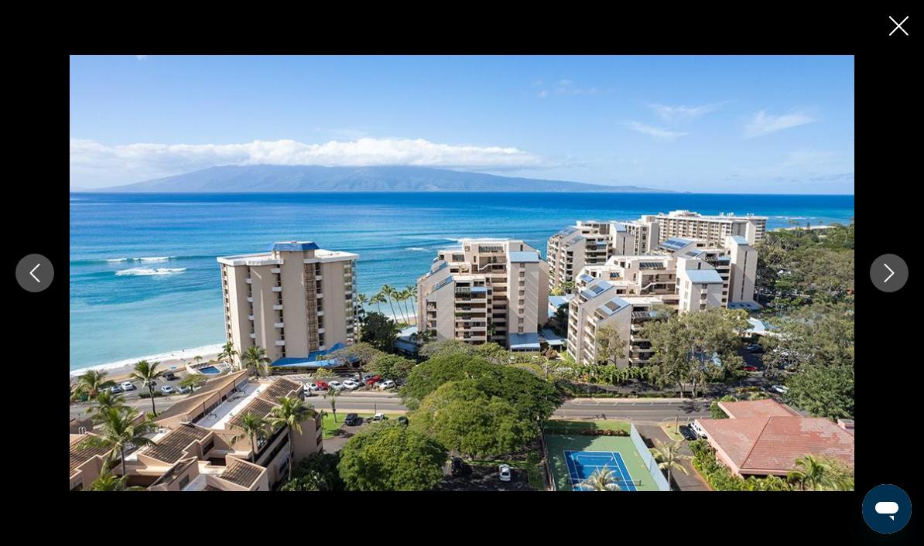
click at [907, 292] on button "Next image" at bounding box center [889, 273] width 39 height 39
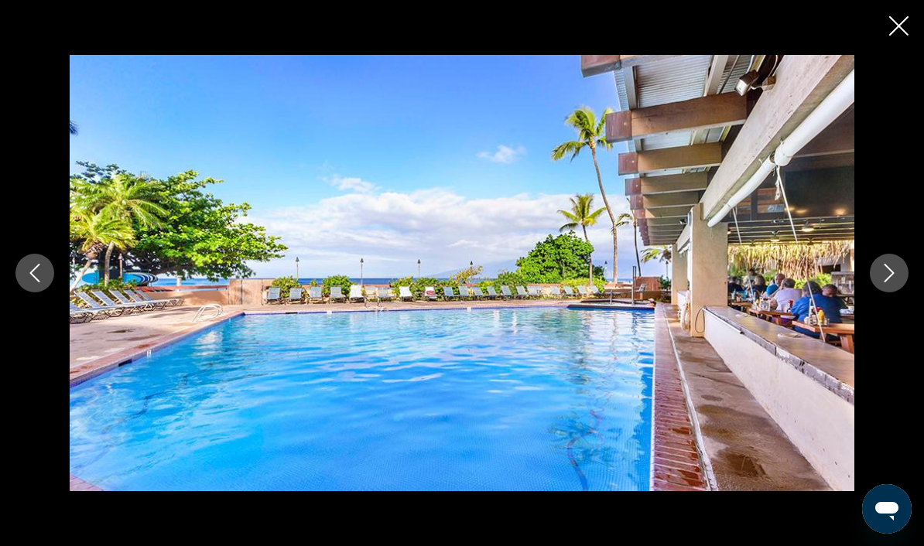
click at [905, 289] on button "Next image" at bounding box center [889, 273] width 39 height 39
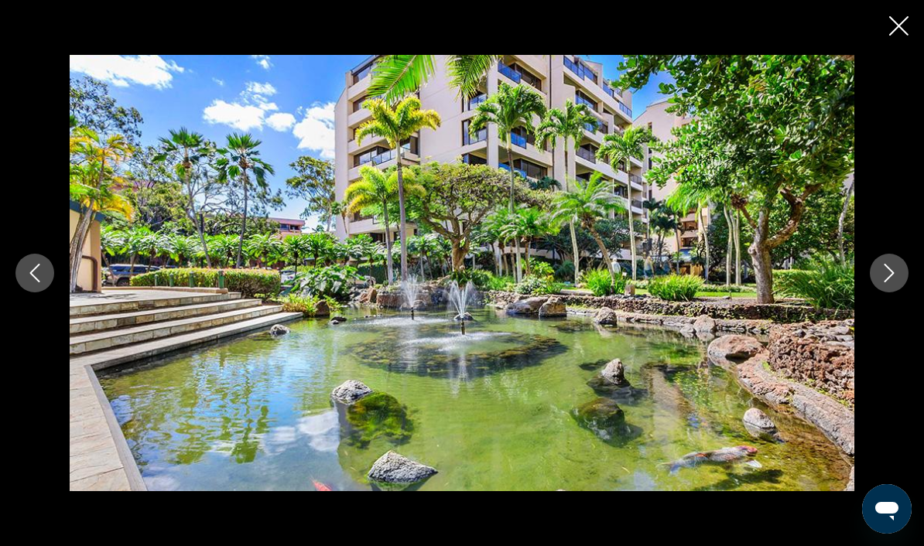
click at [902, 292] on button "Next image" at bounding box center [889, 273] width 39 height 39
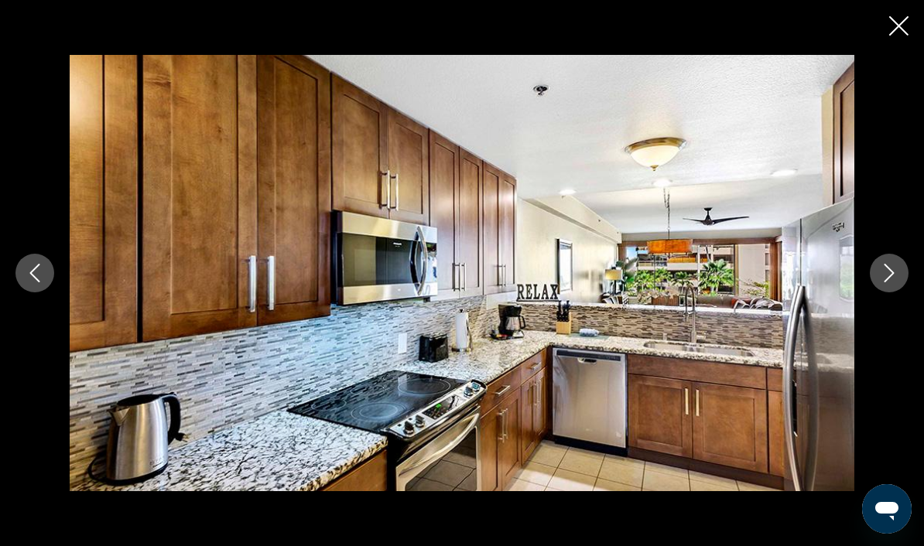
click at [908, 29] on icon "Close slideshow" at bounding box center [898, 25] width 19 height 19
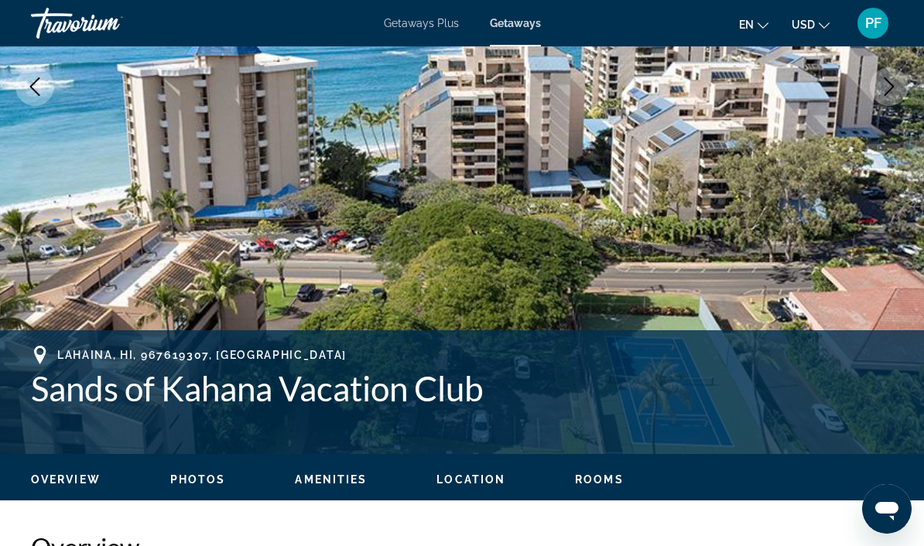
scroll to position [329, 0]
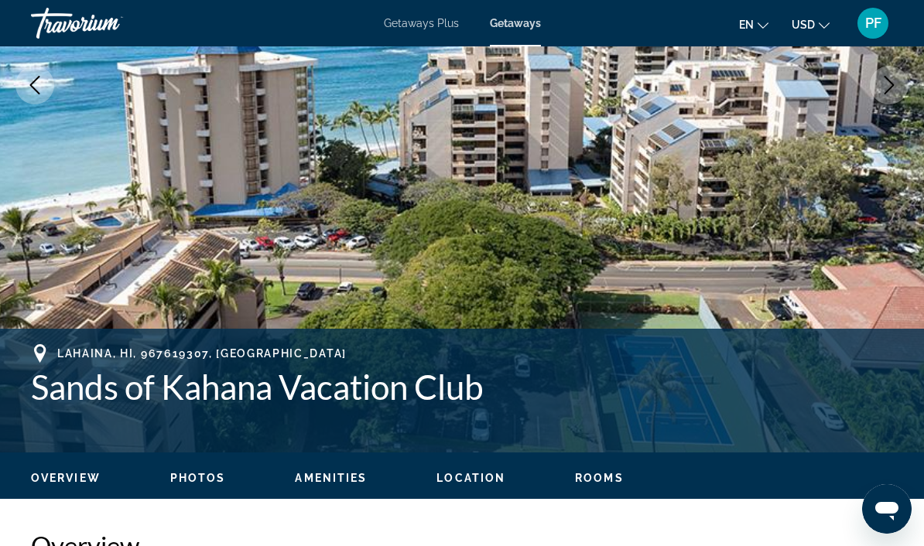
click at [640, 487] on div "Overview Photos Amenities Location Rooms Search" at bounding box center [462, 477] width 924 height 48
click at [606, 472] on span "Rooms" at bounding box center [599, 478] width 49 height 12
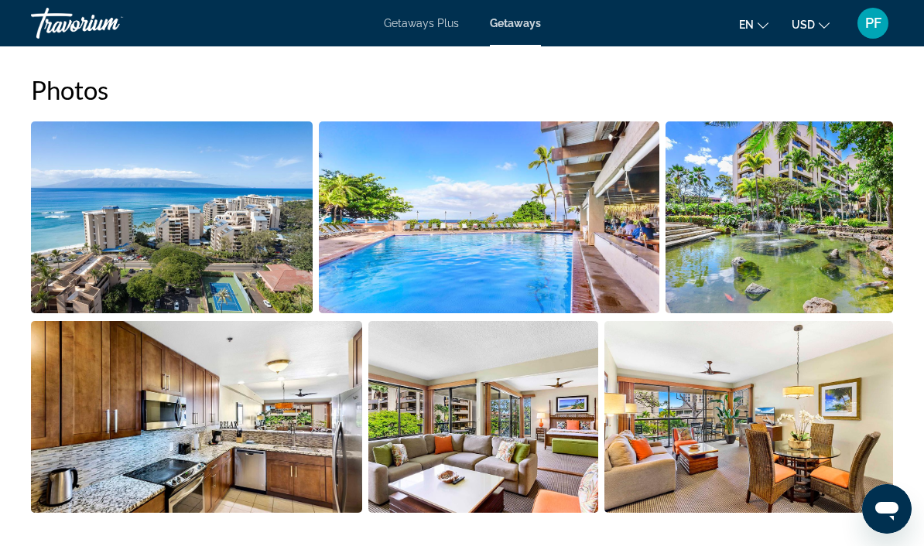
scroll to position [990, 0]
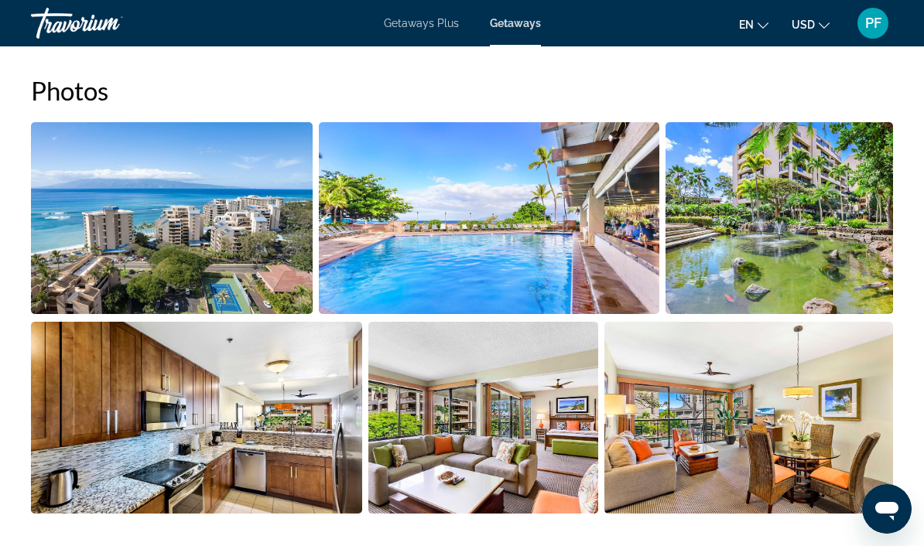
click at [539, 437] on img "Open full-screen image slider" at bounding box center [483, 418] width 231 height 192
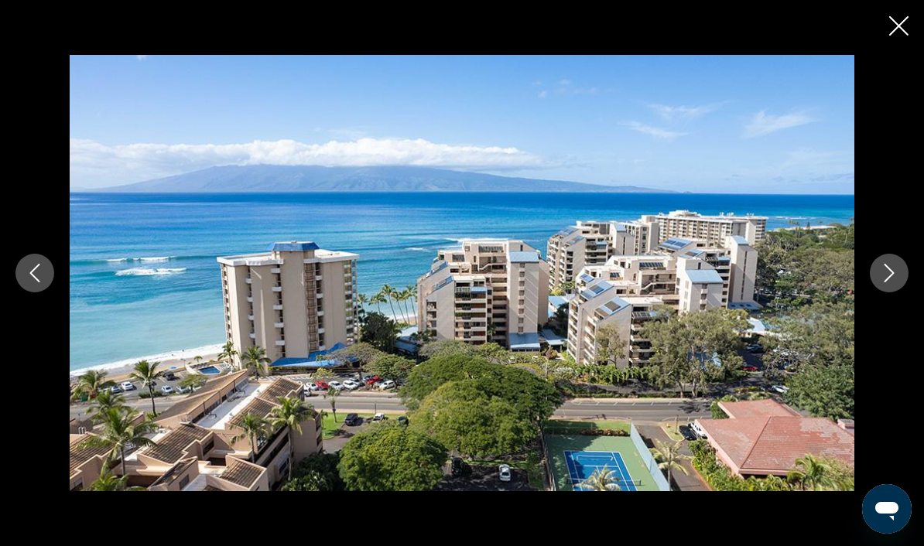
click at [905, 292] on button "Next image" at bounding box center [889, 273] width 39 height 39
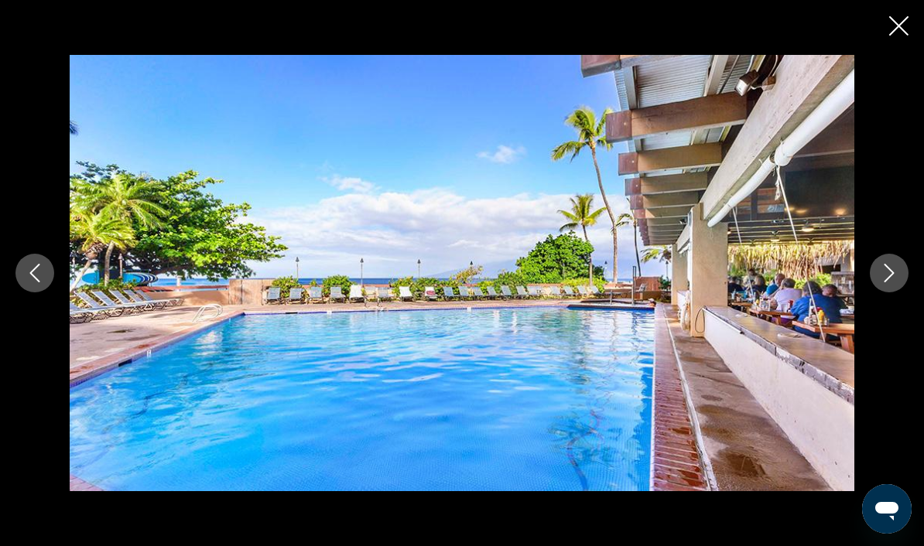
click at [898, 288] on button "Next image" at bounding box center [889, 273] width 39 height 39
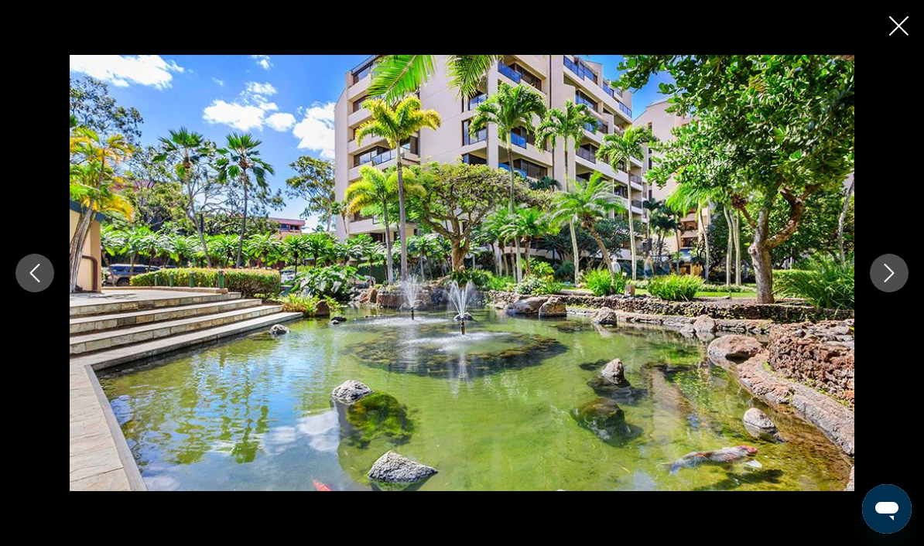
click at [898, 292] on button "Next image" at bounding box center [889, 273] width 39 height 39
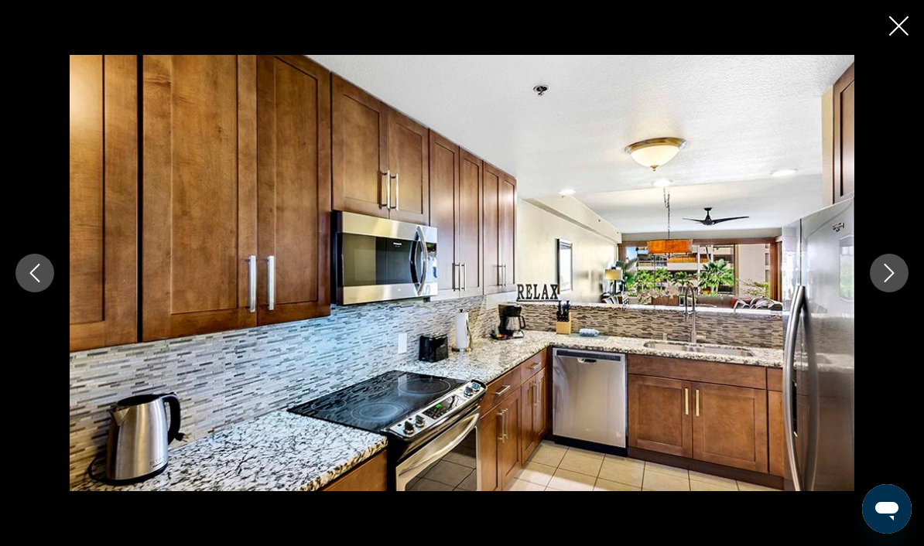
click at [893, 282] on icon "Next image" at bounding box center [889, 273] width 19 height 19
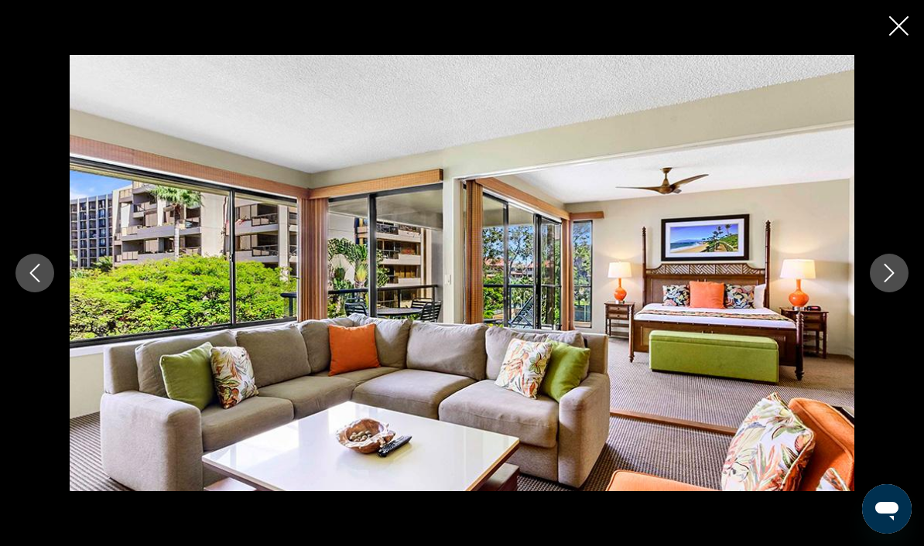
click at [895, 292] on button "Next image" at bounding box center [889, 273] width 39 height 39
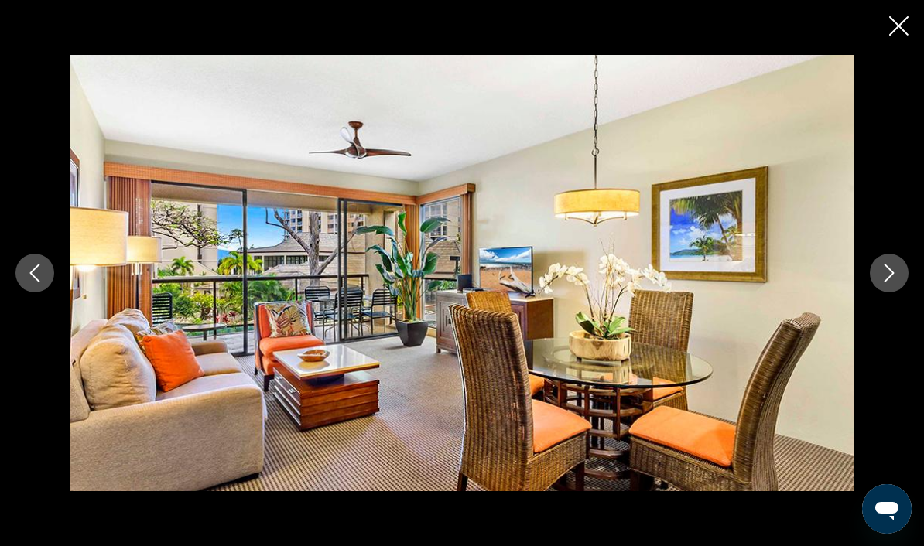
click at [899, 292] on button "Next image" at bounding box center [889, 273] width 39 height 39
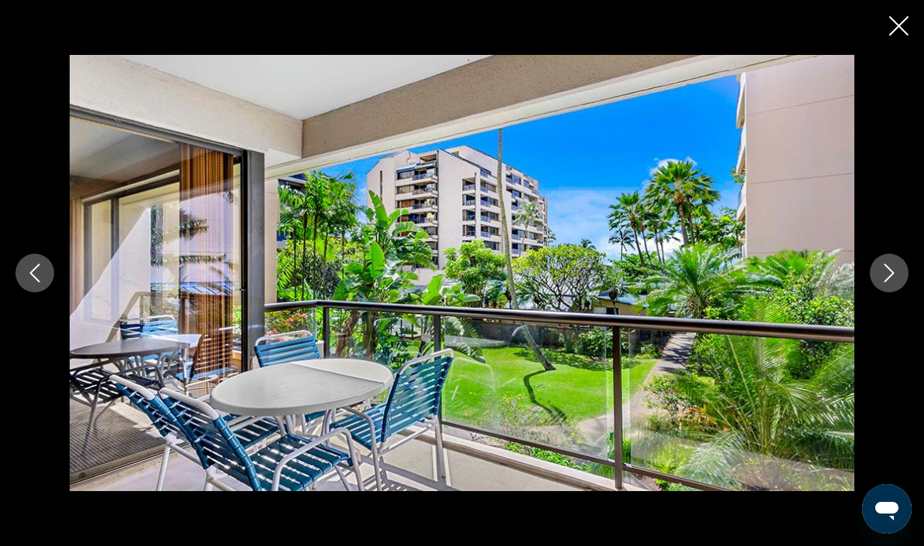
click at [895, 282] on icon "Next image" at bounding box center [889, 273] width 19 height 19
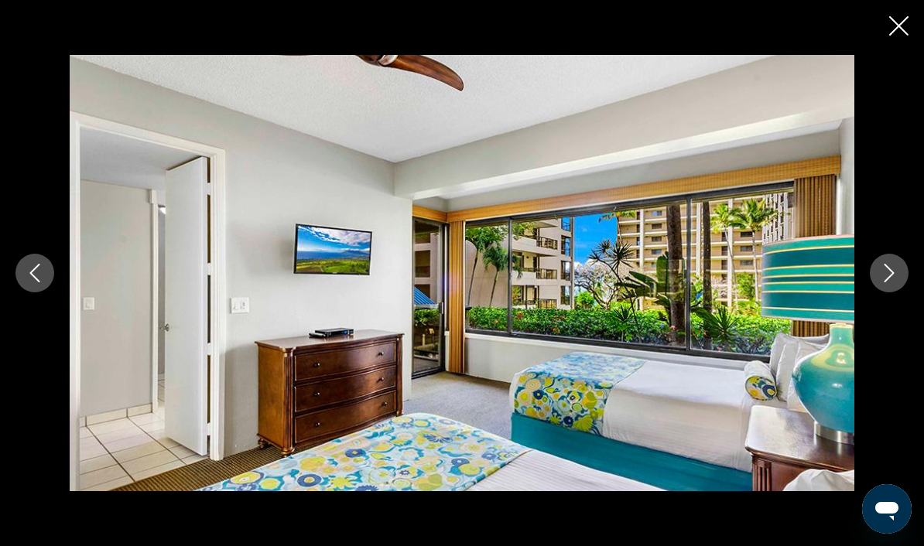
click at [895, 282] on icon "Next image" at bounding box center [889, 273] width 19 height 19
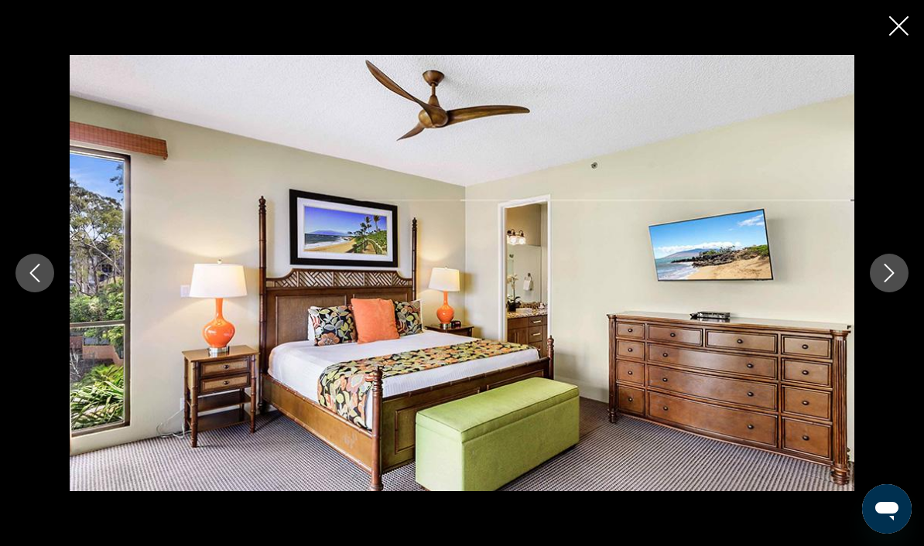
click at [890, 282] on icon "Next image" at bounding box center [889, 273] width 19 height 19
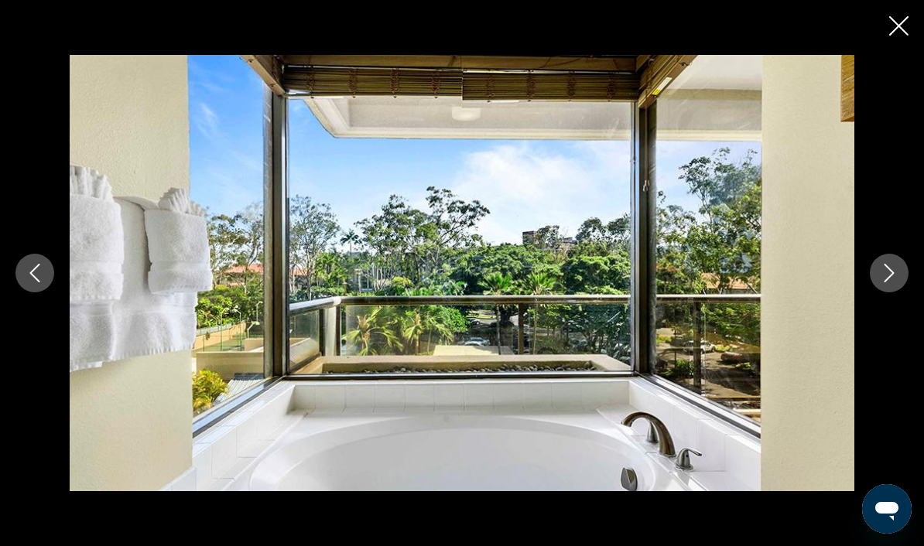
click at [907, 18] on icon "Close slideshow" at bounding box center [898, 25] width 19 height 19
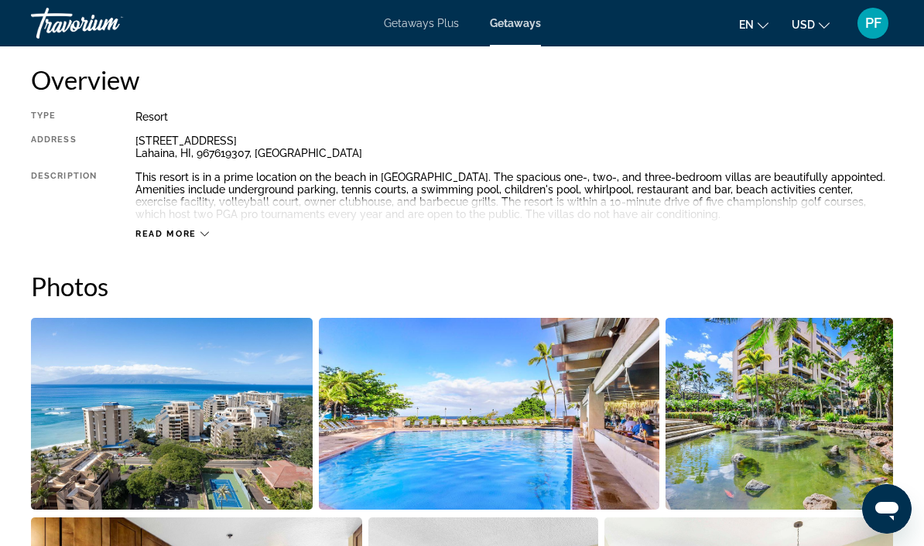
scroll to position [779, 0]
